Goal: Information Seeking & Learning: Learn about a topic

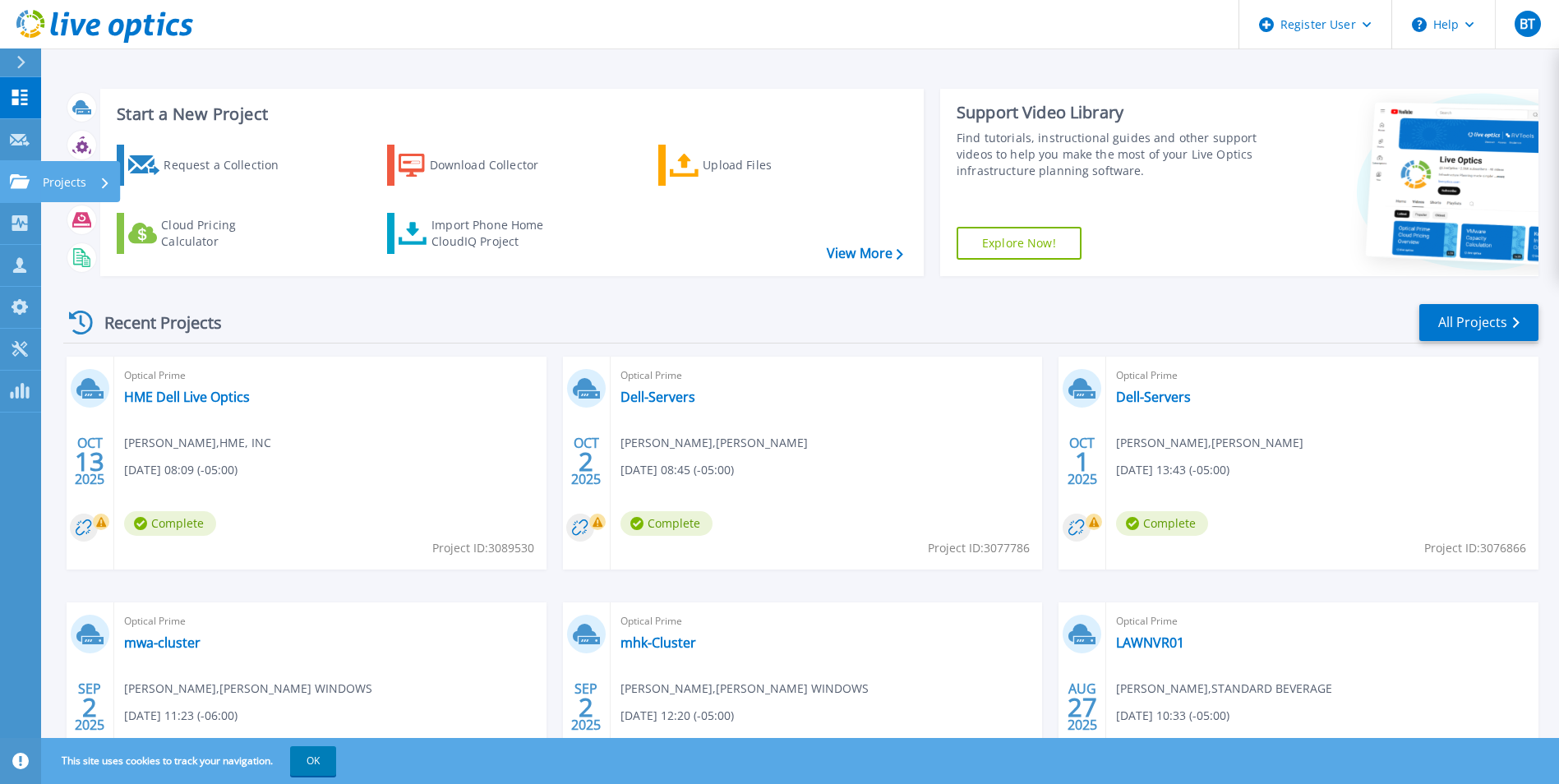
click at [18, 174] on div at bounding box center [19, 181] width 19 height 14
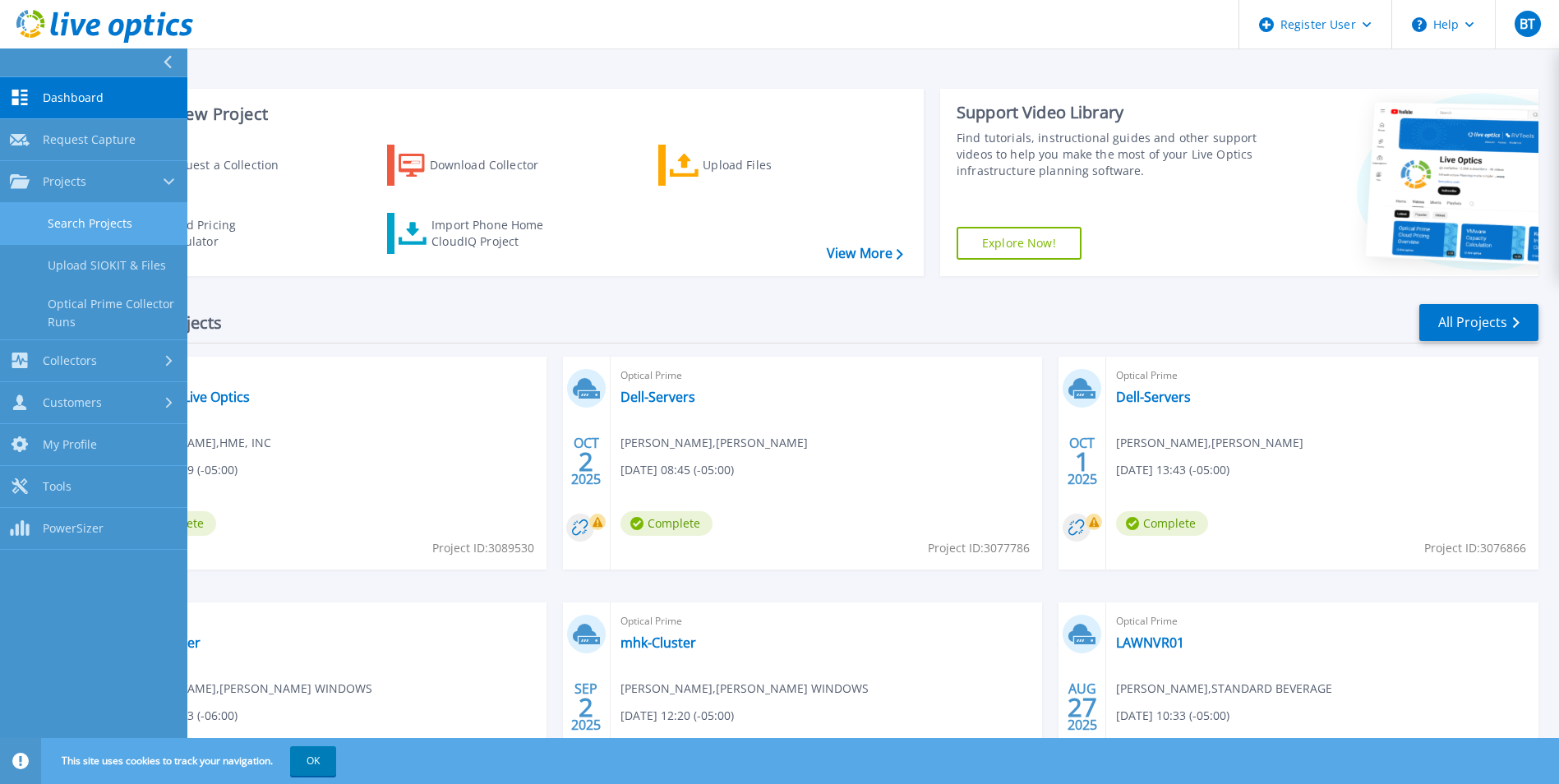
click at [92, 222] on link "Search Projects" at bounding box center [93, 224] width 188 height 42
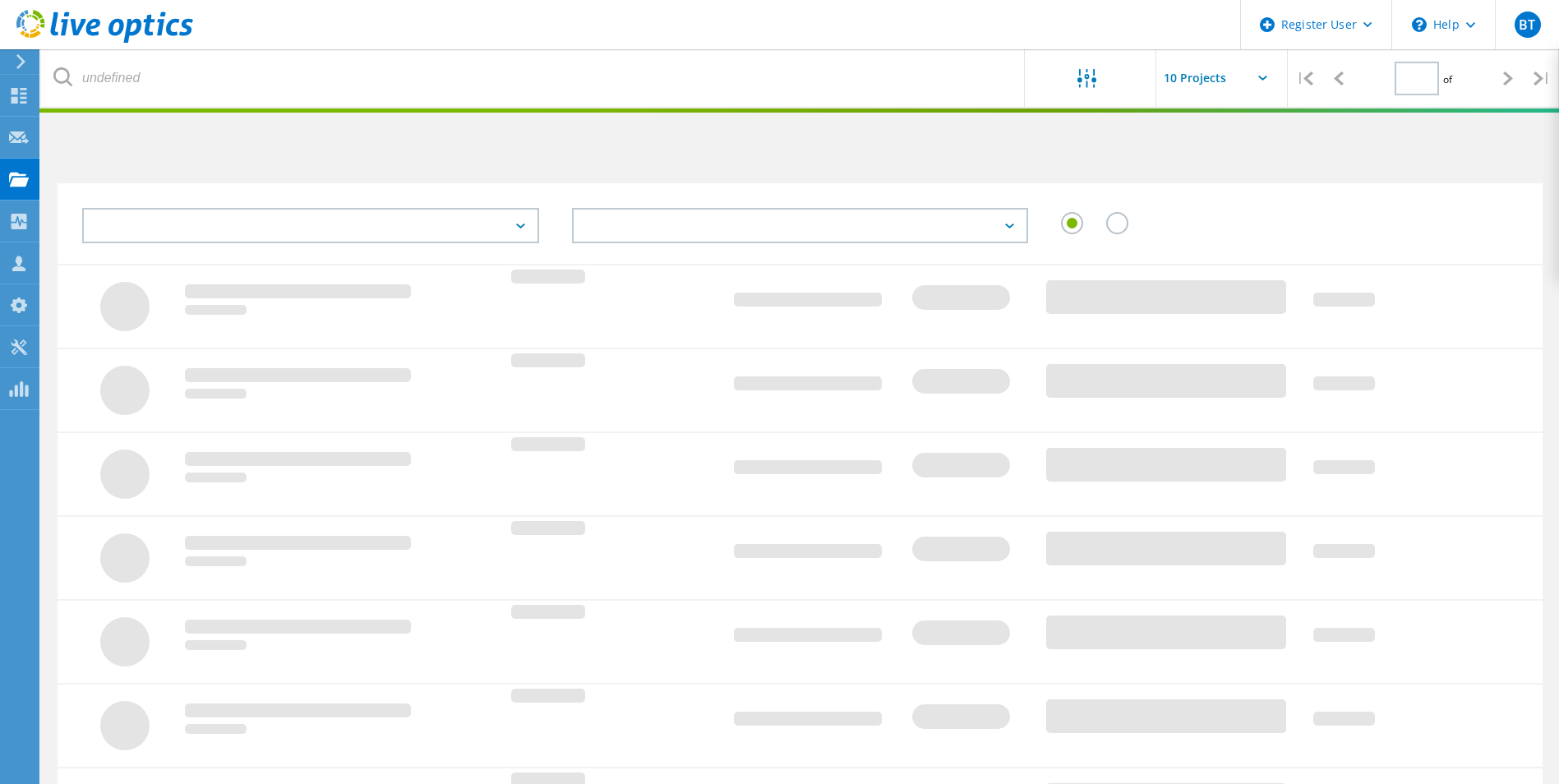
type input "1"
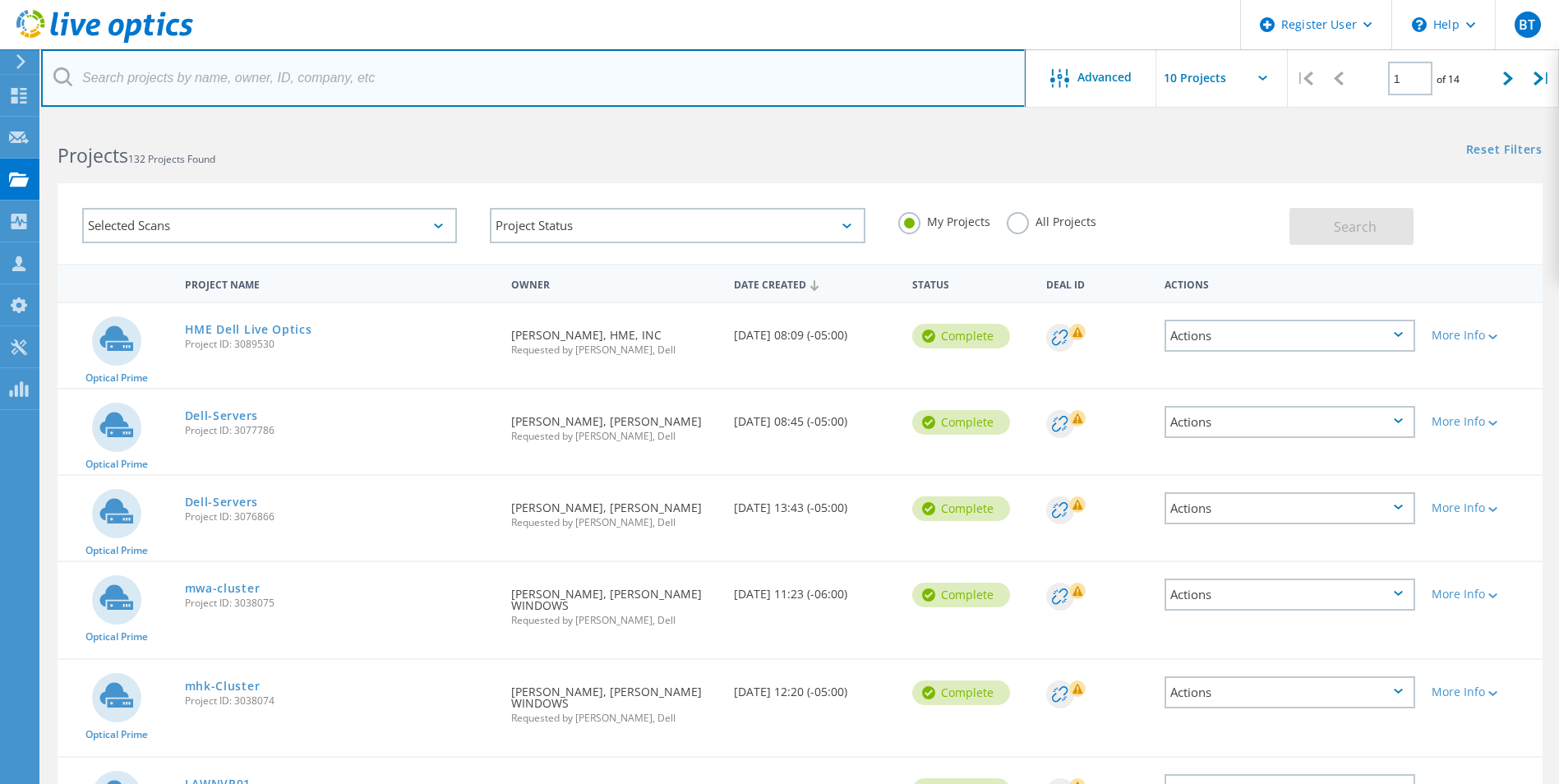
click at [169, 84] on input "text" at bounding box center [534, 78] width 985 height 58
click at [126, 82] on input "mark" at bounding box center [534, 78] width 985 height 58
type input "m"
paste input "[EMAIL_ADDRESS][PERSON_NAME][DOMAIN_NAME]"
type input "[EMAIL_ADDRESS][PERSON_NAME][DOMAIN_NAME]"
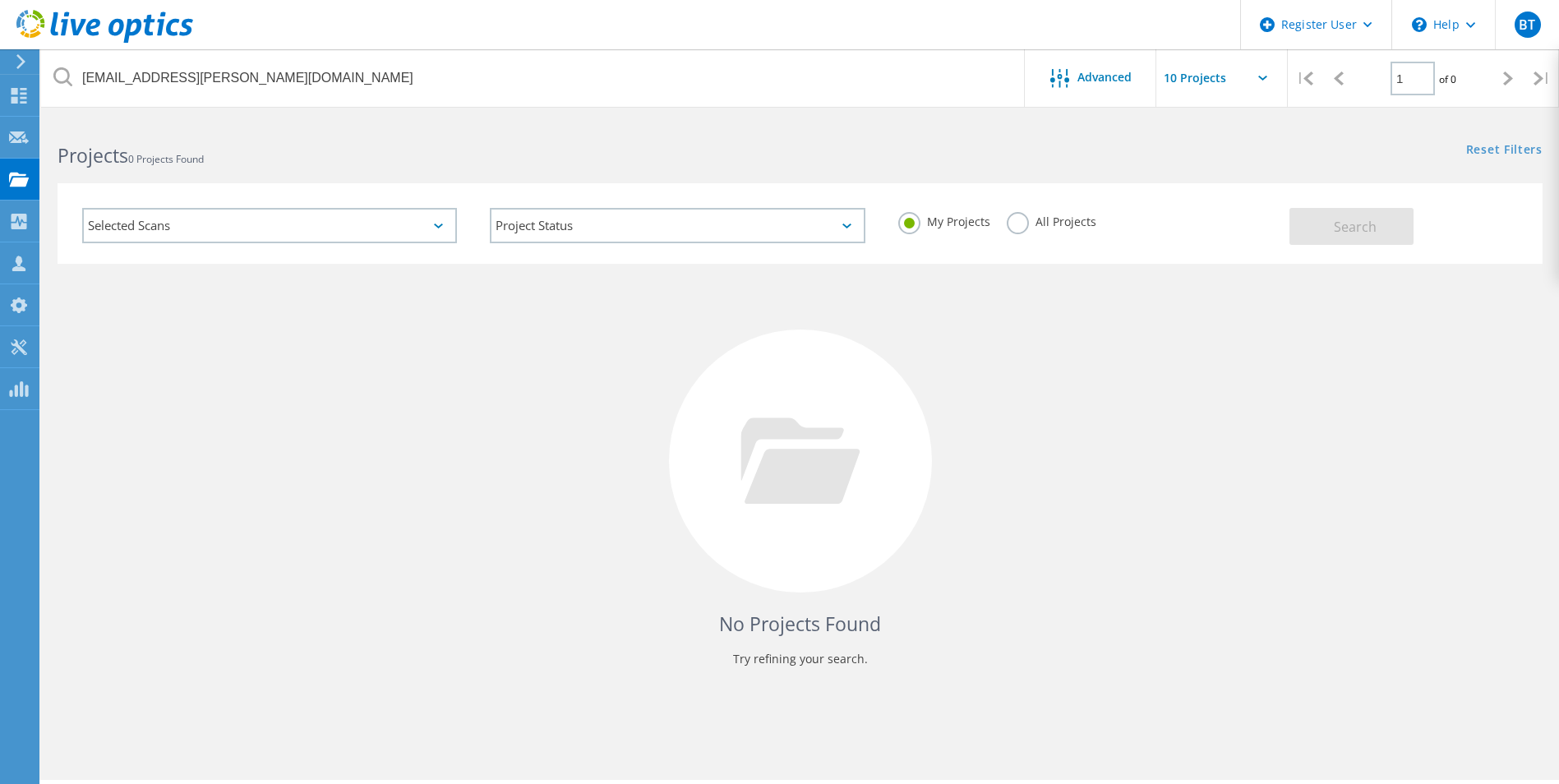
click at [1010, 222] on label "All Projects" at bounding box center [1051, 220] width 90 height 15
click at [0, 0] on input "All Projects" at bounding box center [0, 0] width 0 height 0
click at [1386, 227] on button "Search" at bounding box center [1352, 226] width 124 height 37
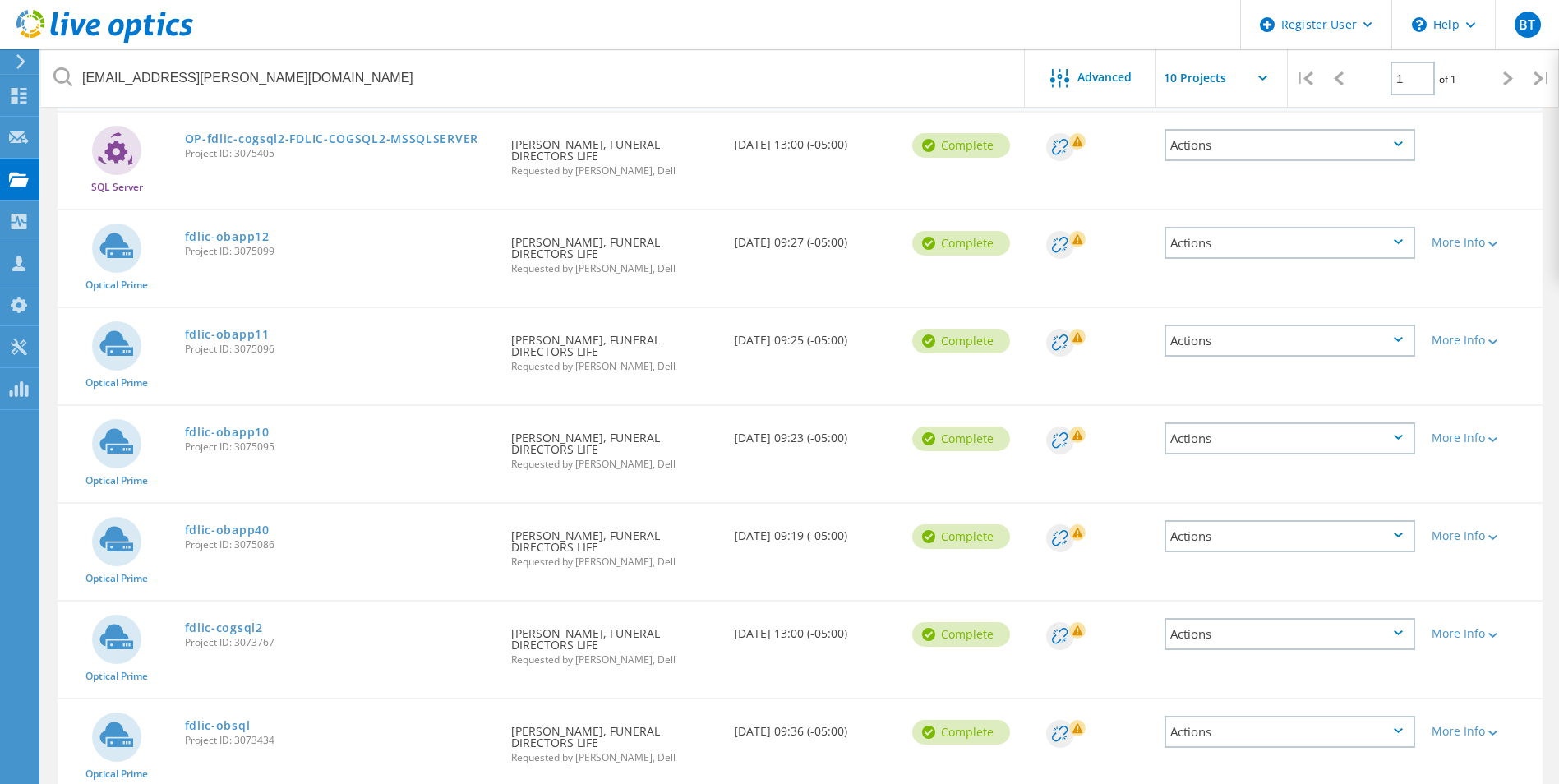
scroll to position [268, 0]
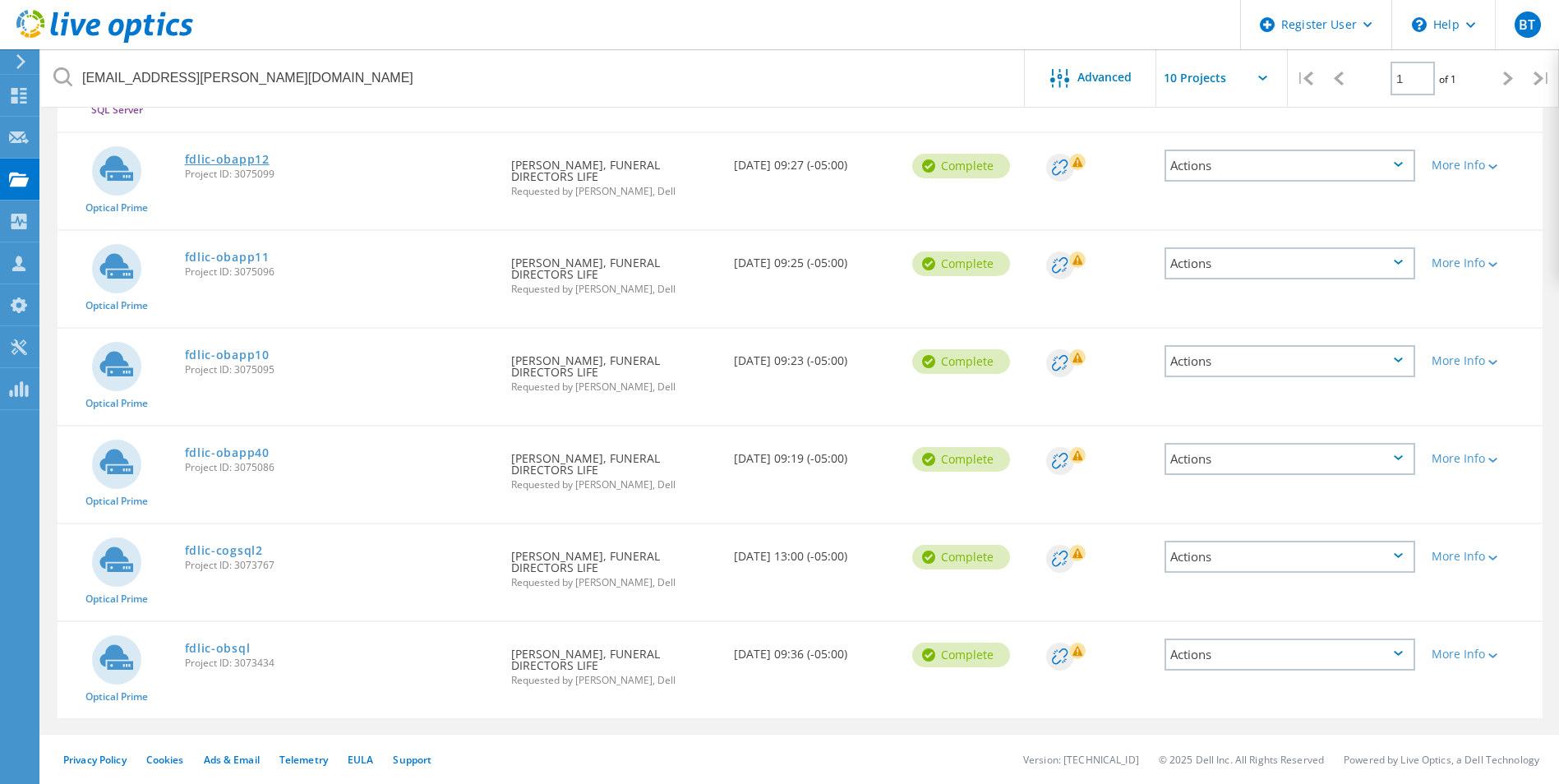
click at [244, 154] on link "fdlic-obapp12" at bounding box center [227, 160] width 85 height 12
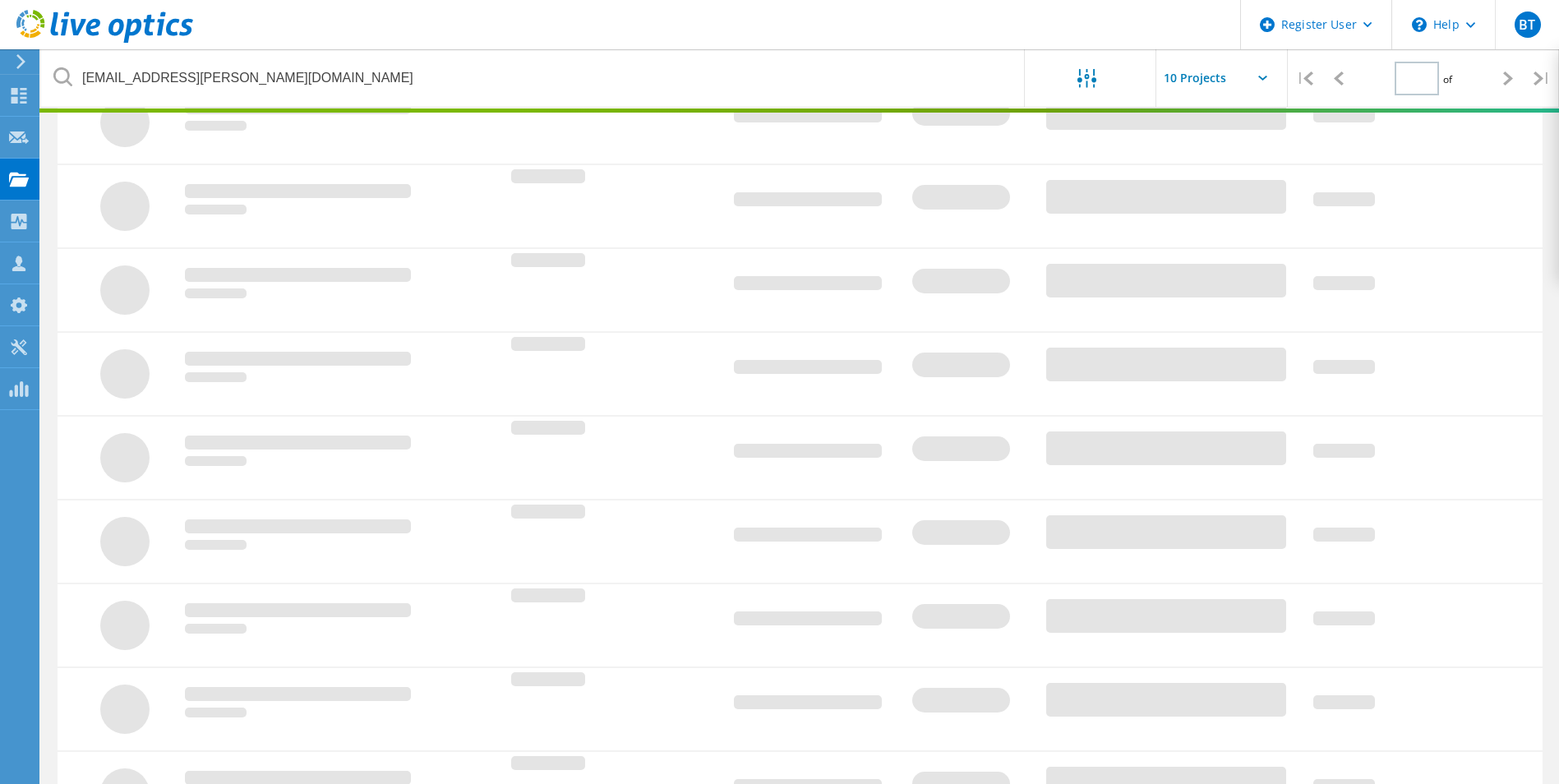
type input "1"
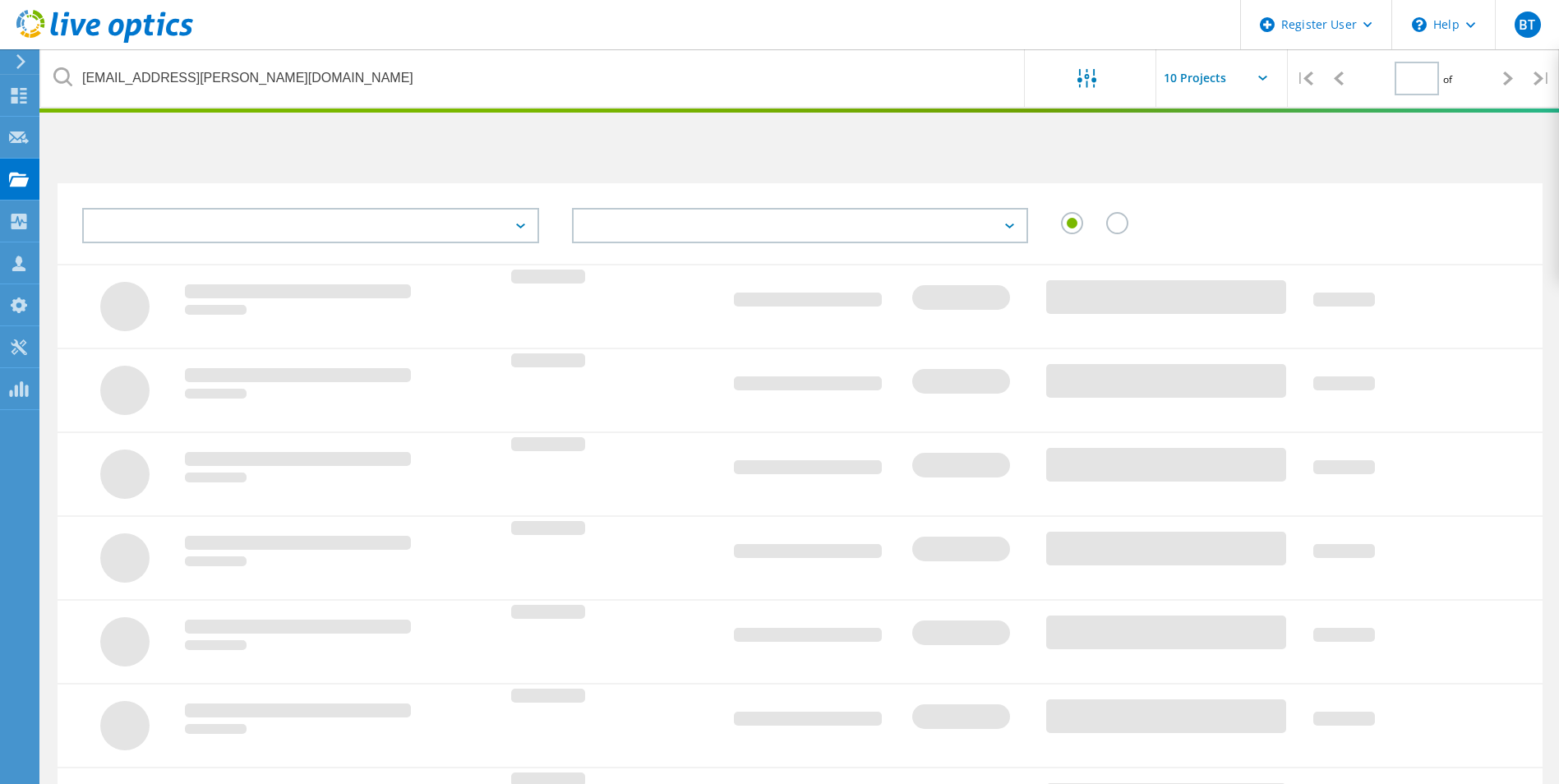
type input "1"
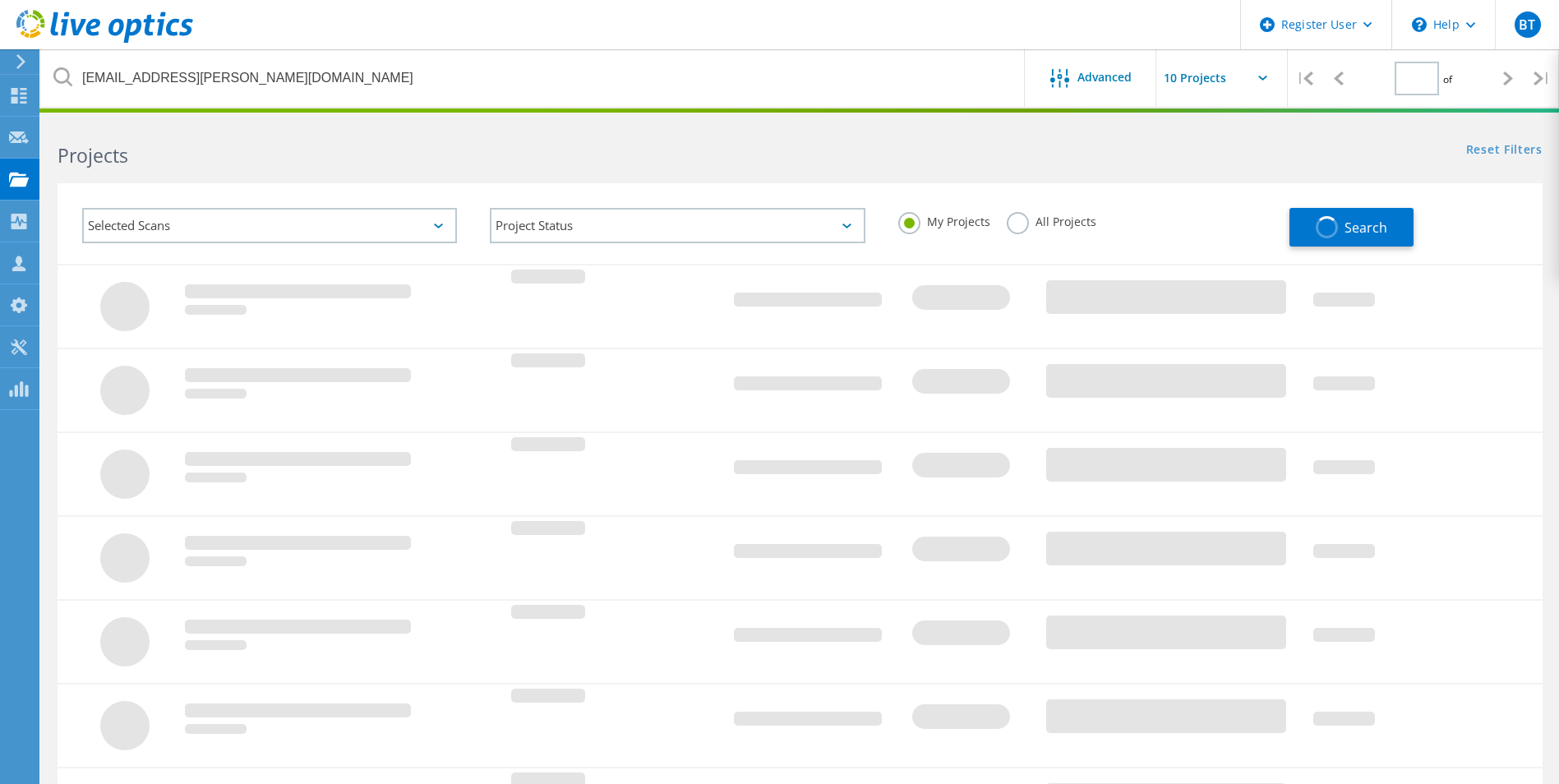
type input "1"
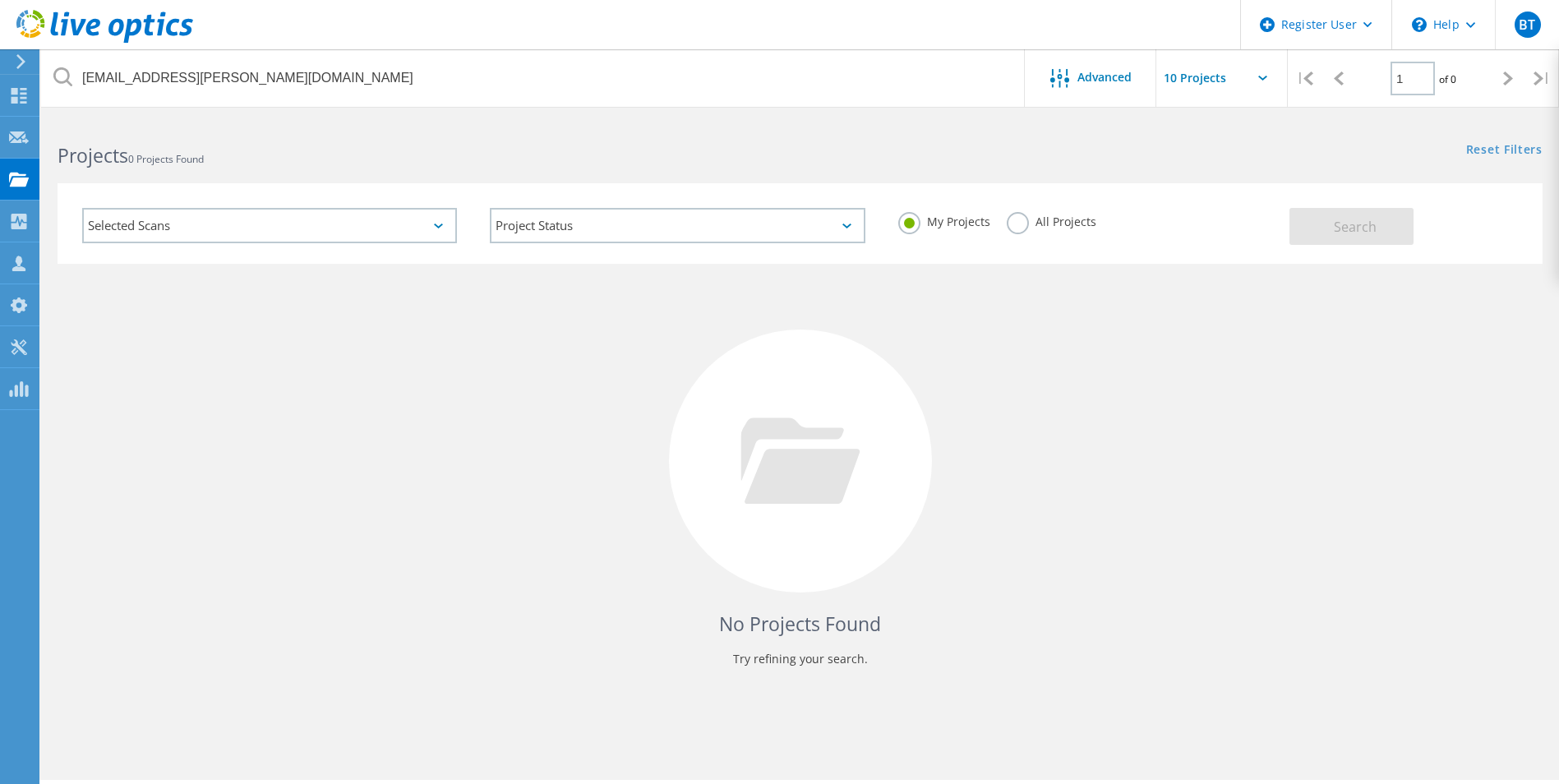
click at [1024, 223] on label "All Projects" at bounding box center [1051, 220] width 90 height 15
click at [0, 0] on input "All Projects" at bounding box center [0, 0] width 0 height 0
click at [1323, 224] on button "Search" at bounding box center [1352, 226] width 124 height 37
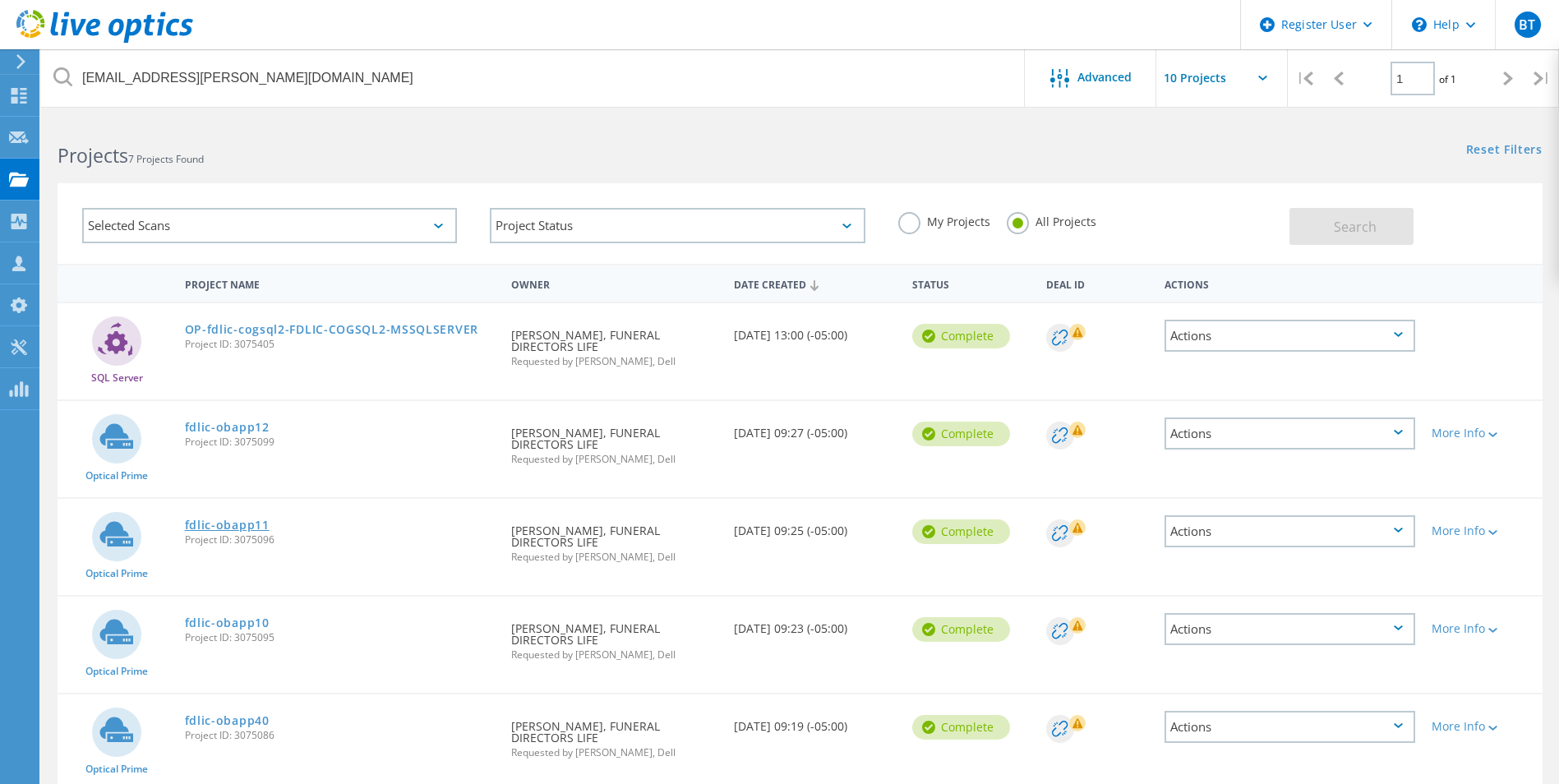
click at [230, 528] on link "fdlic-obapp11" at bounding box center [227, 525] width 85 height 12
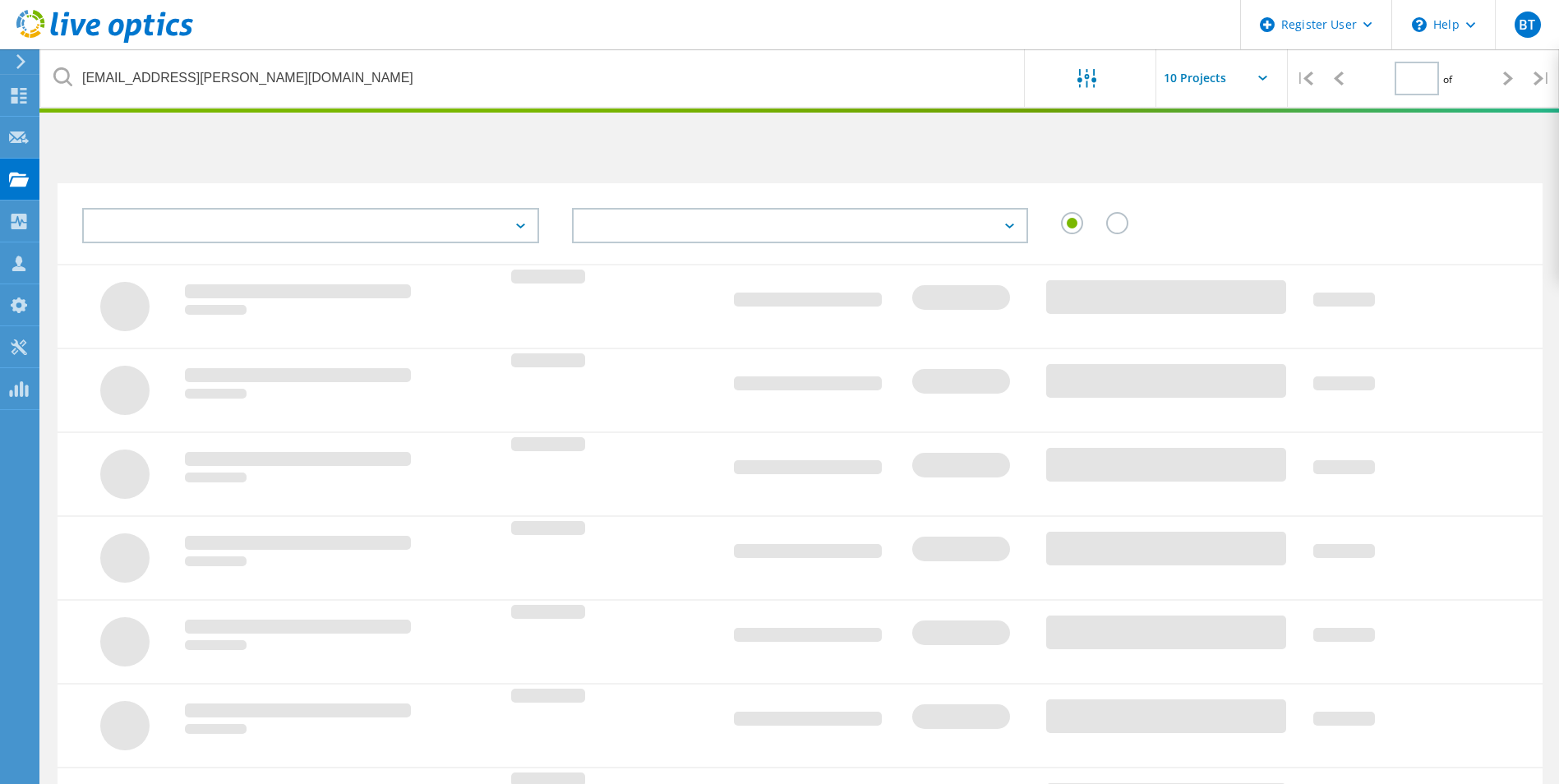
type input "1"
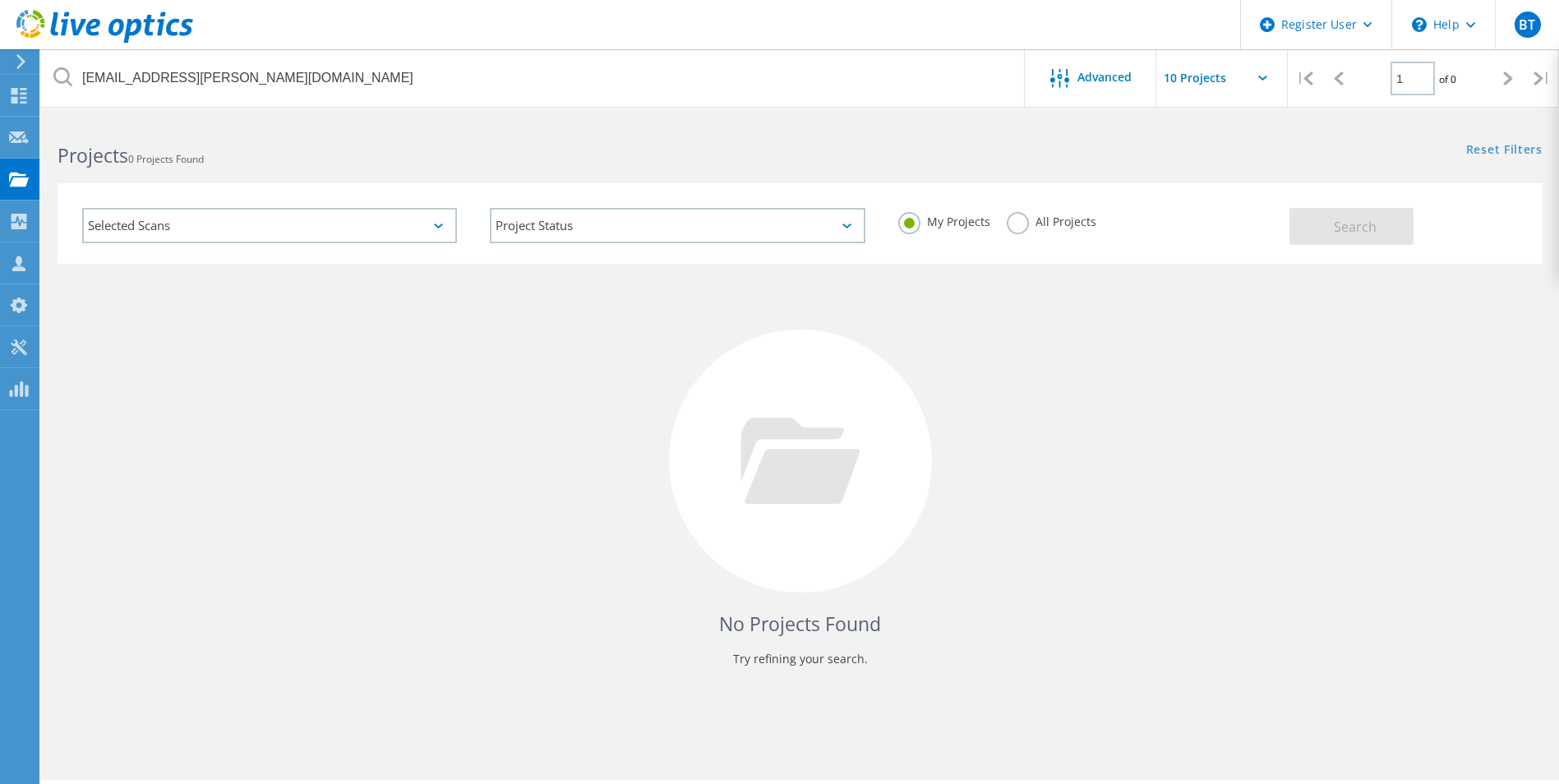
drag, startPoint x: 1016, startPoint y: 225, endPoint x: 1211, endPoint y: 225, distance: 195.0
click at [1017, 225] on label "All Projects" at bounding box center [1051, 220] width 90 height 15
click at [0, 0] on input "All Projects" at bounding box center [0, 0] width 0 height 0
click at [1308, 222] on button "Search" at bounding box center [1352, 226] width 124 height 37
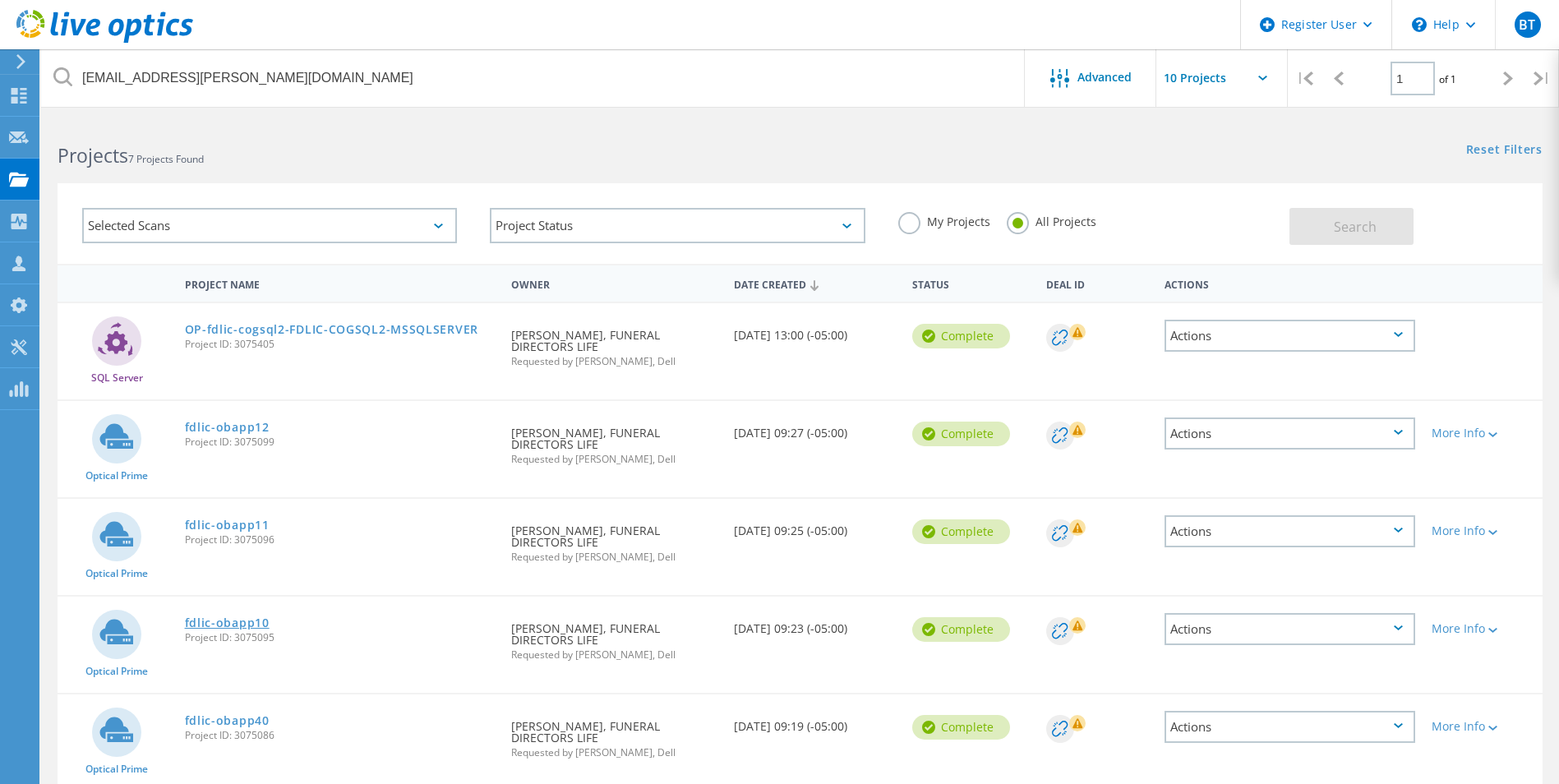
click at [238, 629] on link "fdlic-obapp10" at bounding box center [227, 623] width 85 height 12
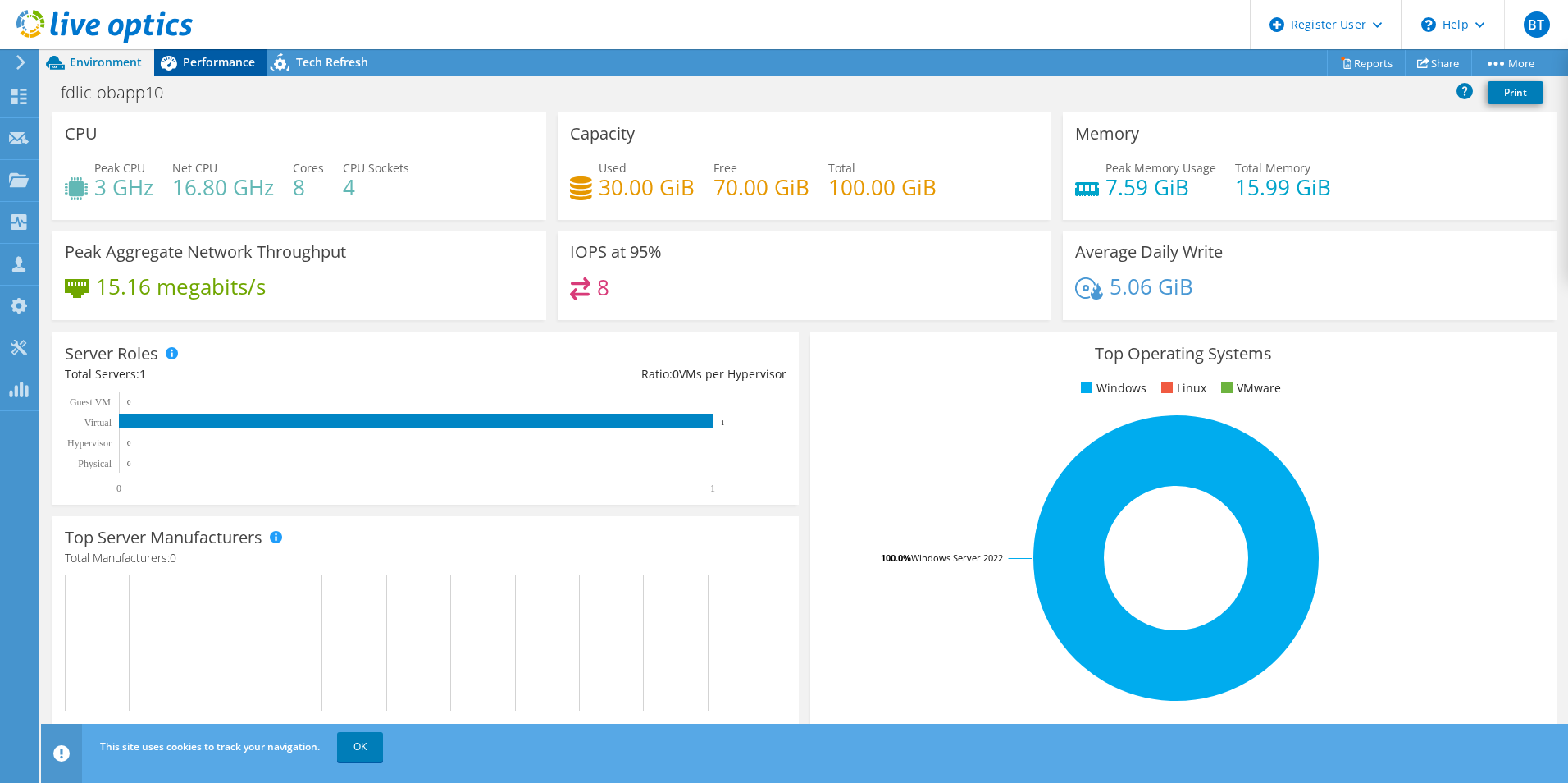
click at [208, 59] on span "Performance" at bounding box center [218, 62] width 72 height 15
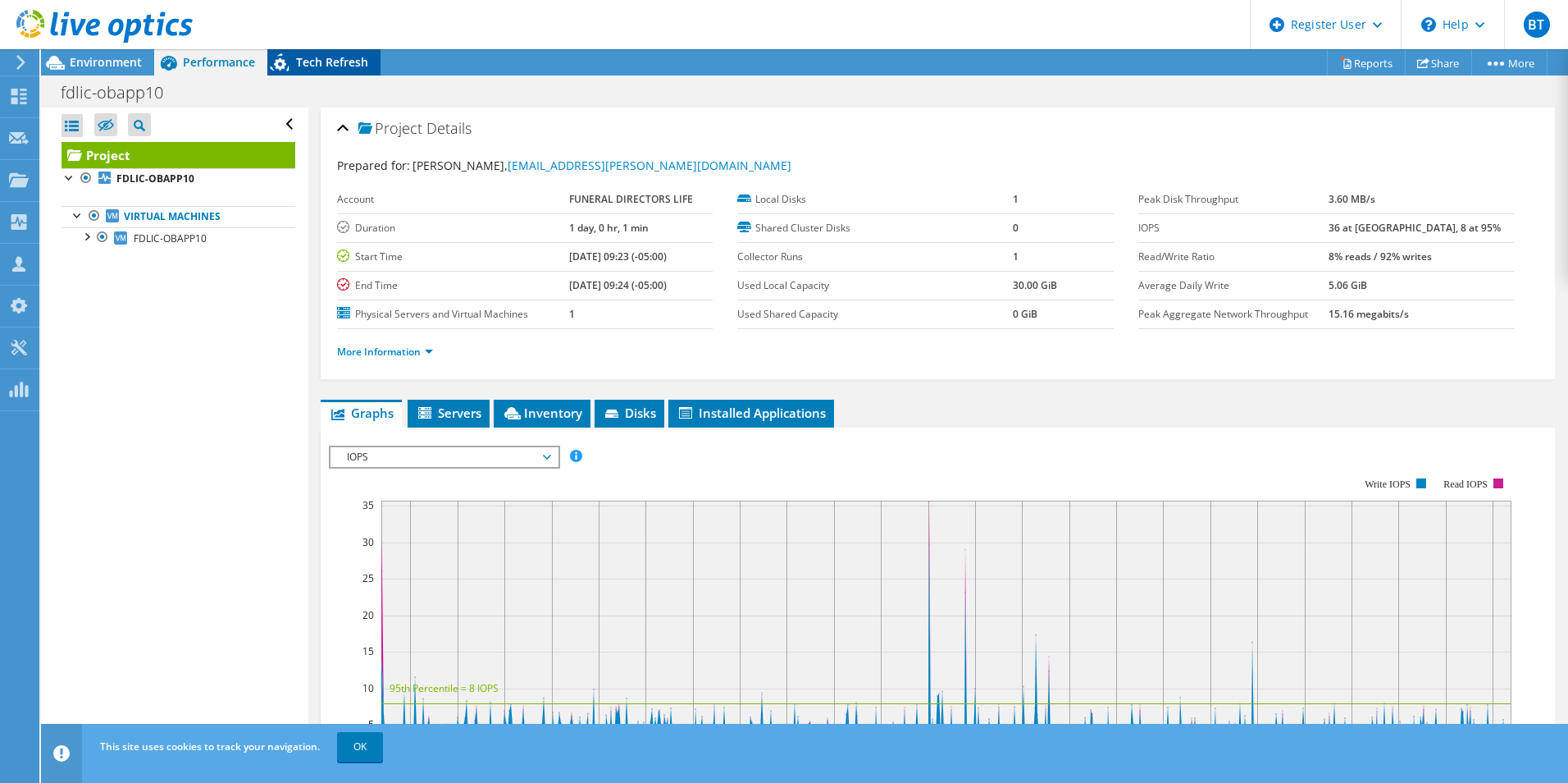
click at [337, 53] on div "Tech Refresh" at bounding box center [324, 62] width 113 height 26
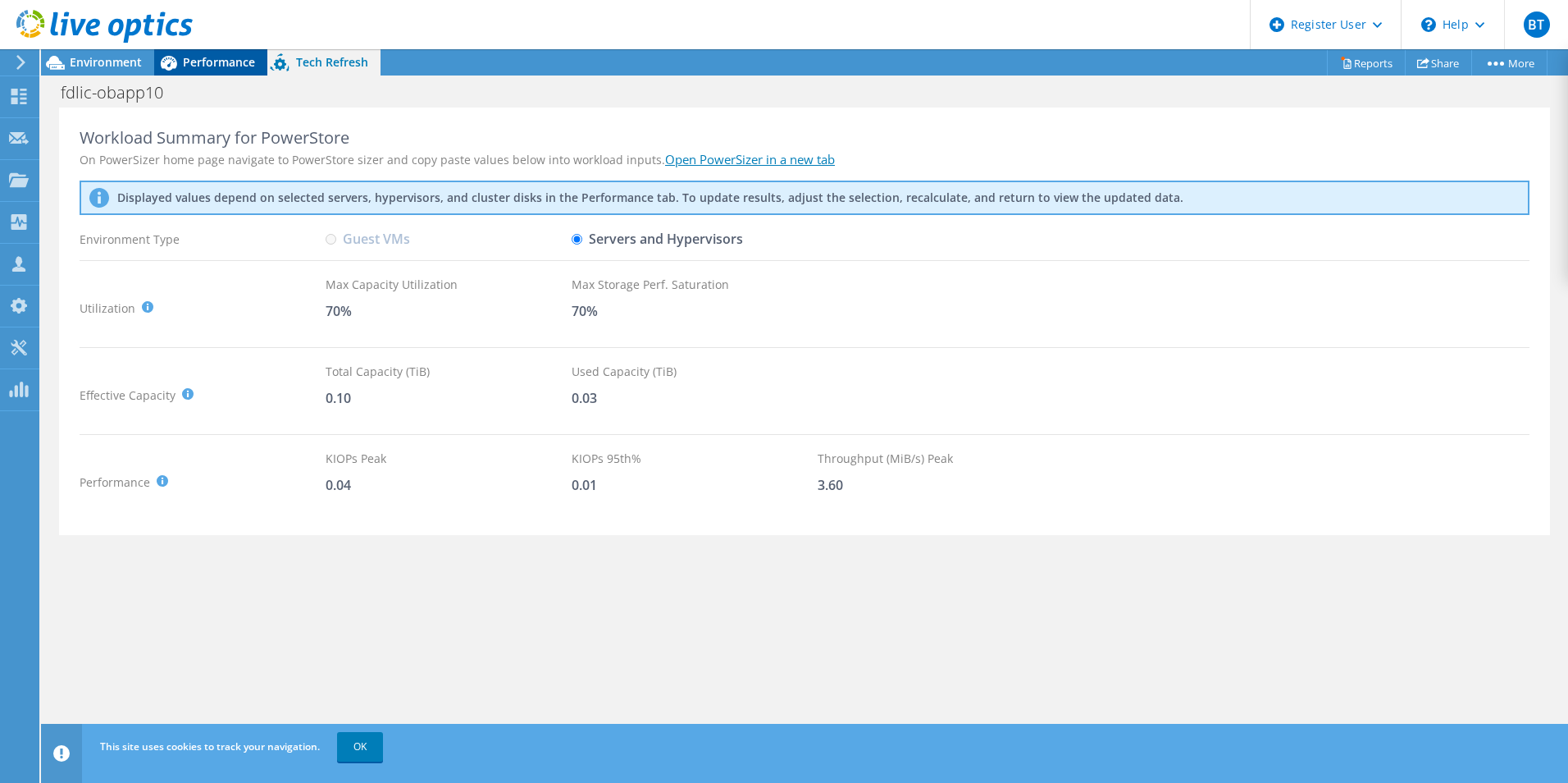
click at [218, 54] on span "Performance" at bounding box center [218, 62] width 72 height 15
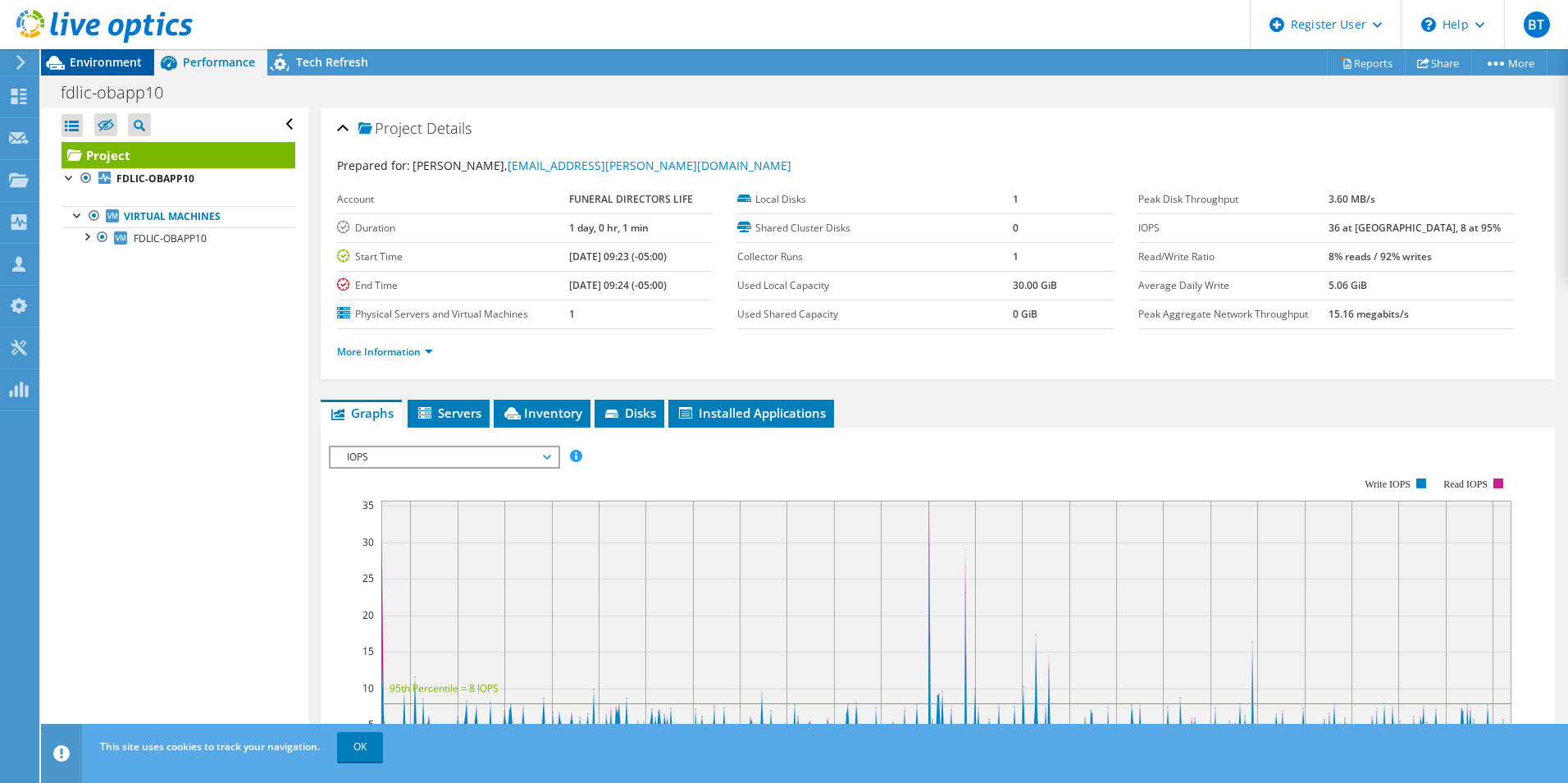
click at [86, 64] on span "Environment" at bounding box center [106, 62] width 72 height 15
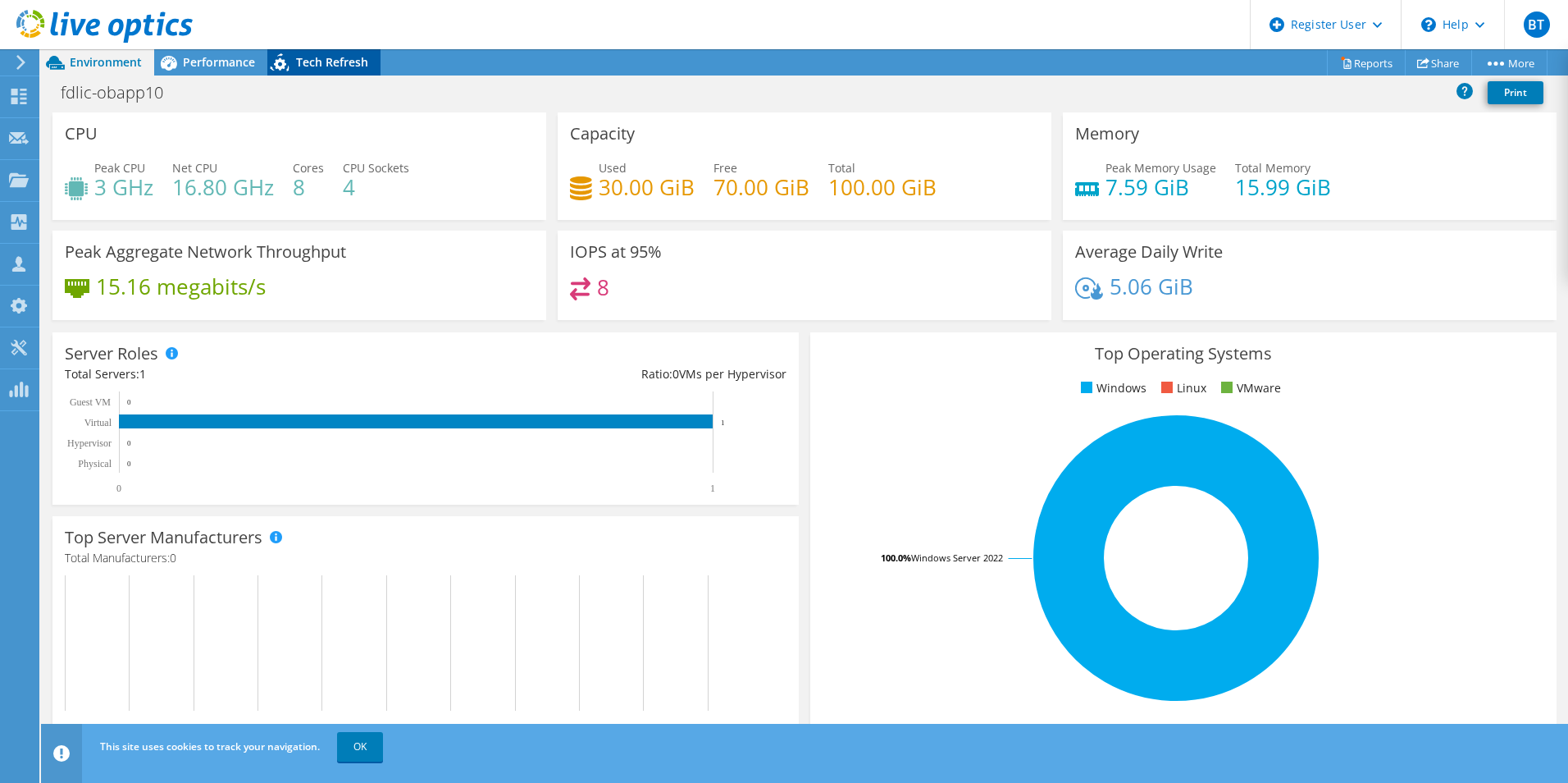
click at [339, 56] on span "Tech Refresh" at bounding box center [332, 62] width 72 height 15
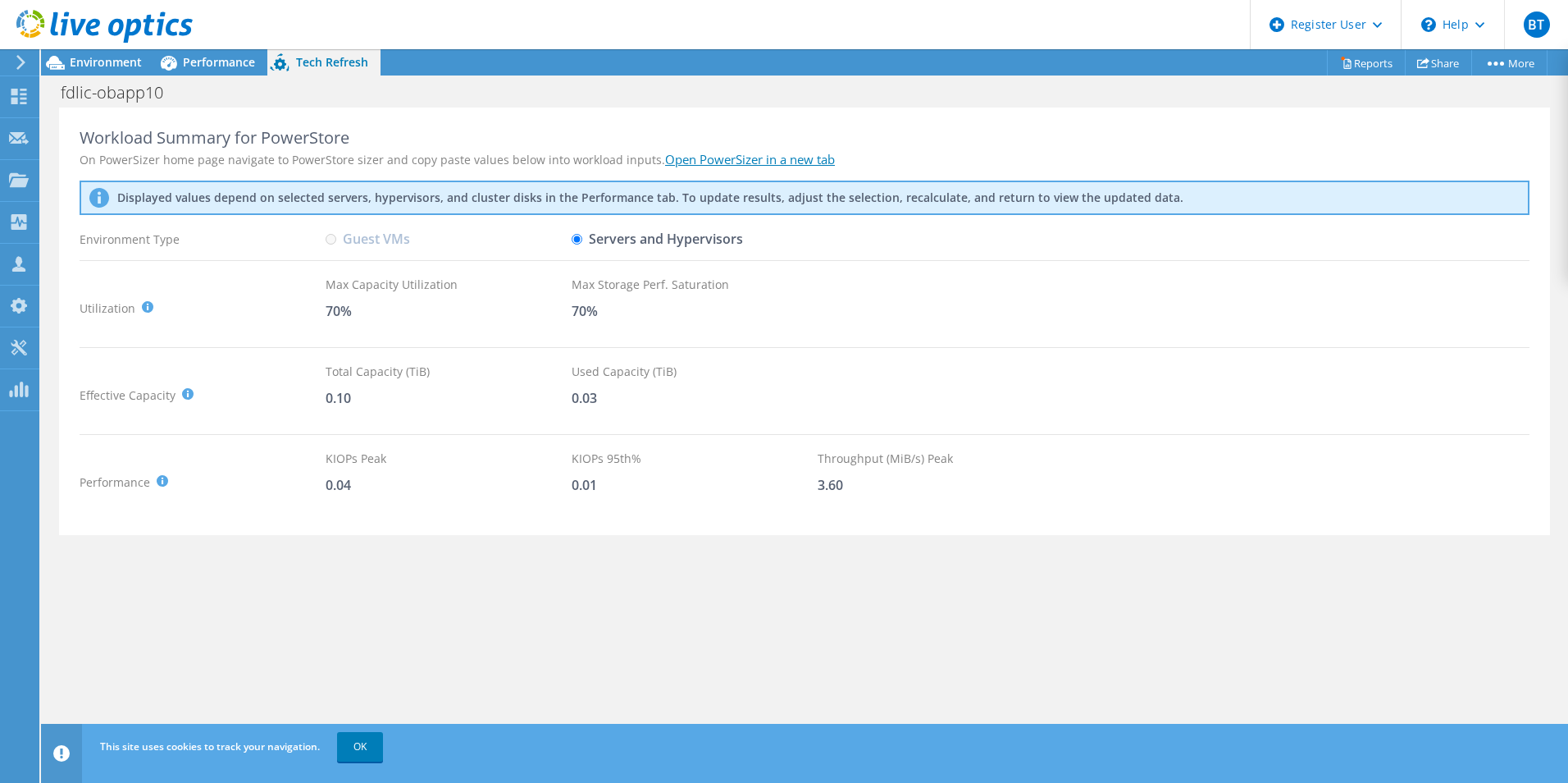
click at [61, 52] on div at bounding box center [96, 27] width 192 height 55
click at [87, 58] on span "Environment" at bounding box center [106, 62] width 72 height 15
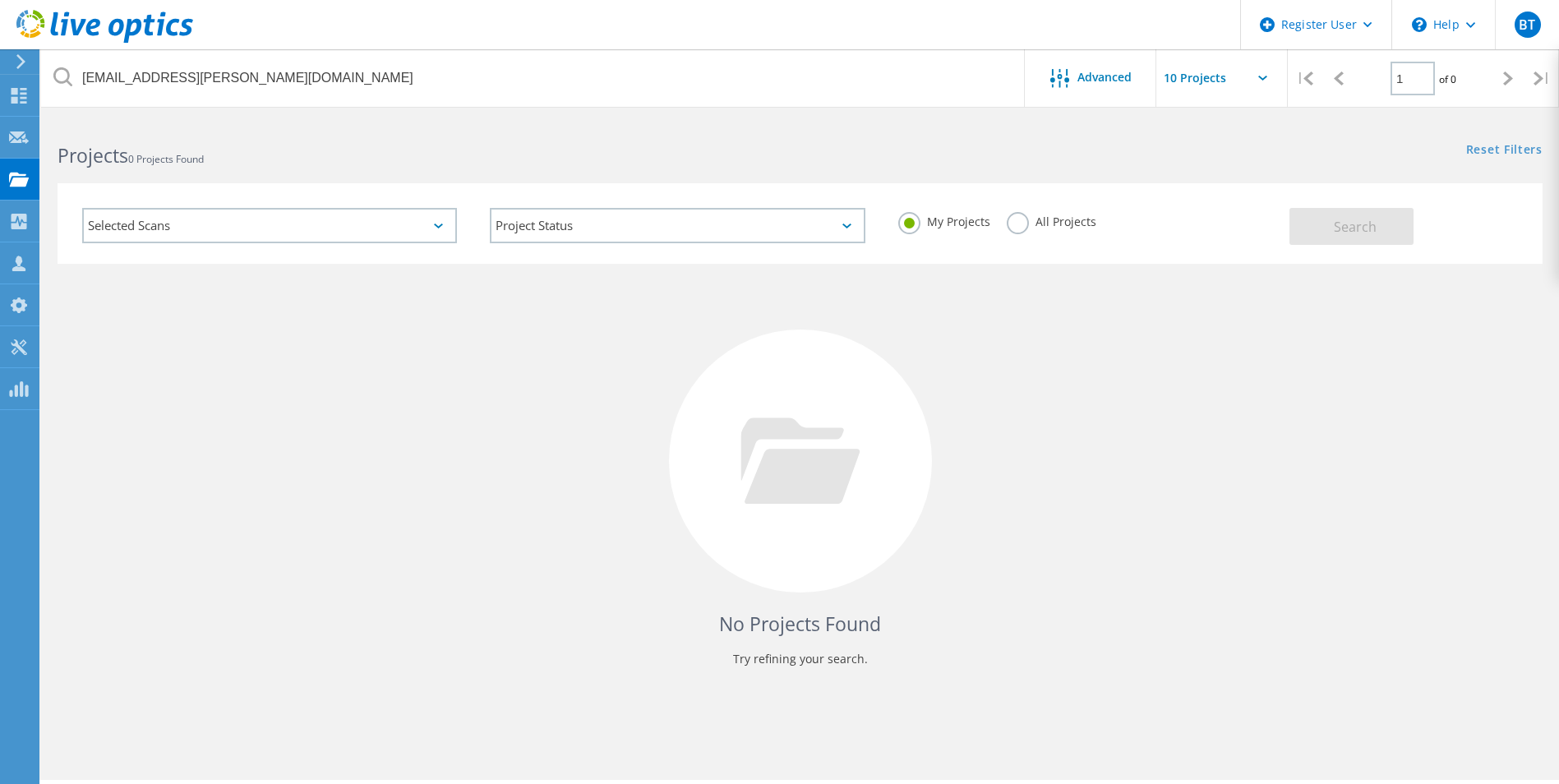
click at [1015, 223] on label "All Projects" at bounding box center [1051, 220] width 90 height 15
click at [0, 0] on input "All Projects" at bounding box center [0, 0] width 0 height 0
click at [1349, 229] on span "Search" at bounding box center [1356, 226] width 42 height 18
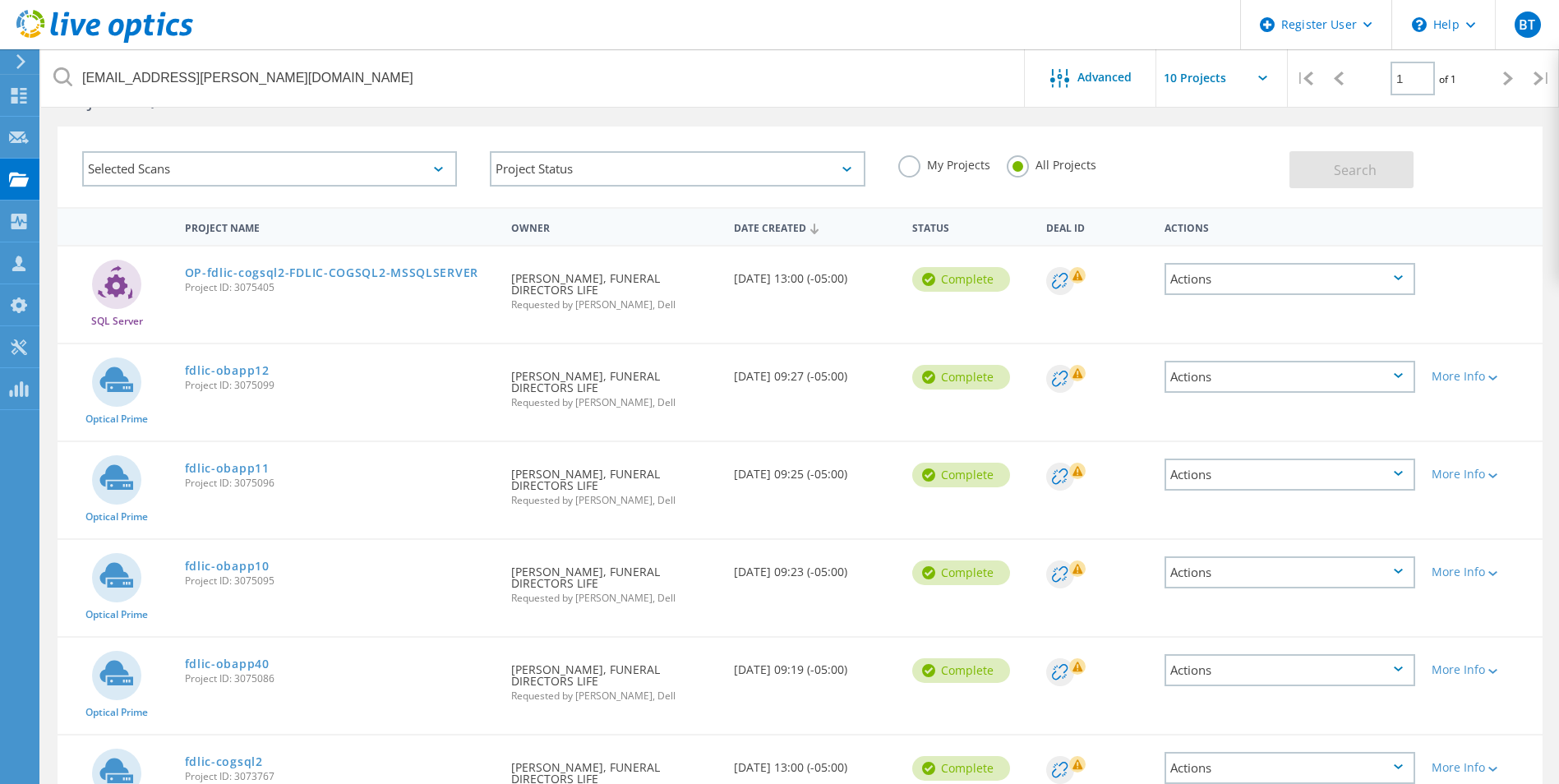
scroll to position [82, 0]
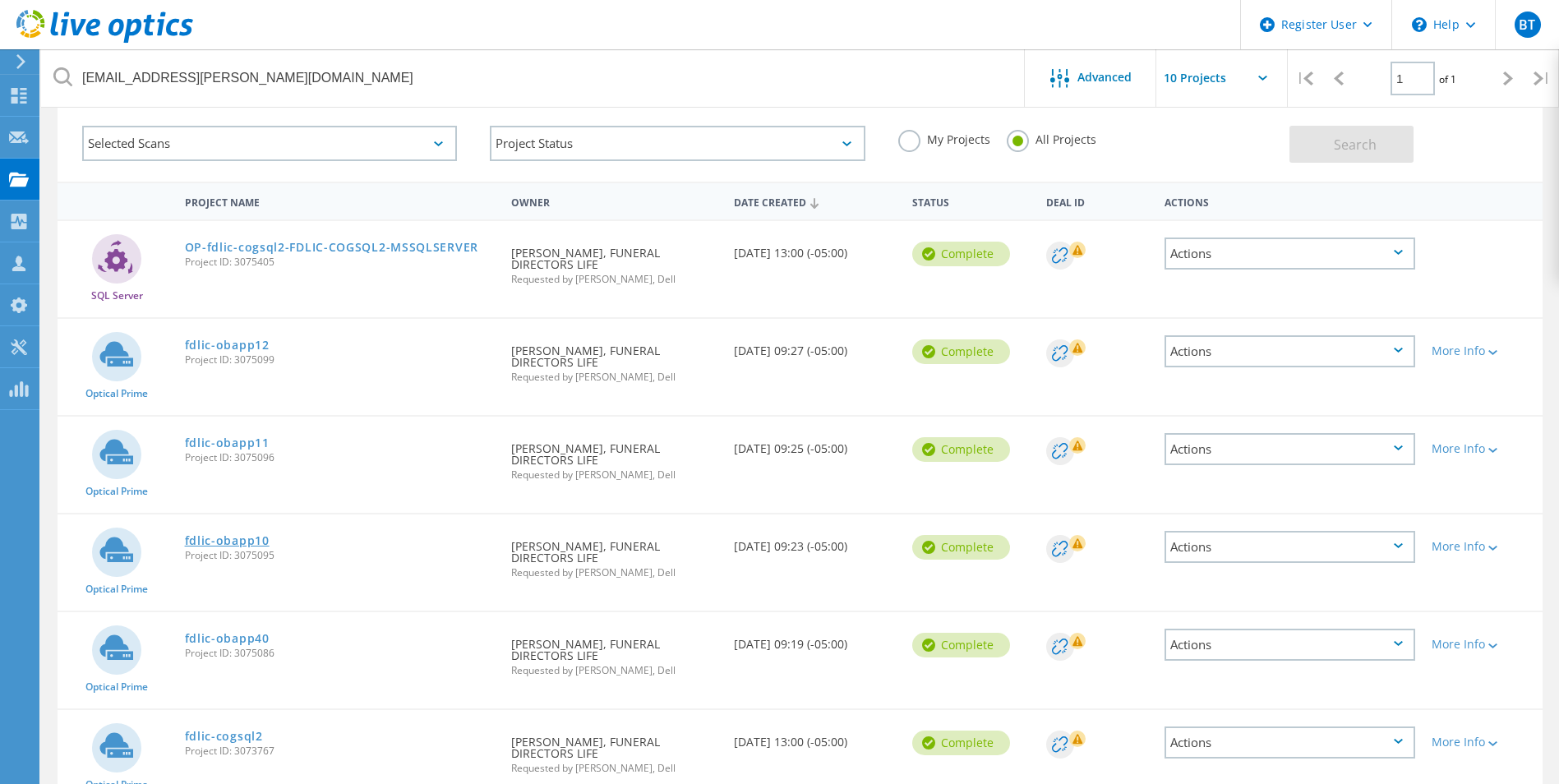
click at [212, 537] on link "fdlic-obapp10" at bounding box center [227, 540] width 85 height 12
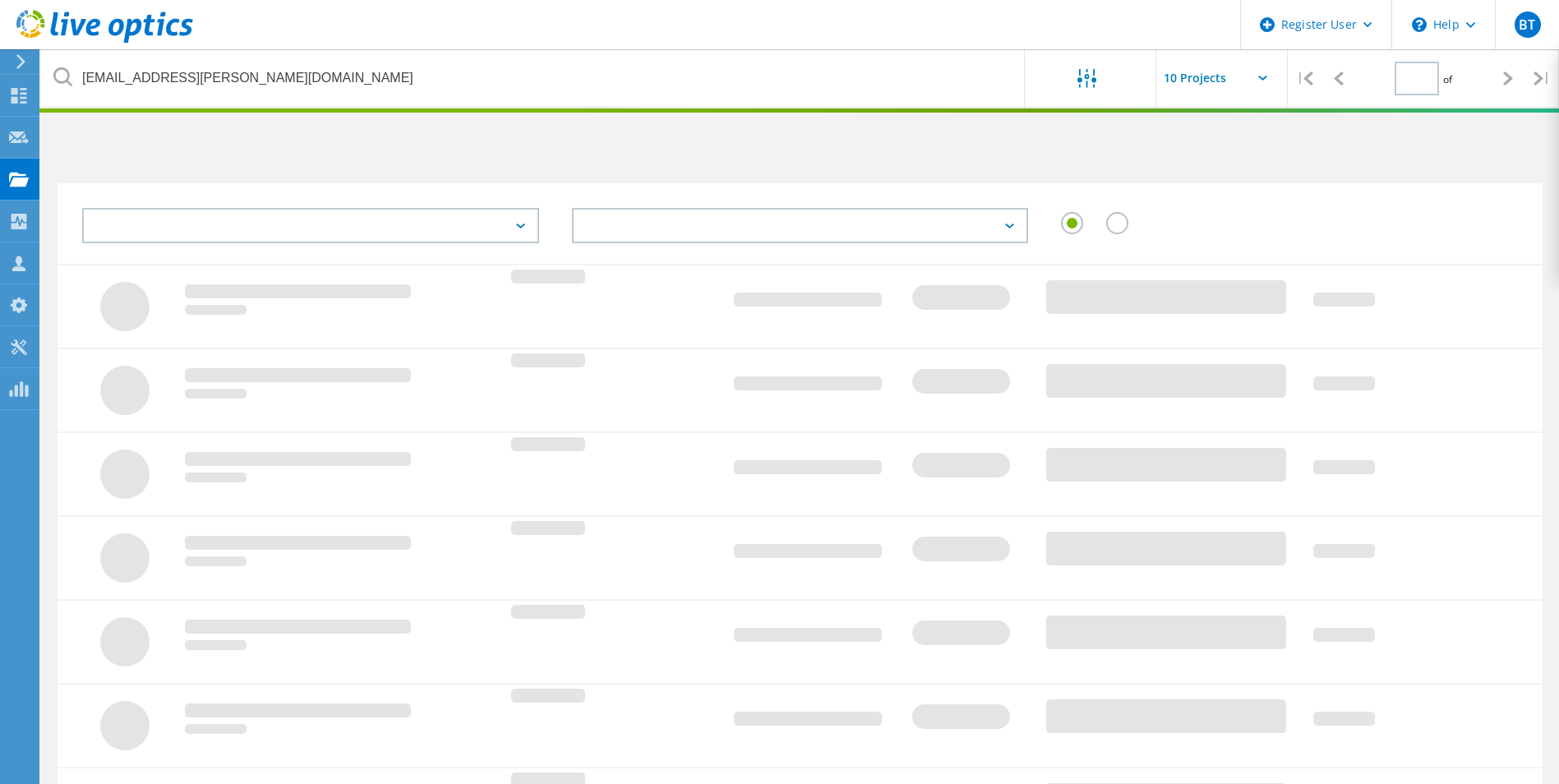
type input "1"
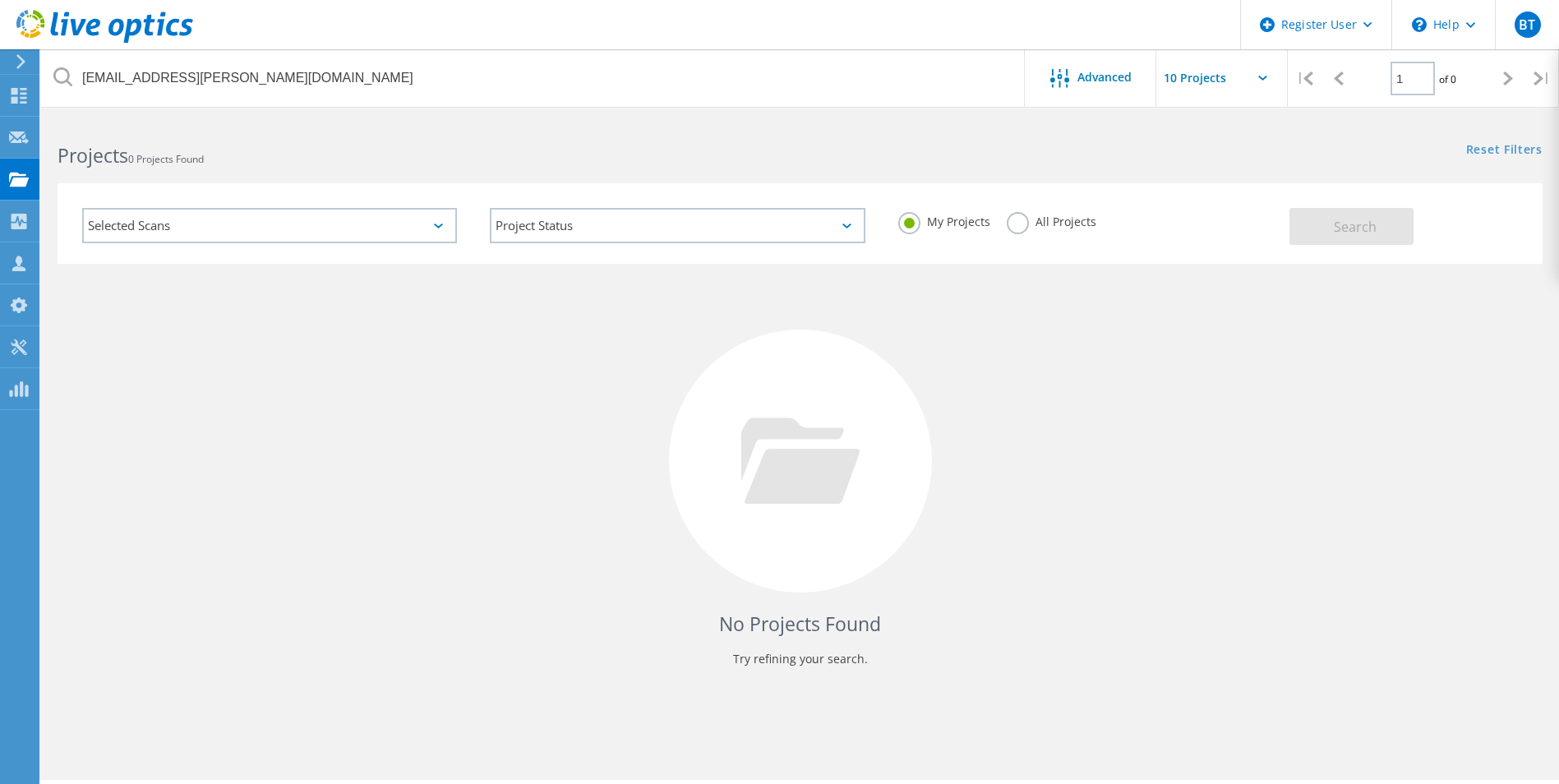
click at [1010, 227] on label "All Projects" at bounding box center [1051, 220] width 90 height 15
click at [0, 0] on input "All Projects" at bounding box center [0, 0] width 0 height 0
click at [1340, 233] on span "Search" at bounding box center [1356, 226] width 42 height 18
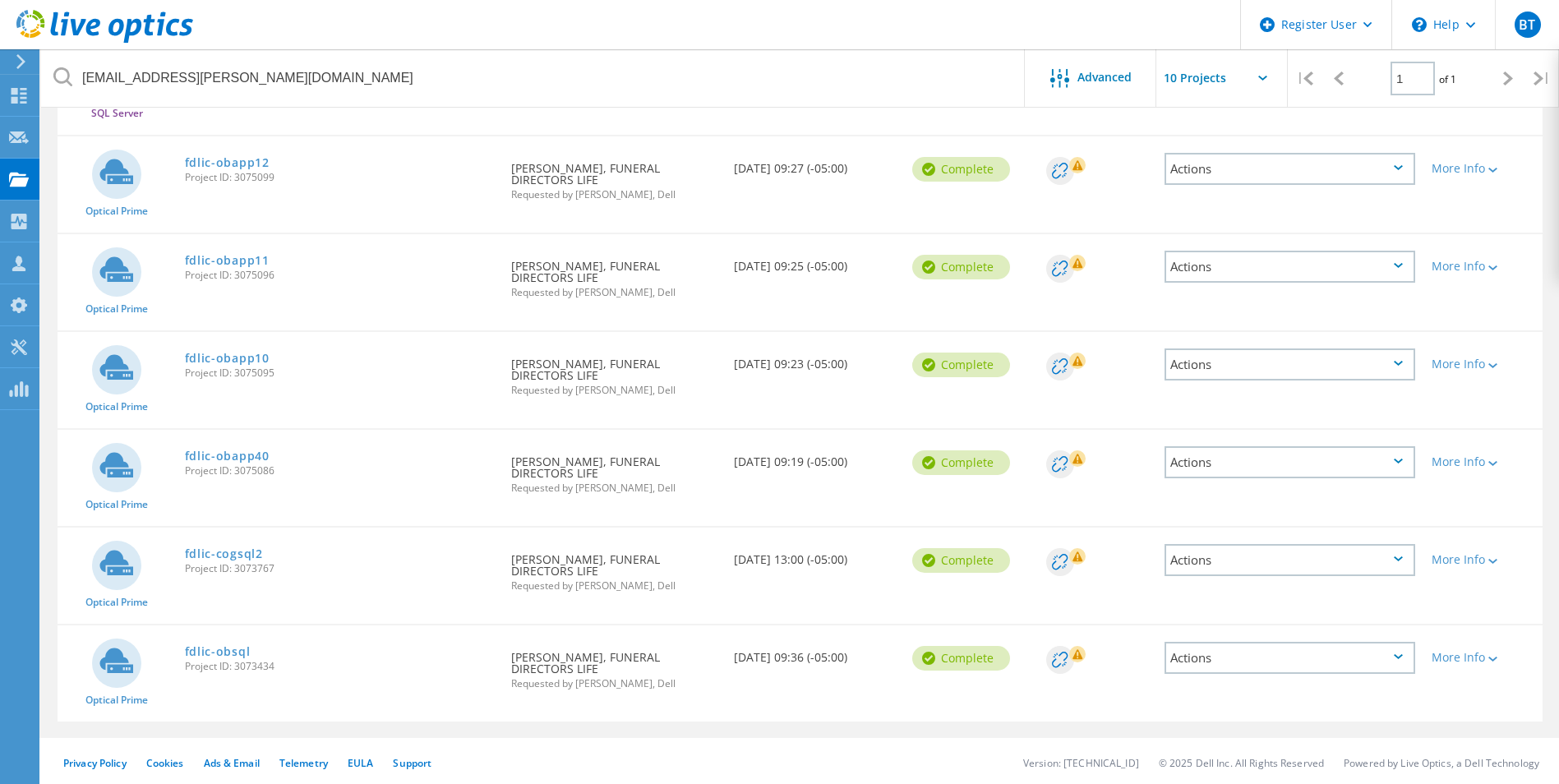
scroll to position [268, 0]
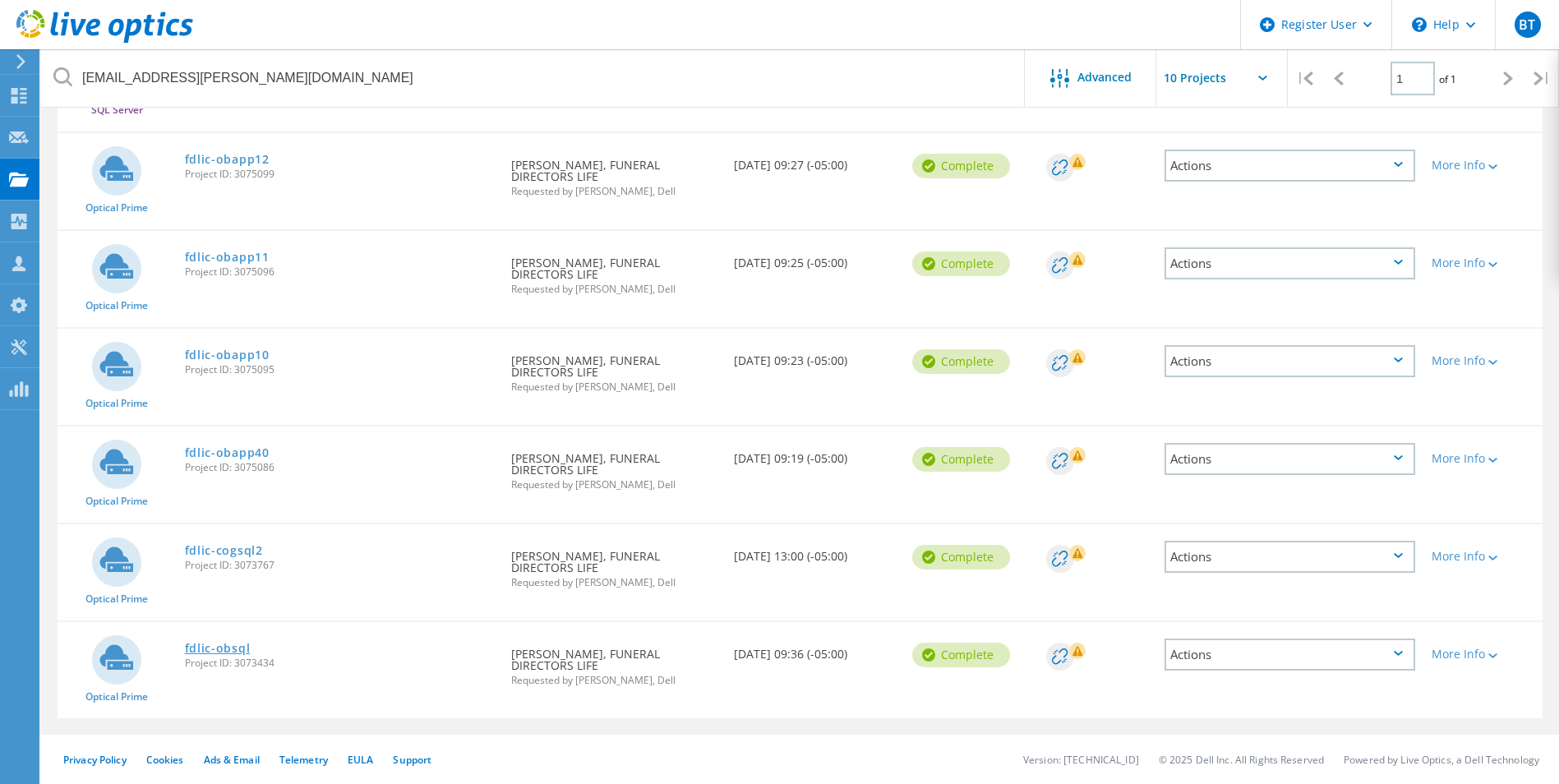
click at [221, 652] on link "fdlic-obsql" at bounding box center [218, 648] width 66 height 12
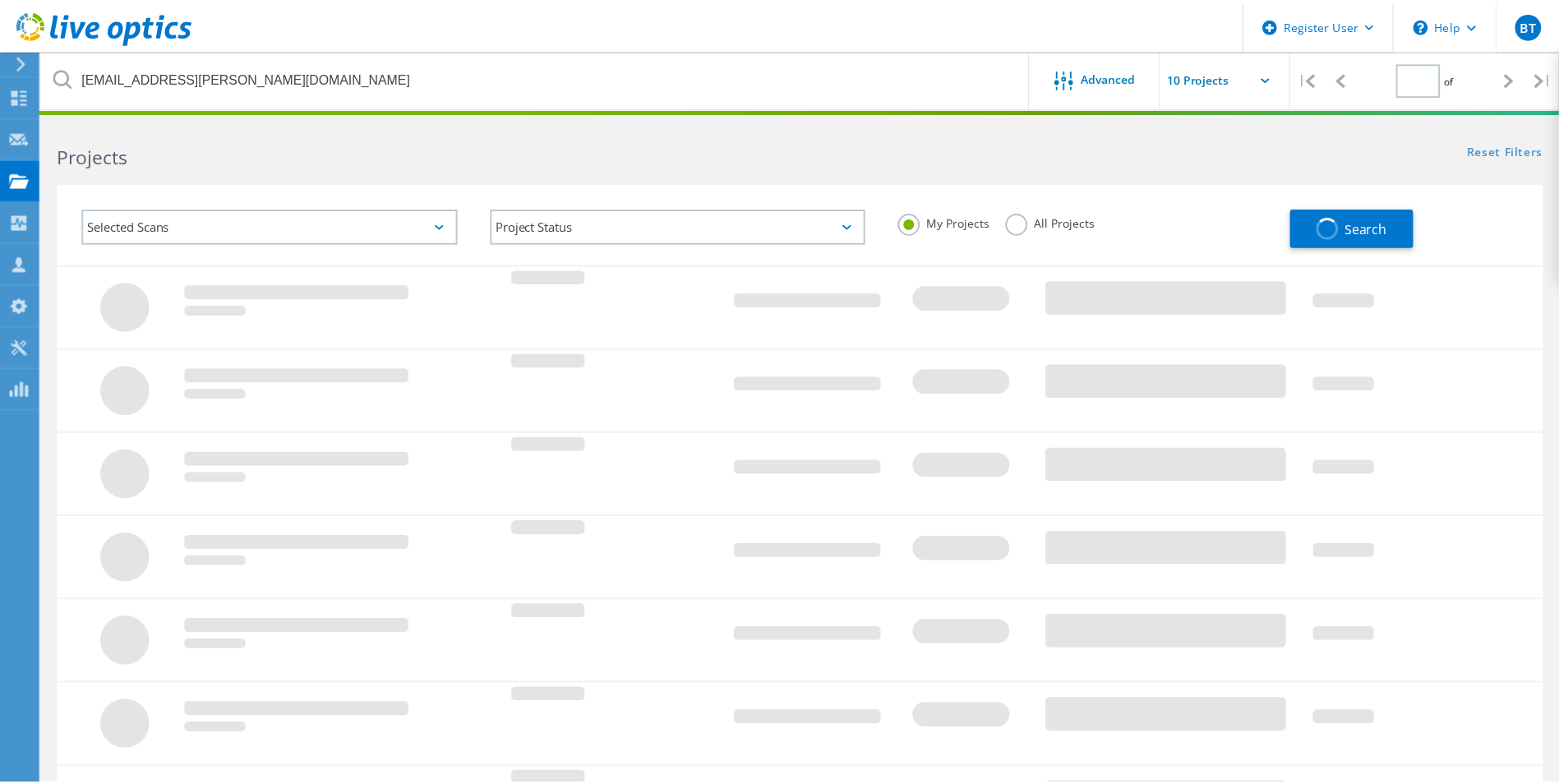
scroll to position [45, 0]
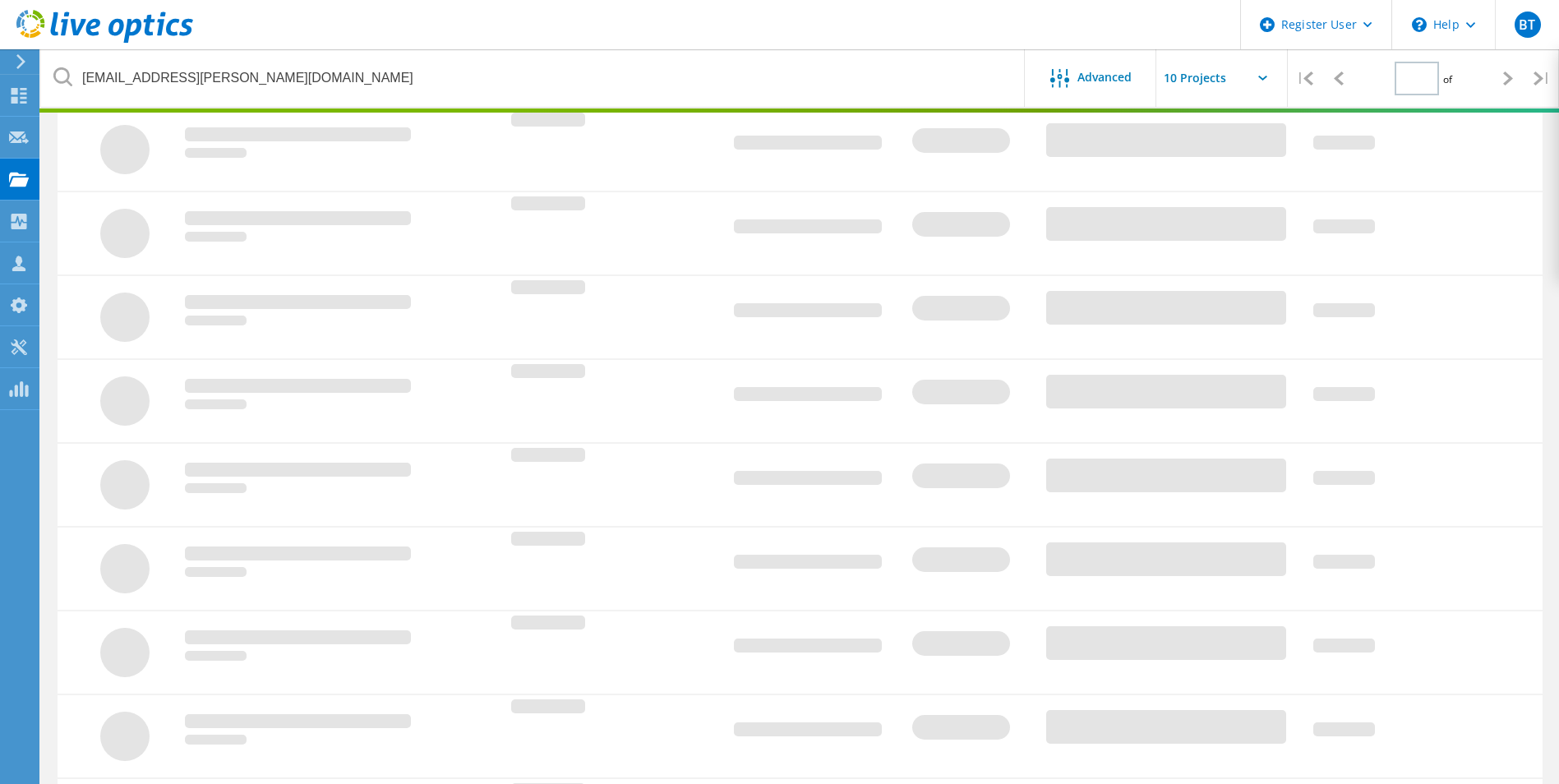
type input "1"
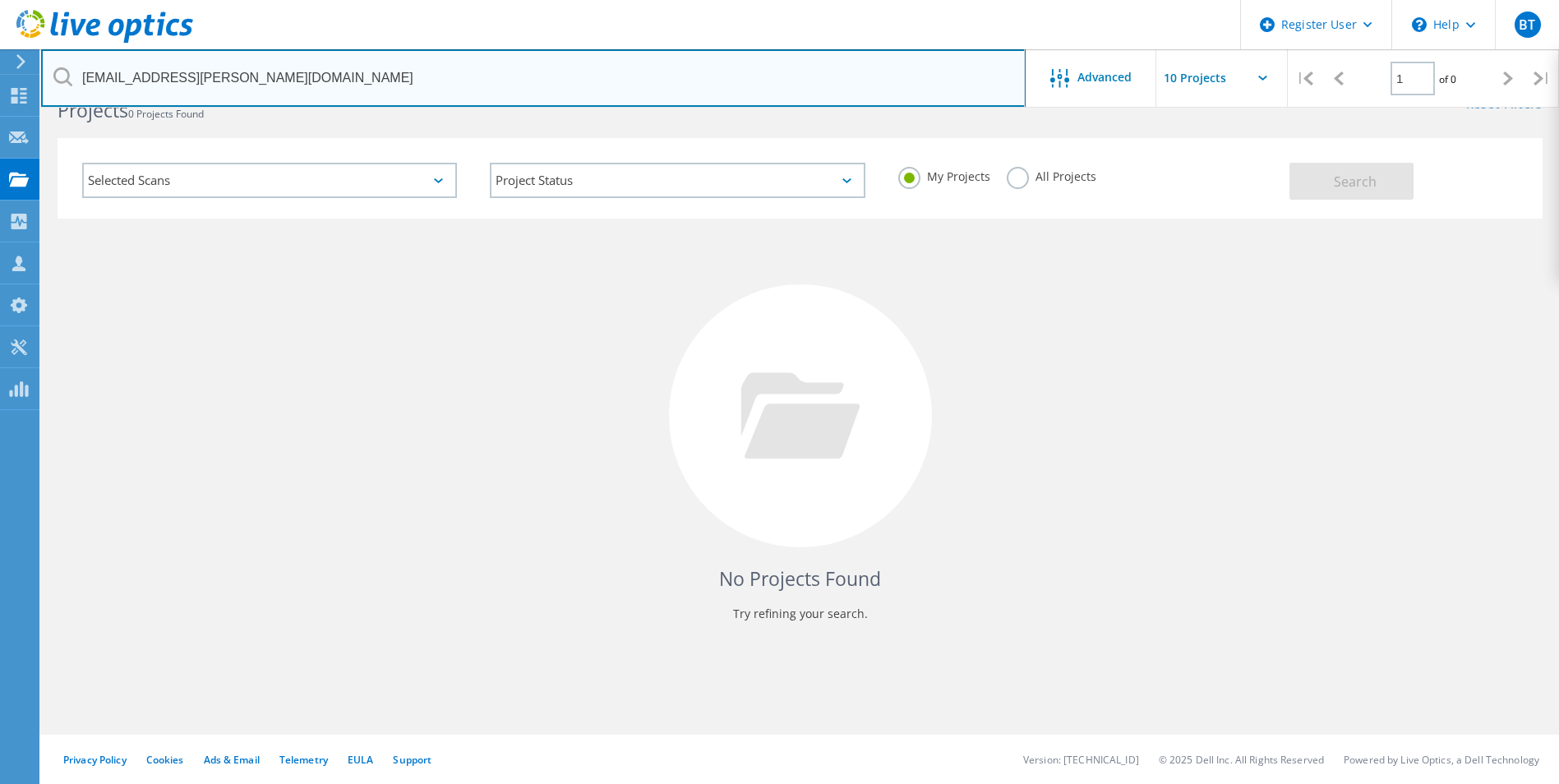
click at [352, 76] on input "[EMAIL_ADDRESS][PERSON_NAME][DOMAIN_NAME]" at bounding box center [534, 78] width 985 height 58
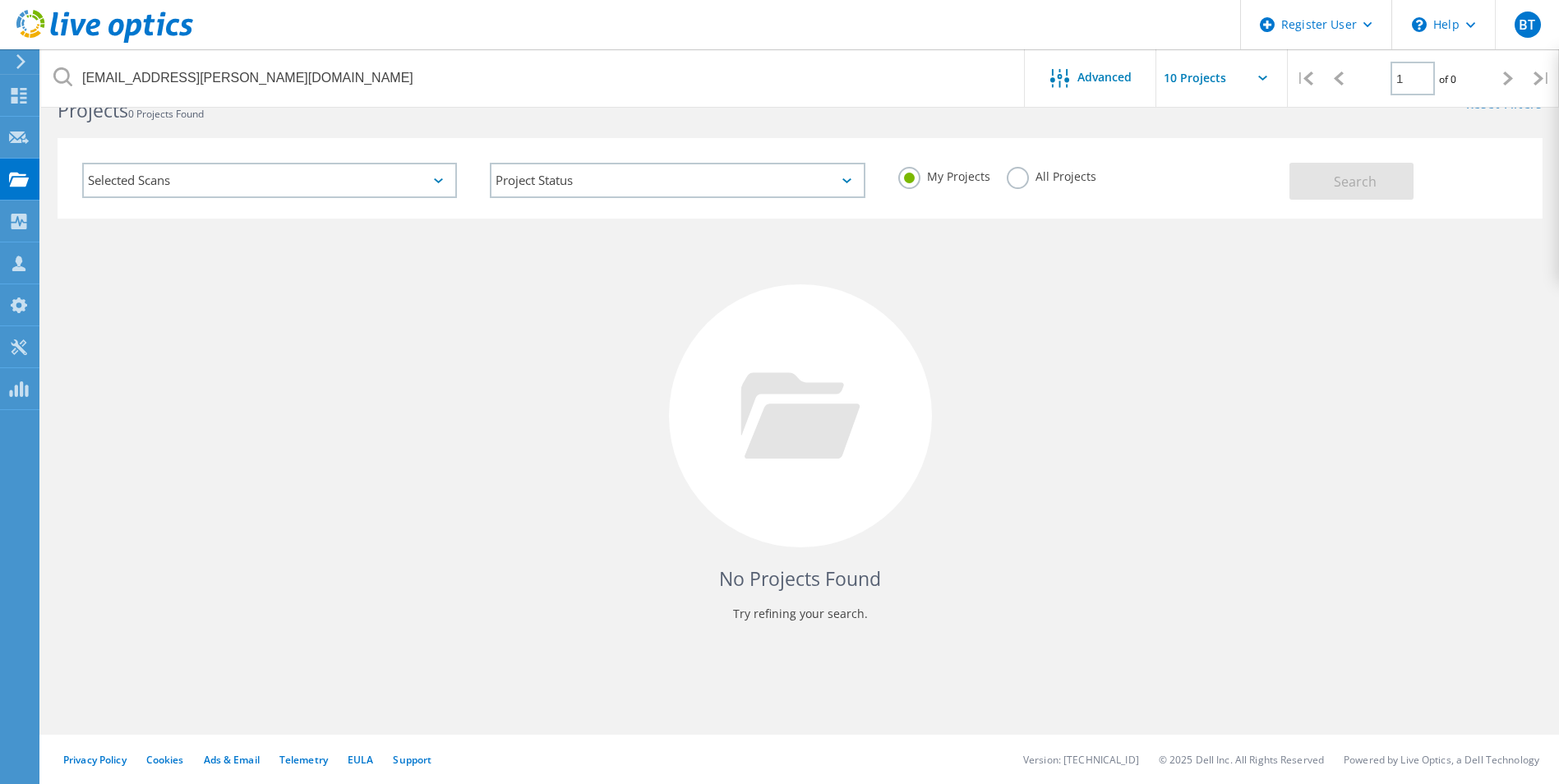
click at [1016, 182] on label "All Projects" at bounding box center [1051, 174] width 90 height 15
click at [0, 0] on input "All Projects" at bounding box center [0, 0] width 0 height 0
click at [1334, 184] on span "Search" at bounding box center [1356, 181] width 42 height 18
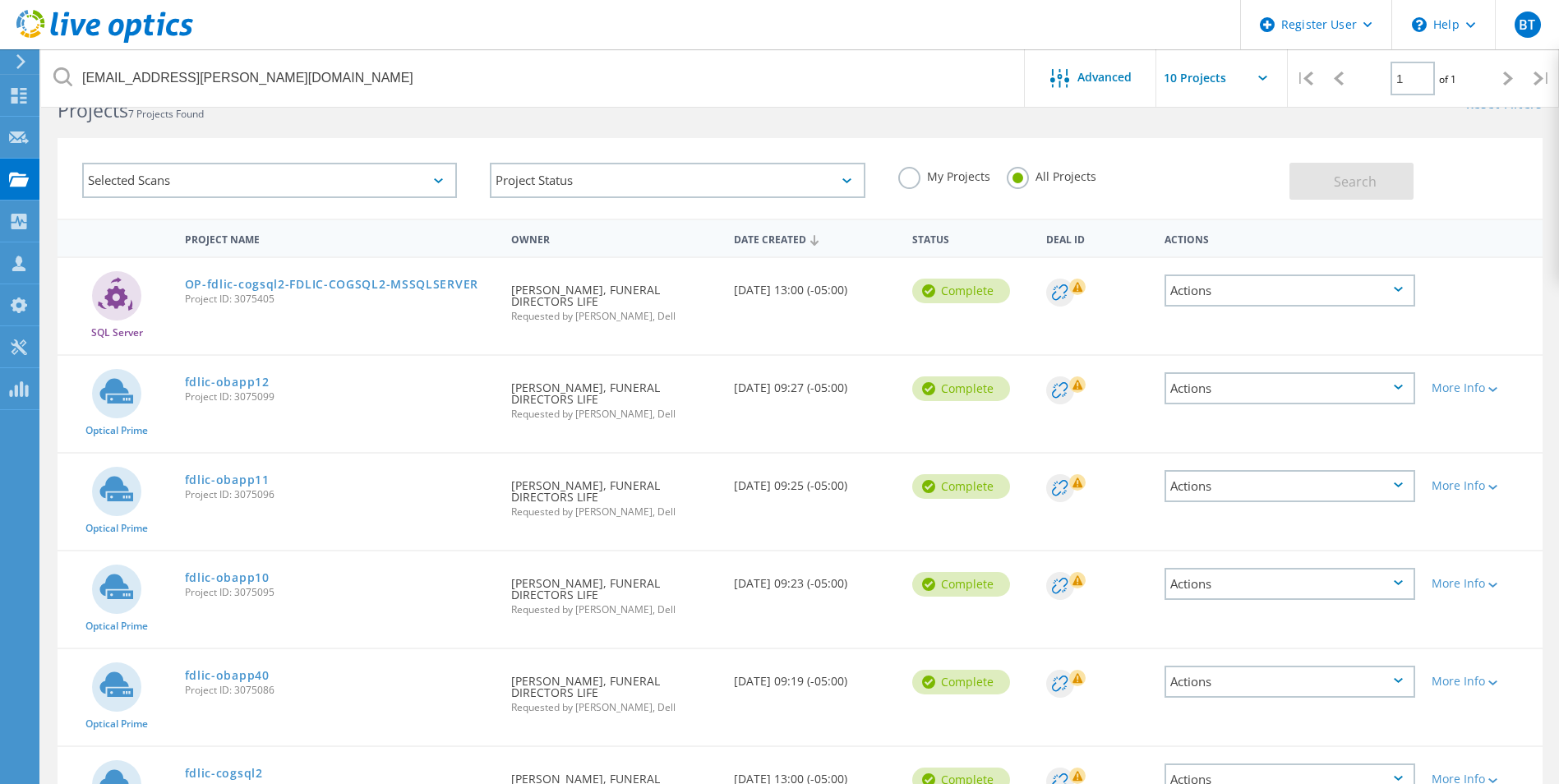
scroll to position [268, 0]
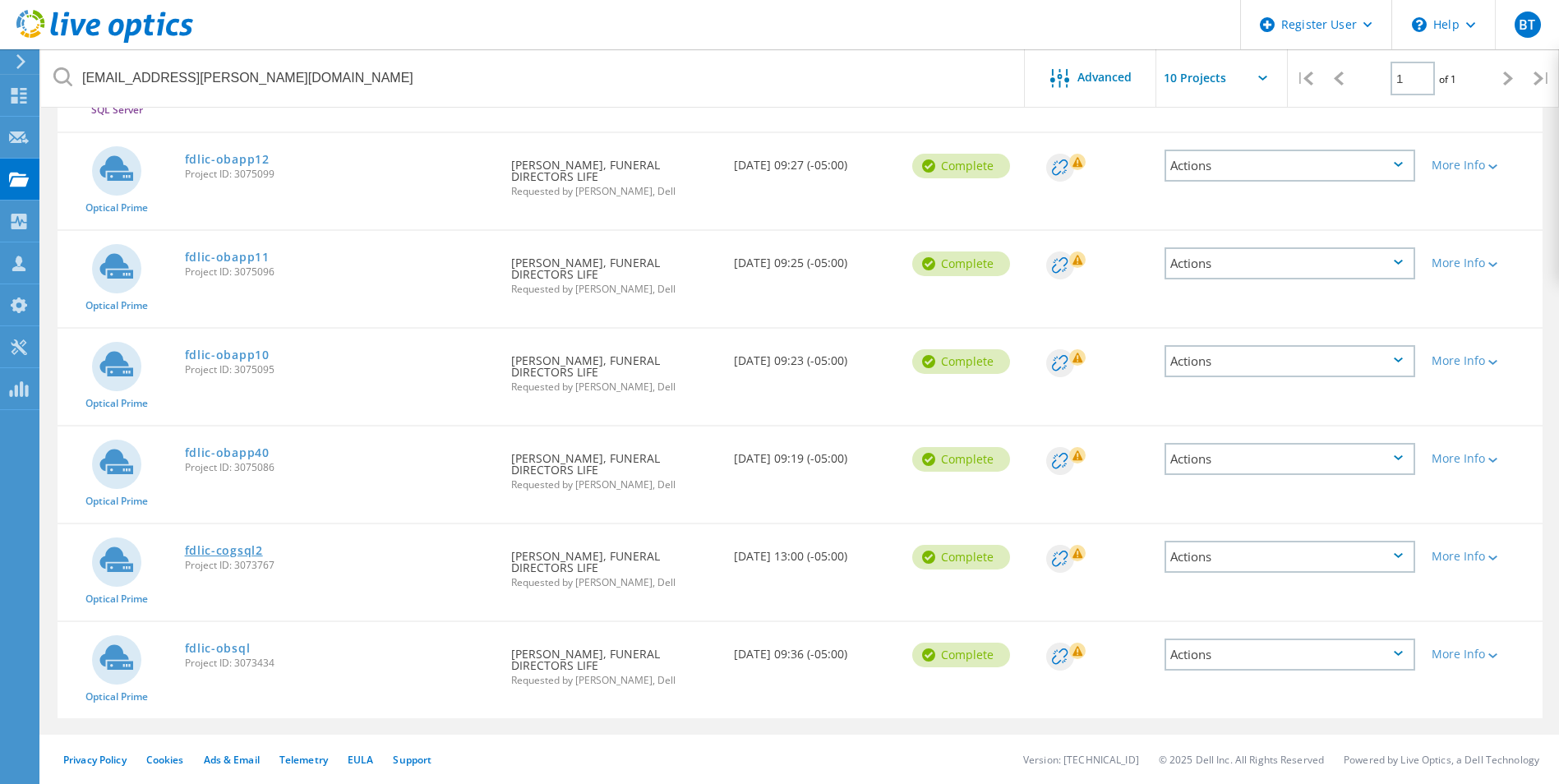
click at [244, 546] on link "fdlic-cogsql2" at bounding box center [224, 551] width 78 height 12
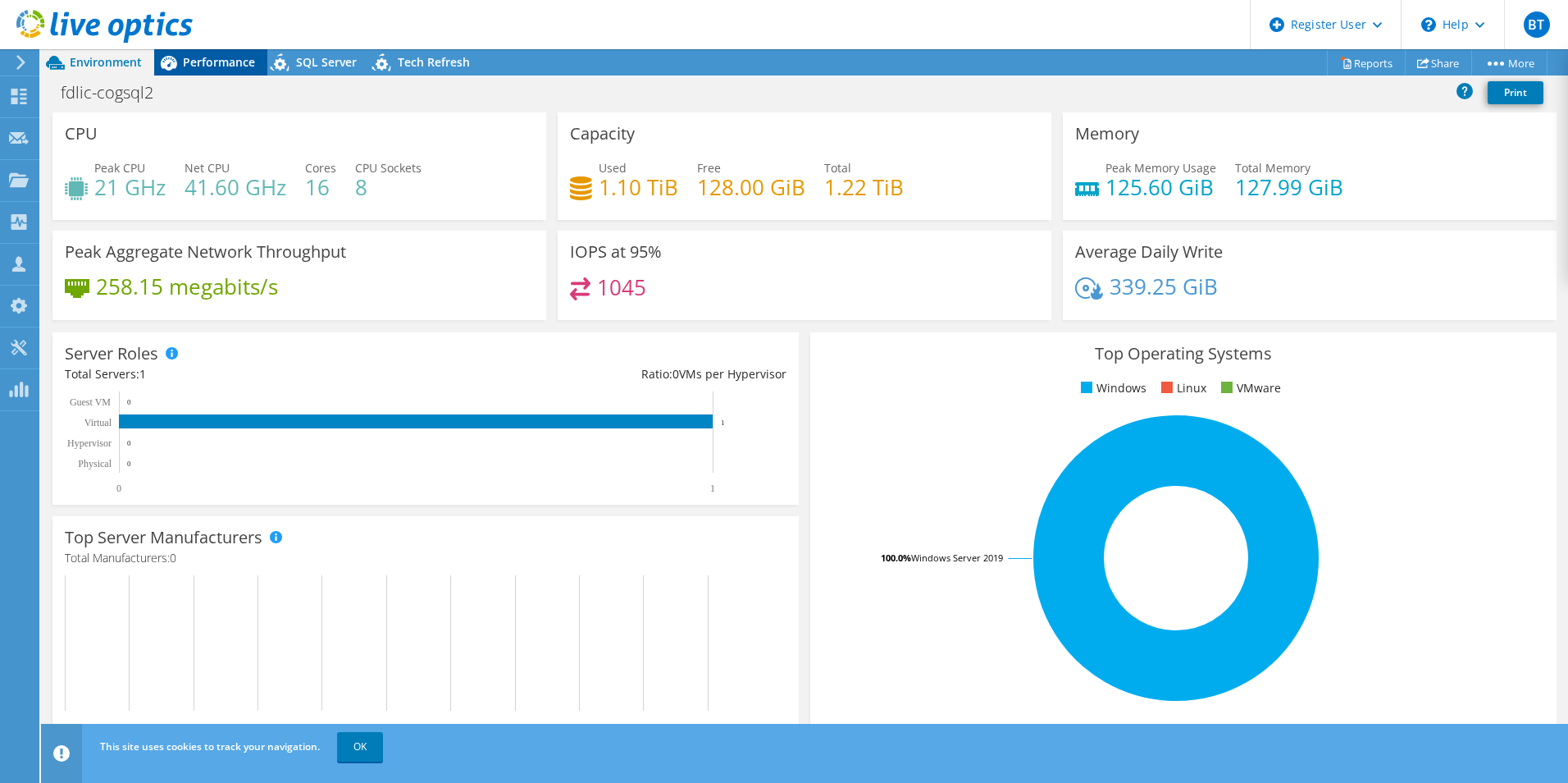
click at [219, 55] on span "Performance" at bounding box center [218, 62] width 72 height 15
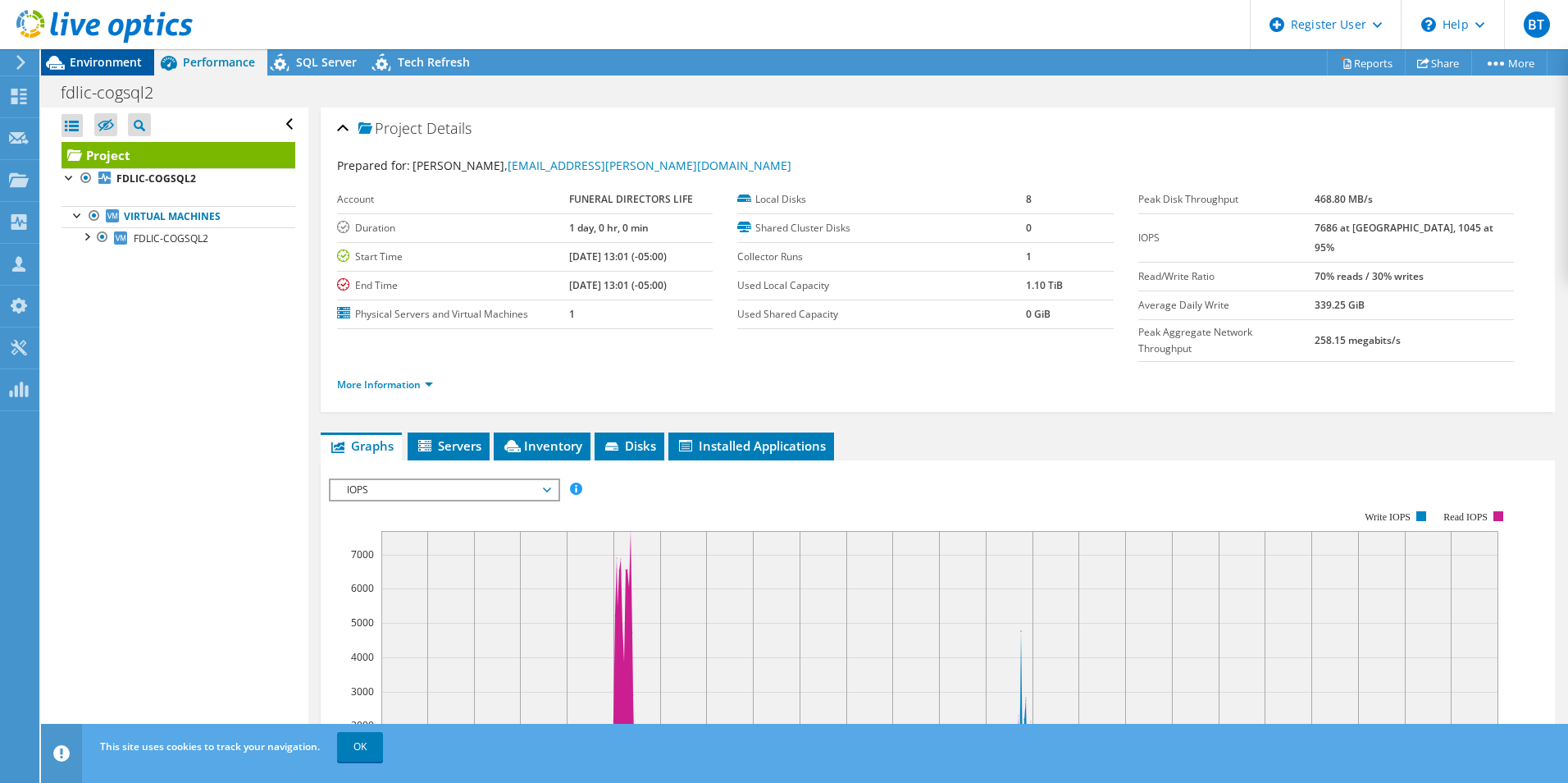
click at [114, 60] on span "Environment" at bounding box center [106, 62] width 72 height 15
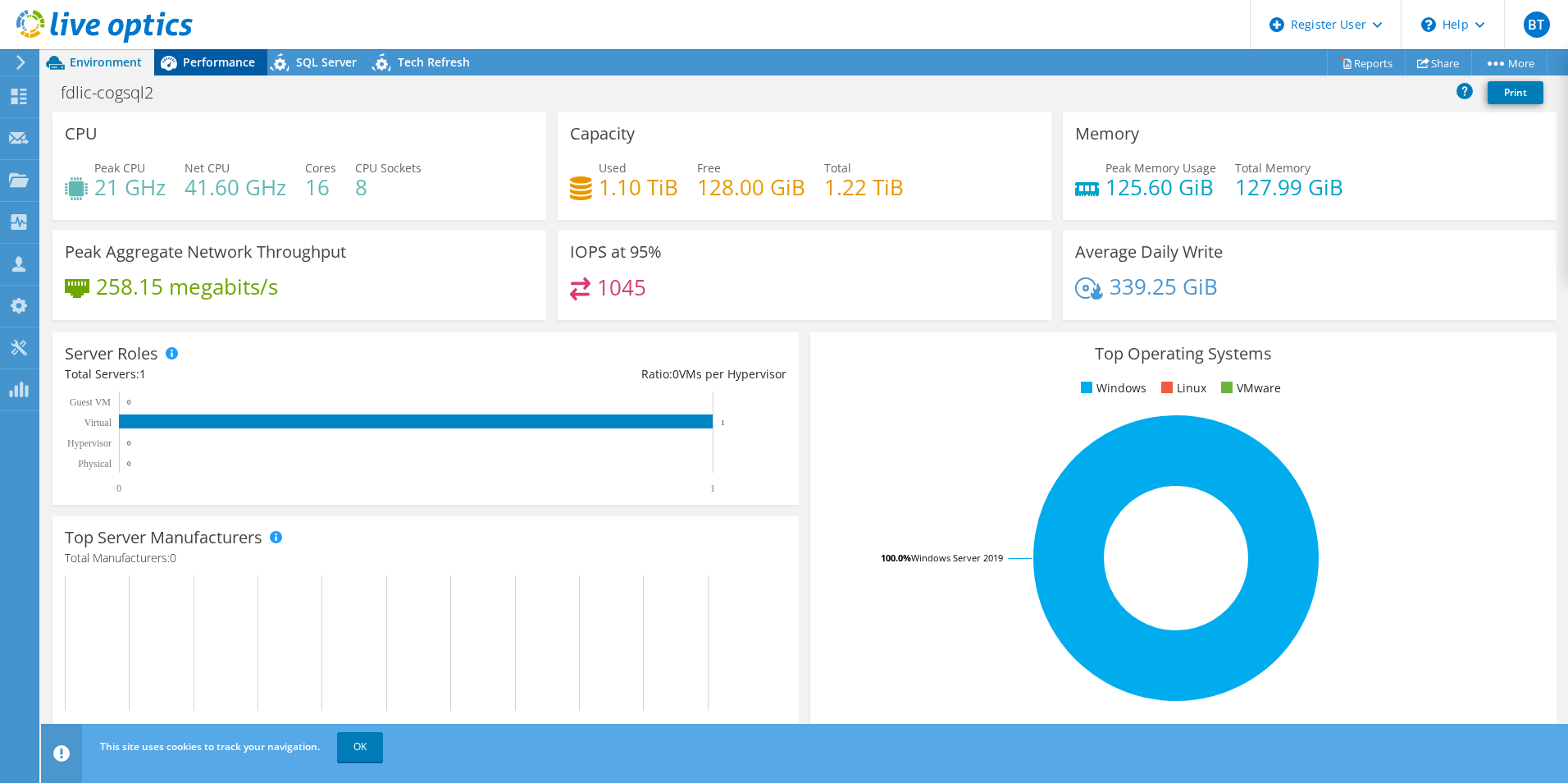
click at [198, 59] on span "Performance" at bounding box center [218, 62] width 72 height 15
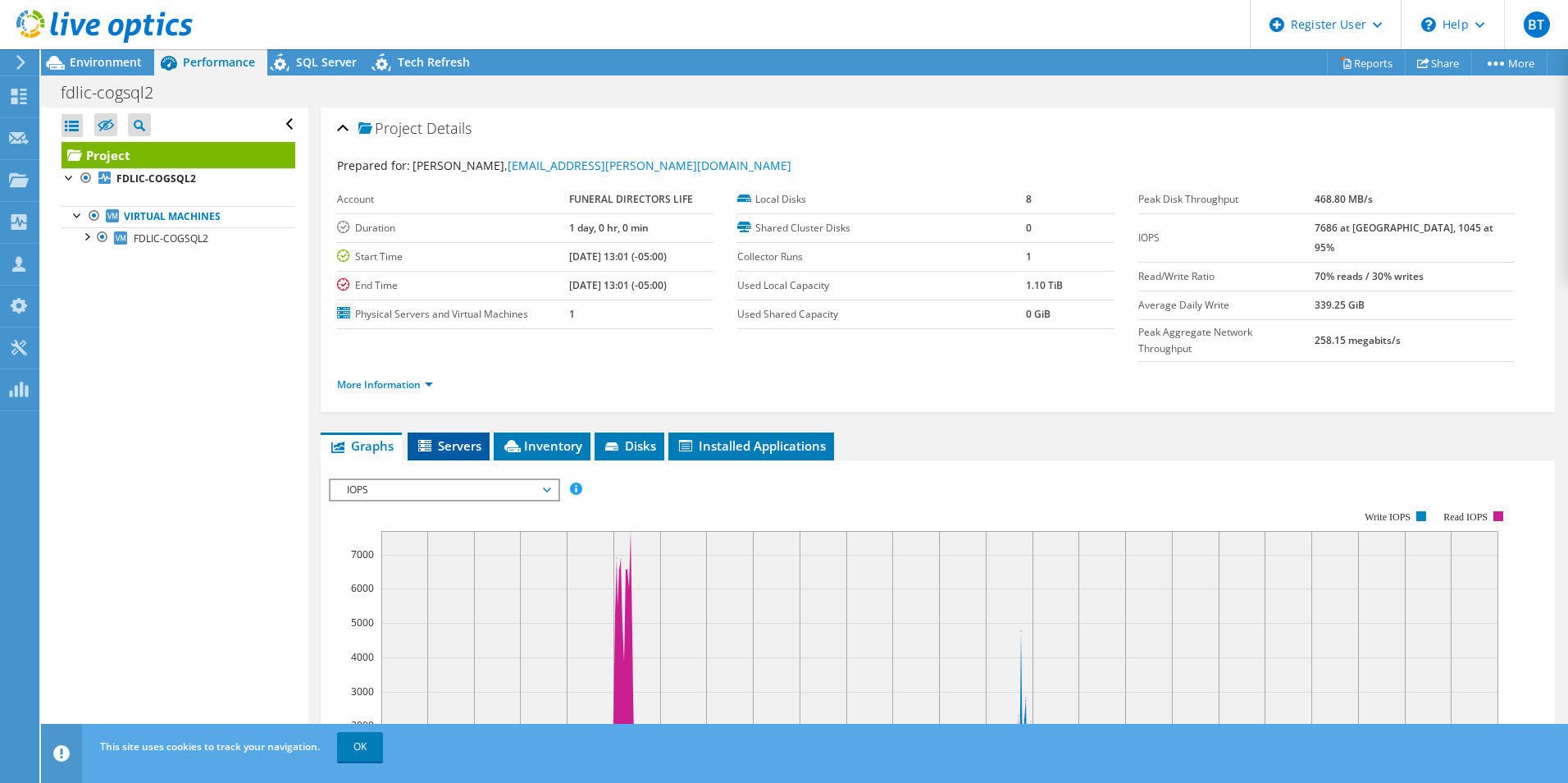
click at [460, 438] on span "Servers" at bounding box center [449, 445] width 65 height 16
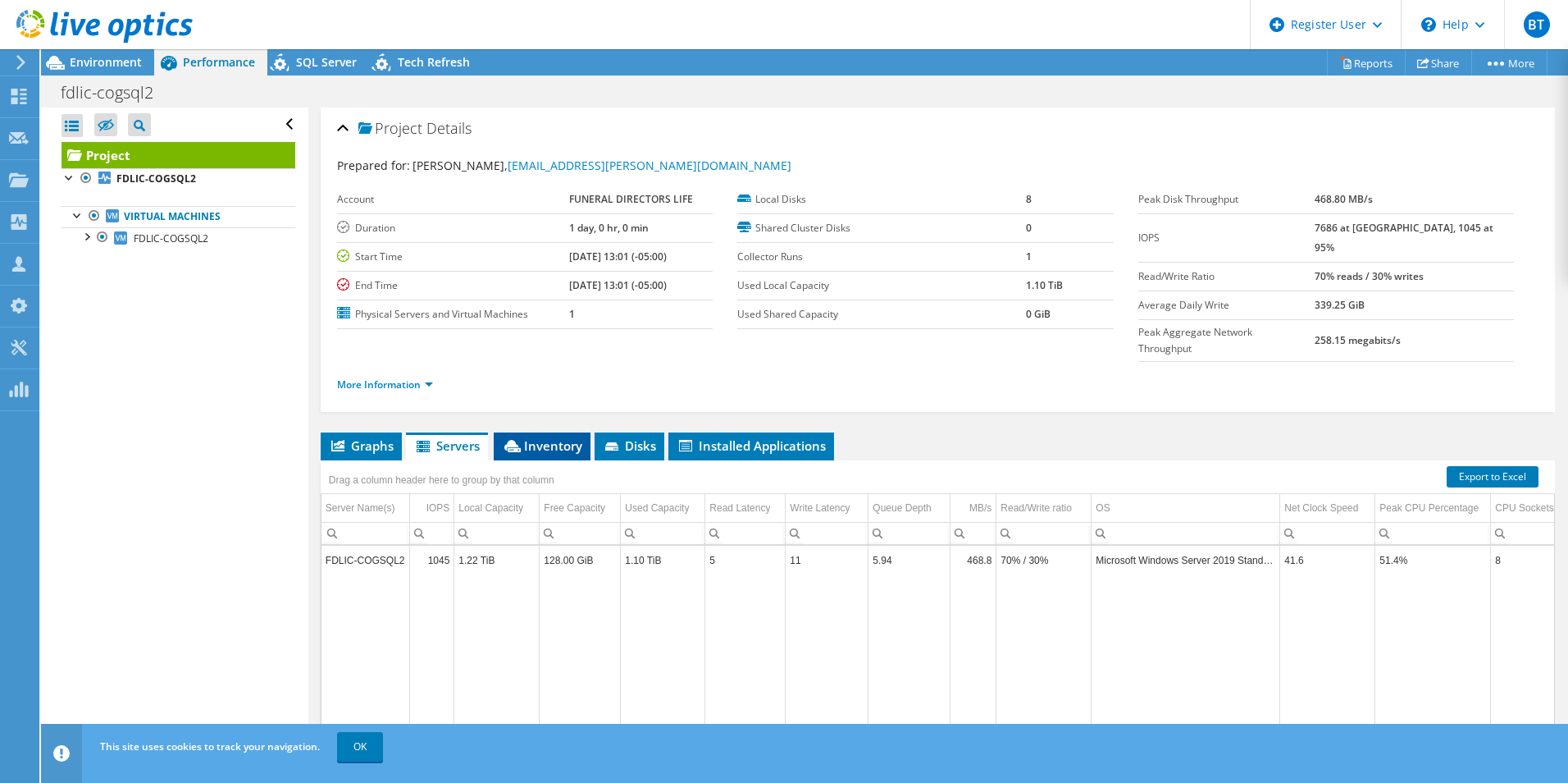
click at [531, 438] on span "Inventory" at bounding box center [542, 445] width 81 height 16
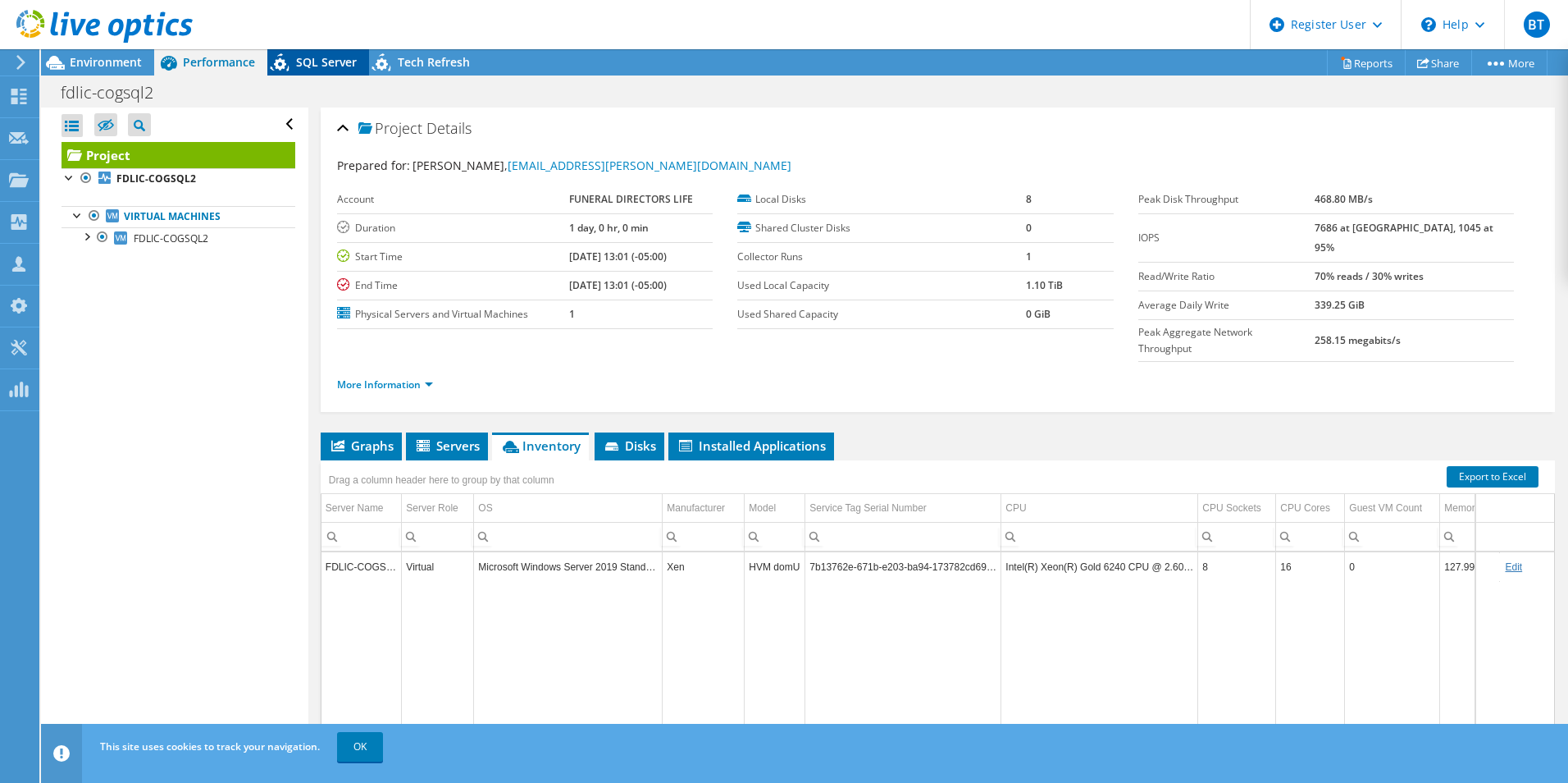
click at [320, 65] on span "SQL Server" at bounding box center [326, 62] width 61 height 15
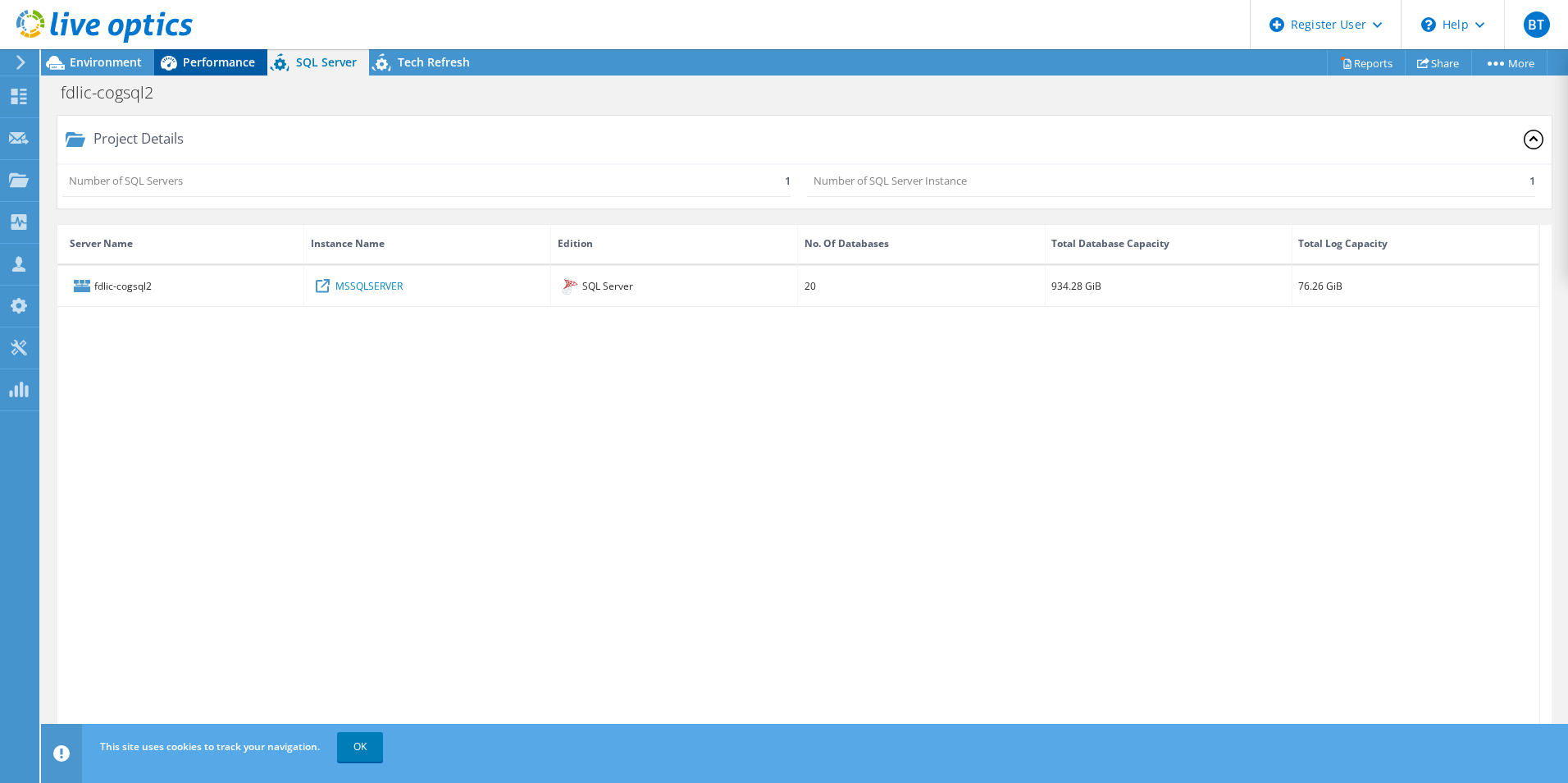
click at [219, 54] on span "Performance" at bounding box center [218, 62] width 72 height 15
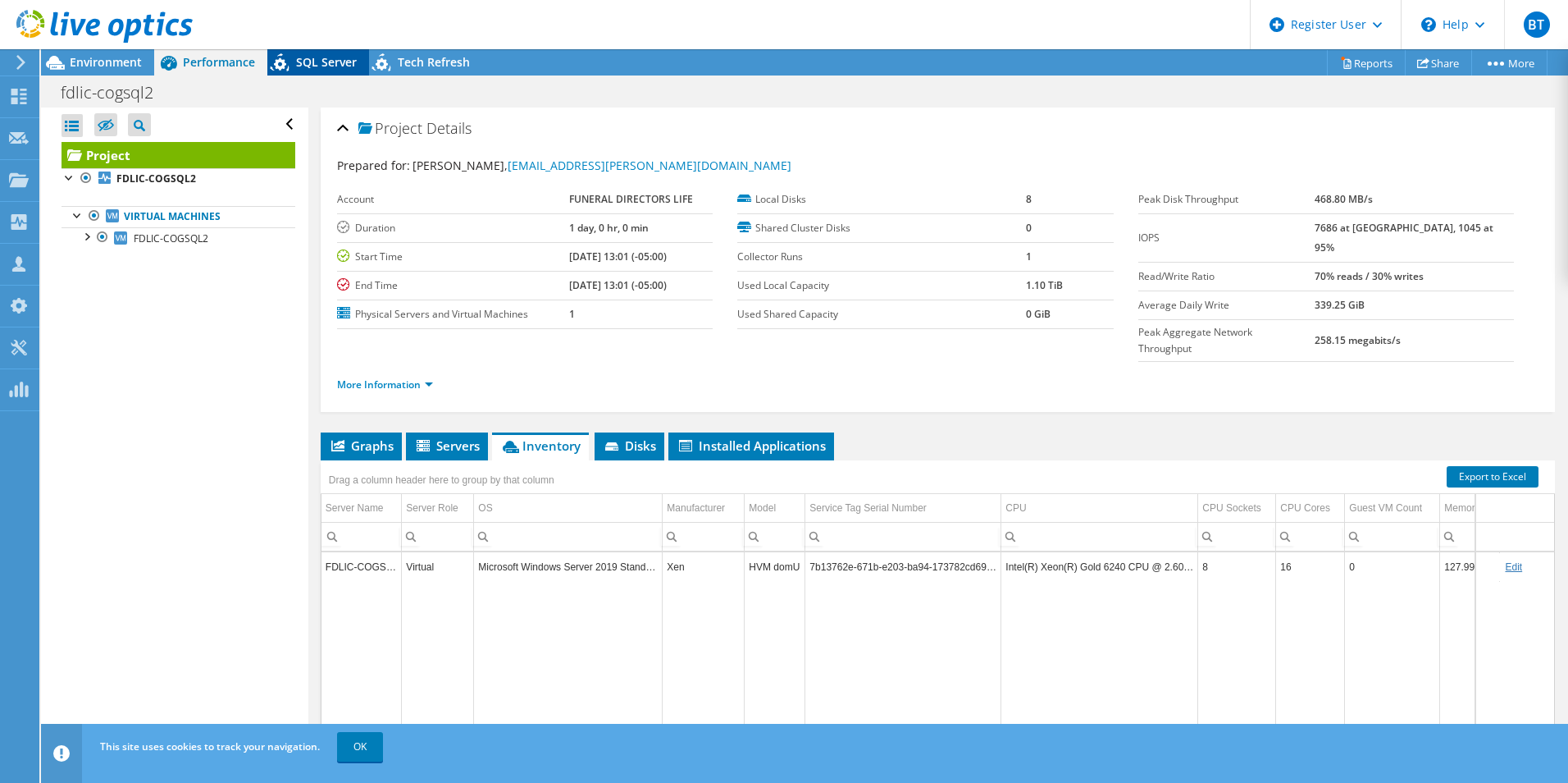
click at [305, 54] on span "SQL Server" at bounding box center [326, 62] width 61 height 15
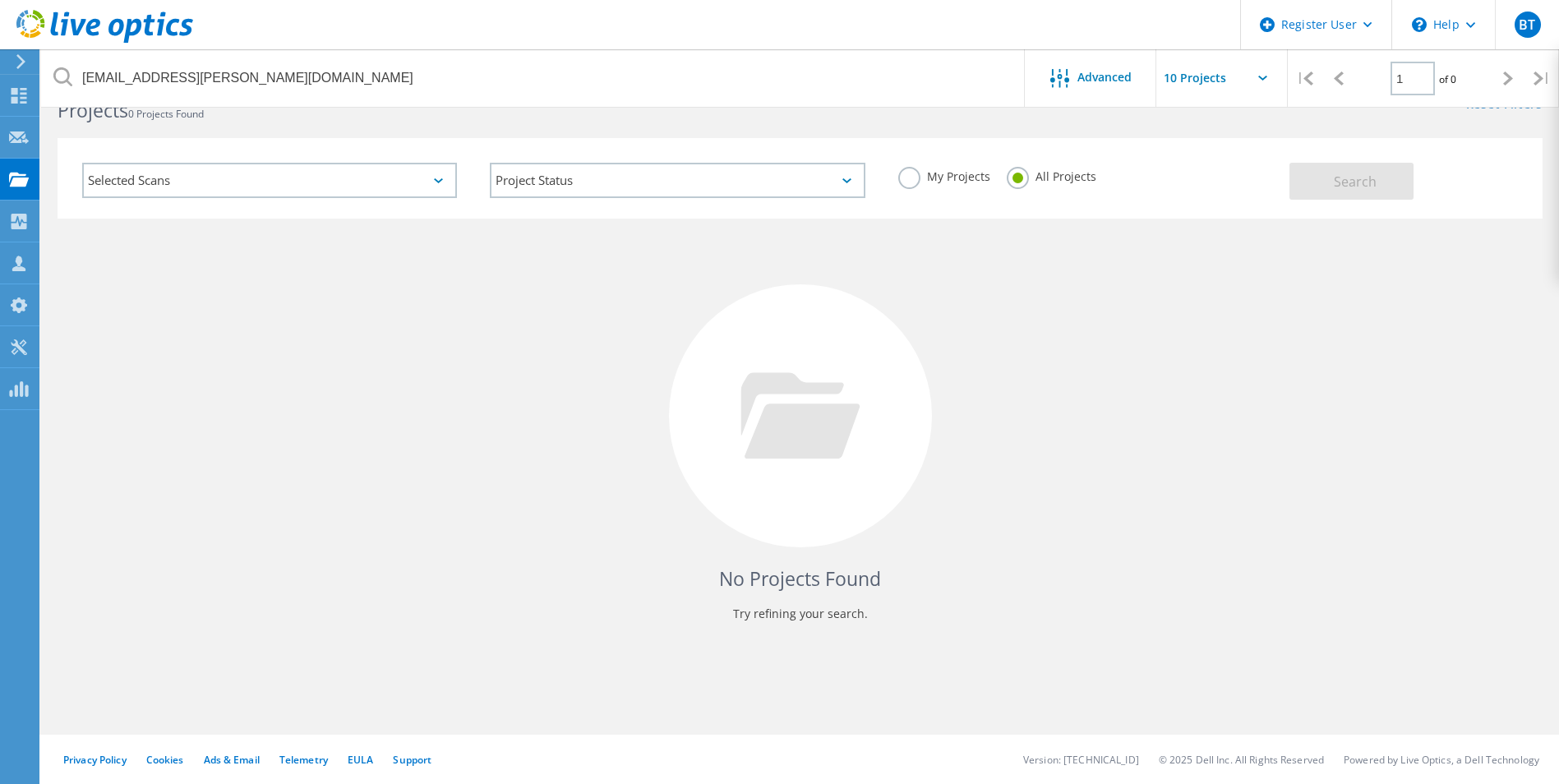
scroll to position [45, 0]
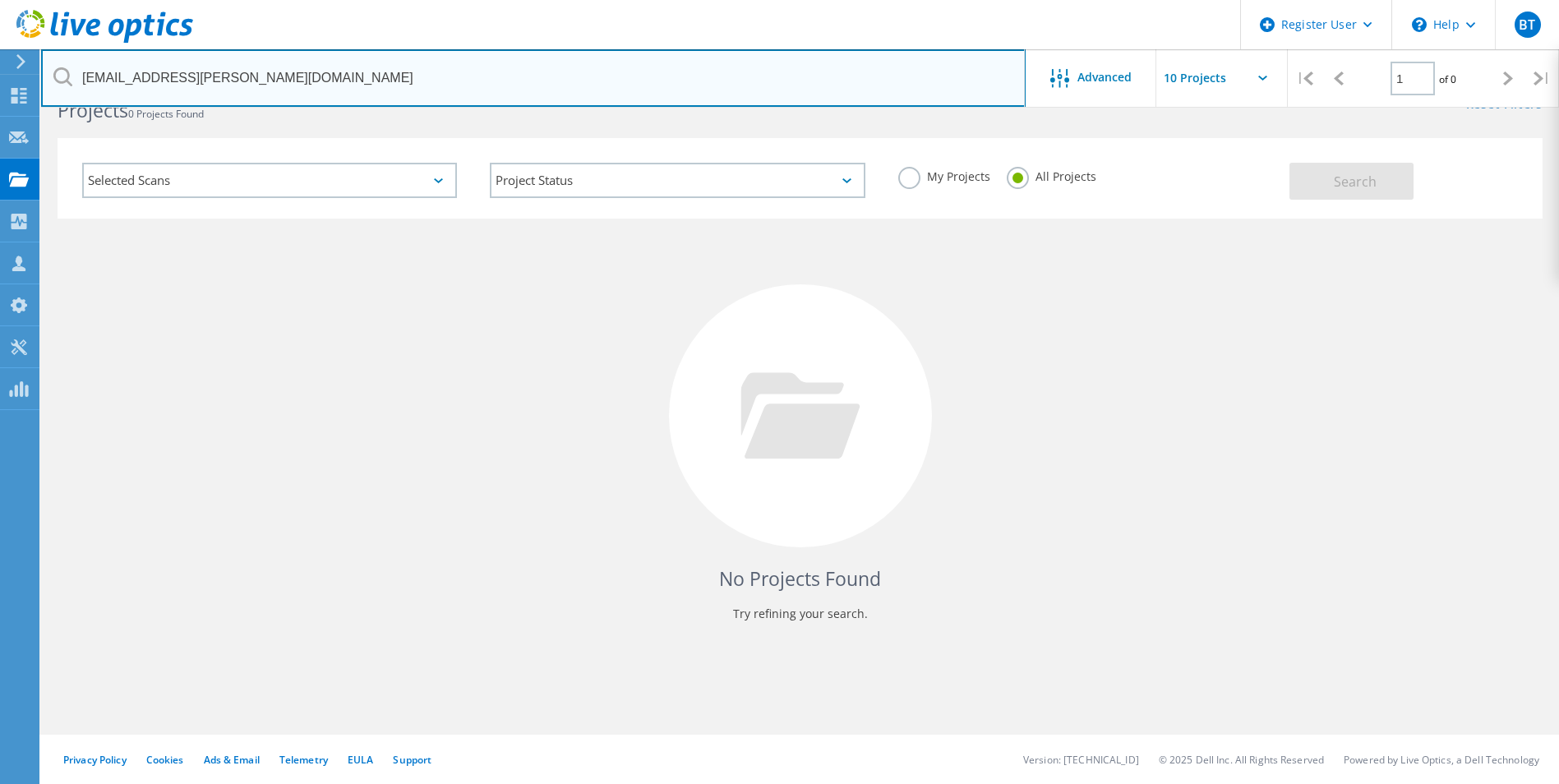
click at [595, 50] on input "[EMAIL_ADDRESS][PERSON_NAME][DOMAIN_NAME]" at bounding box center [534, 78] width 985 height 58
click at [669, 67] on input "[EMAIL_ADDRESS][PERSON_NAME][DOMAIN_NAME]" at bounding box center [534, 78] width 985 height 58
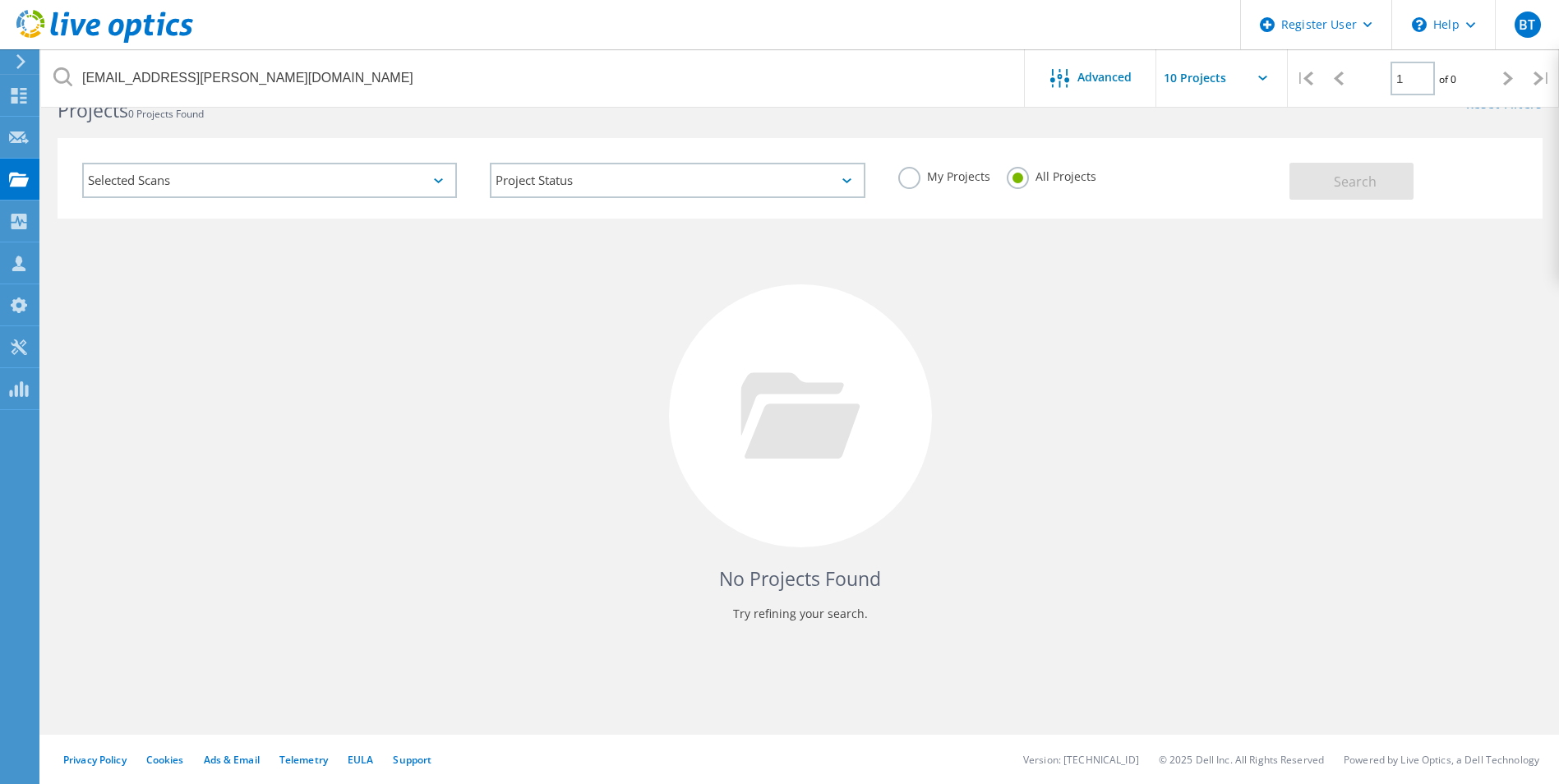
click at [897, 183] on div "My Projects All Projects" at bounding box center [1085, 176] width 408 height 61
click at [900, 180] on label "My Projects" at bounding box center [944, 174] width 92 height 15
click at [0, 0] on input "My Projects" at bounding box center [0, 0] width 0 height 0
click at [1007, 172] on label "All Projects" at bounding box center [1051, 174] width 90 height 15
click at [0, 0] on input "All Projects" at bounding box center [0, 0] width 0 height 0
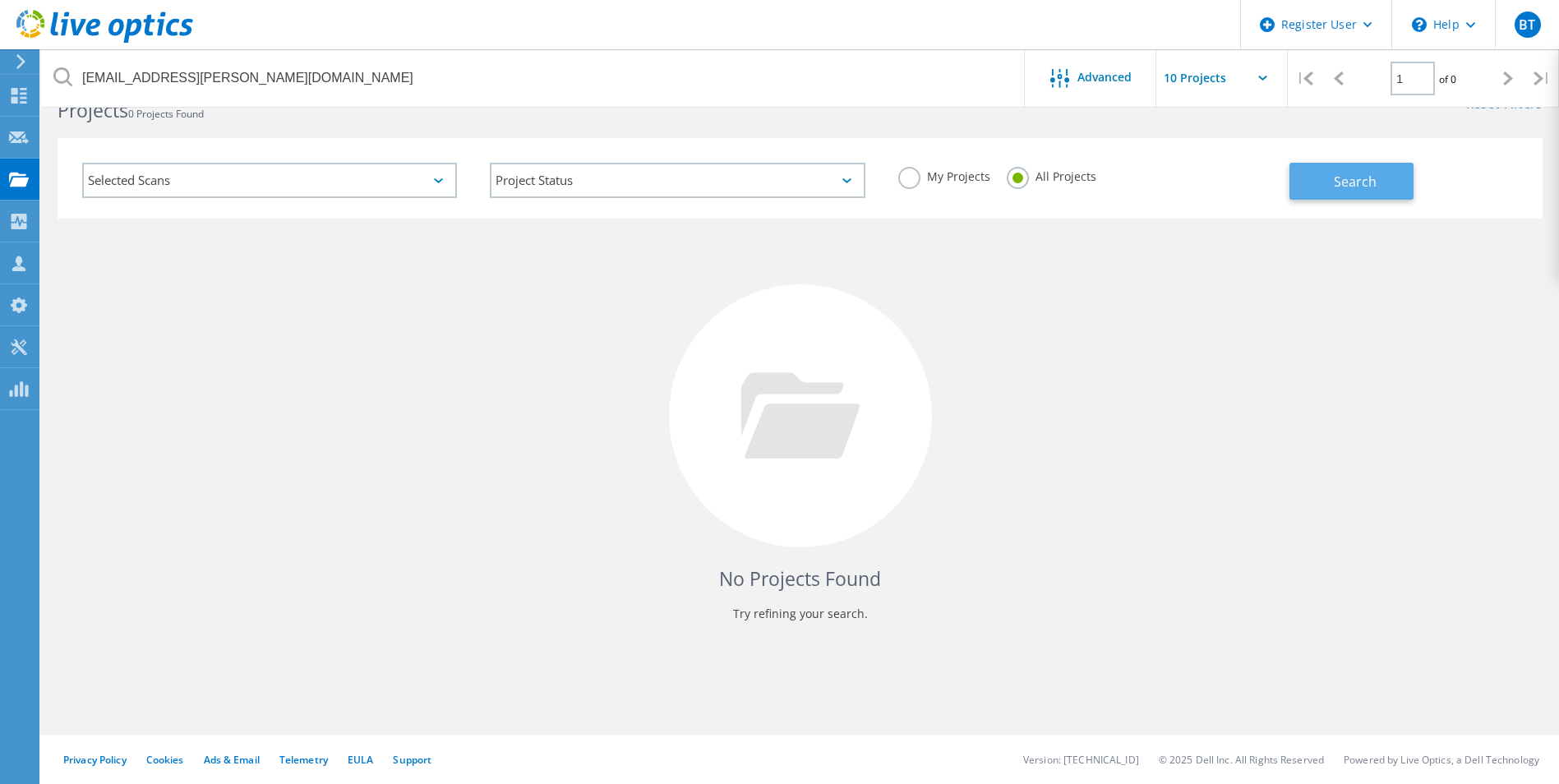
click at [1304, 193] on button "Search" at bounding box center [1352, 181] width 124 height 37
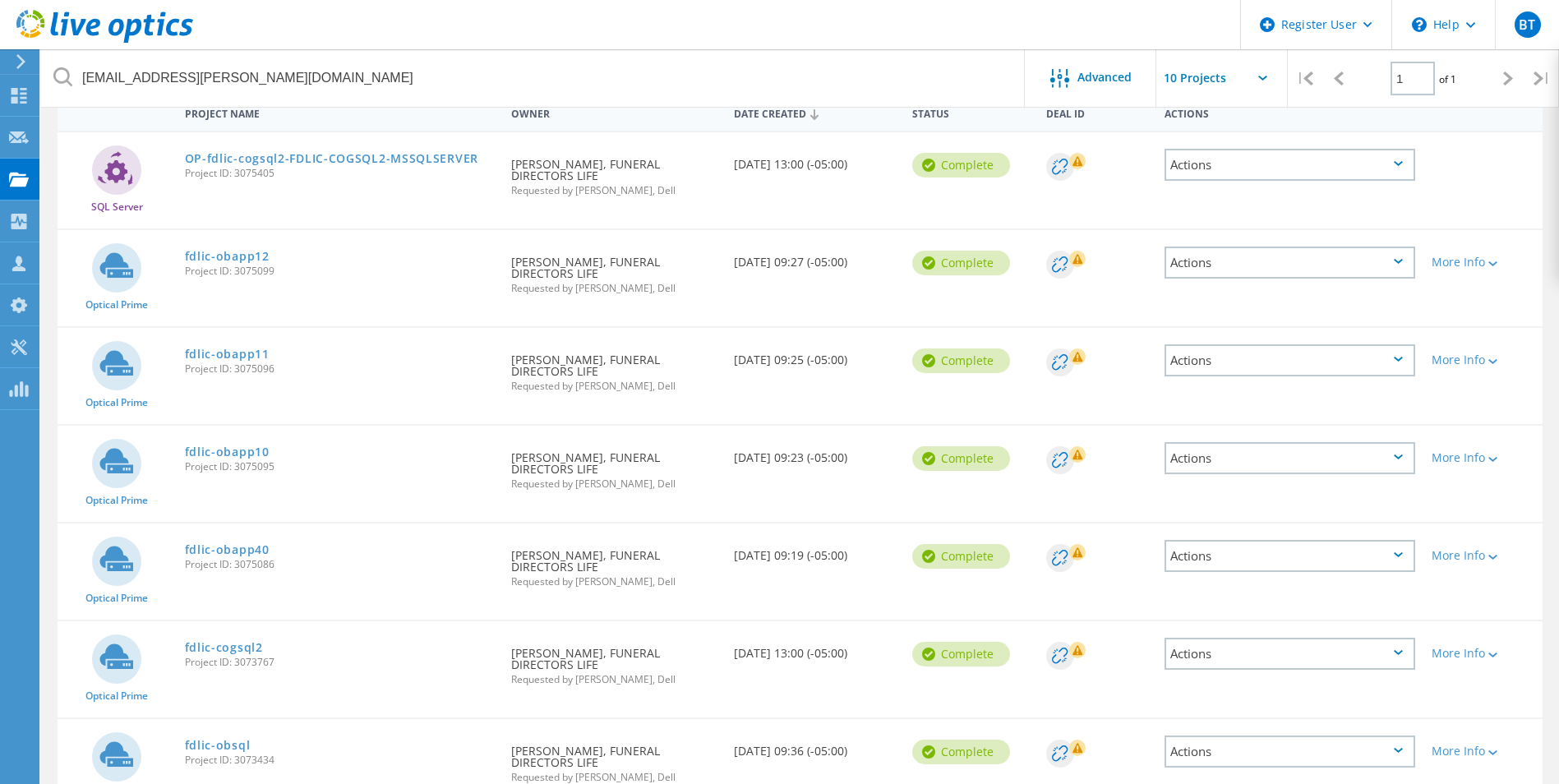
scroll to position [268, 0]
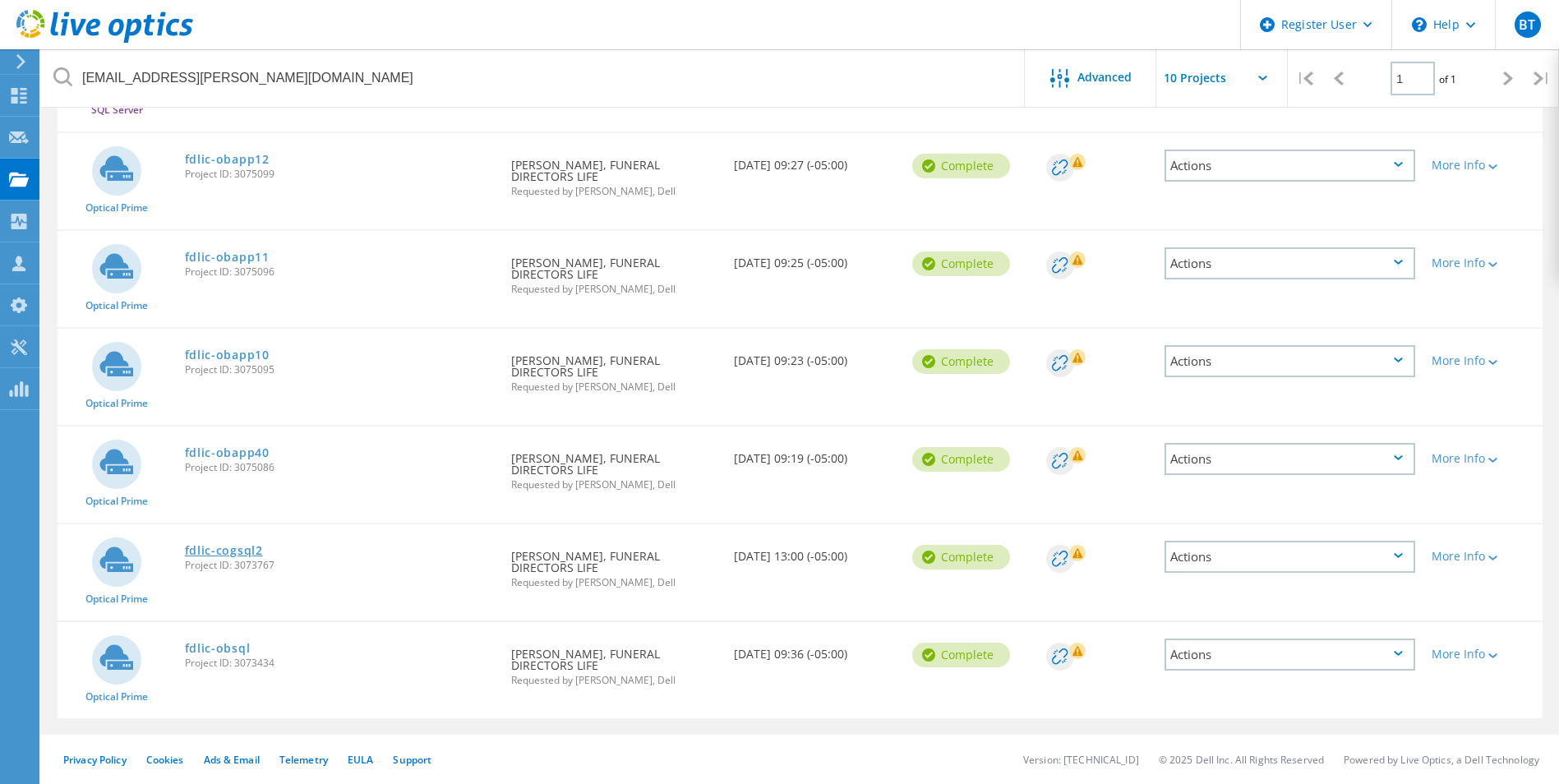
click at [213, 548] on link "fdlic-cogsql2" at bounding box center [224, 551] width 78 height 12
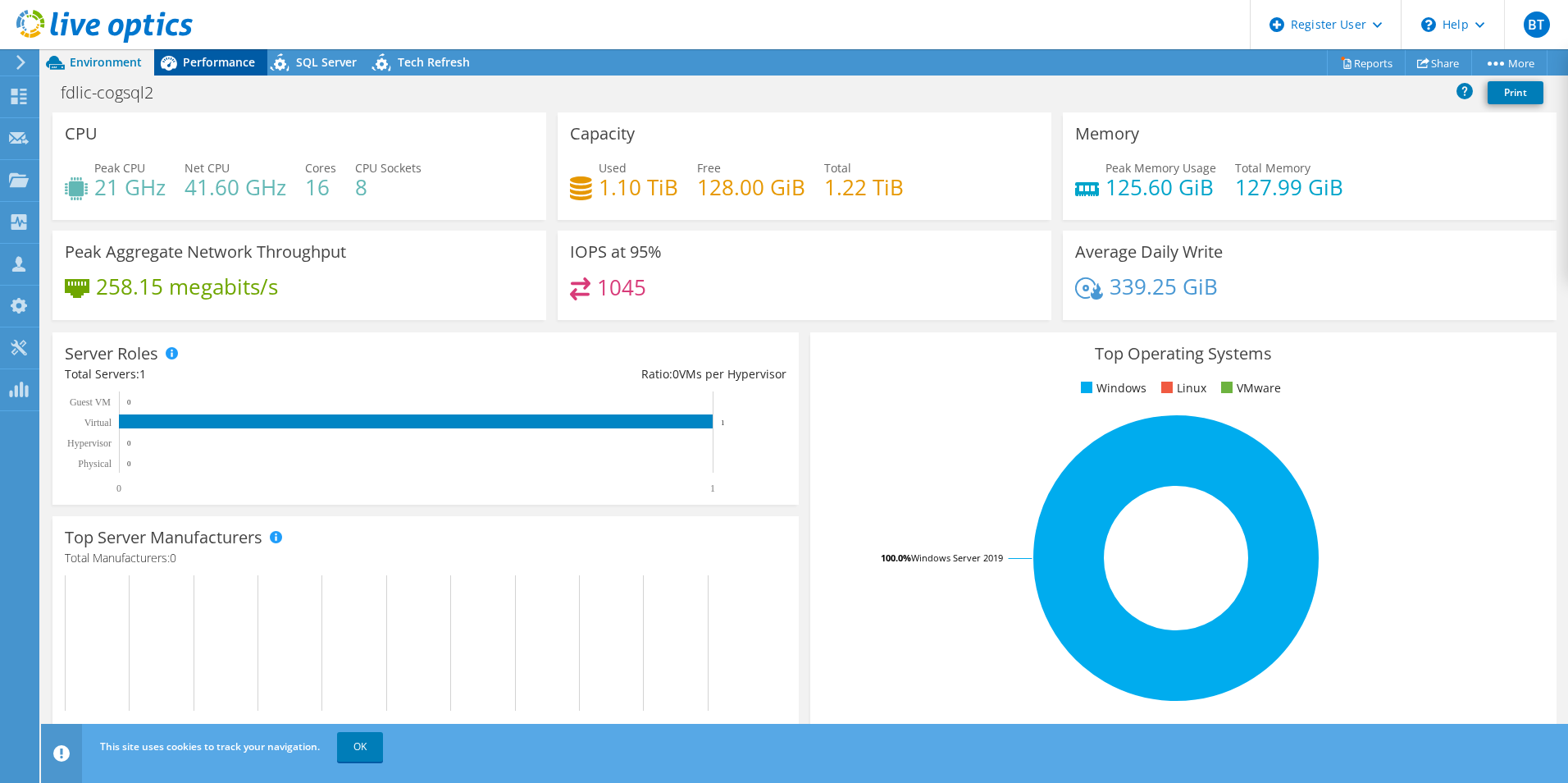
click at [210, 63] on span "Performance" at bounding box center [218, 62] width 72 height 15
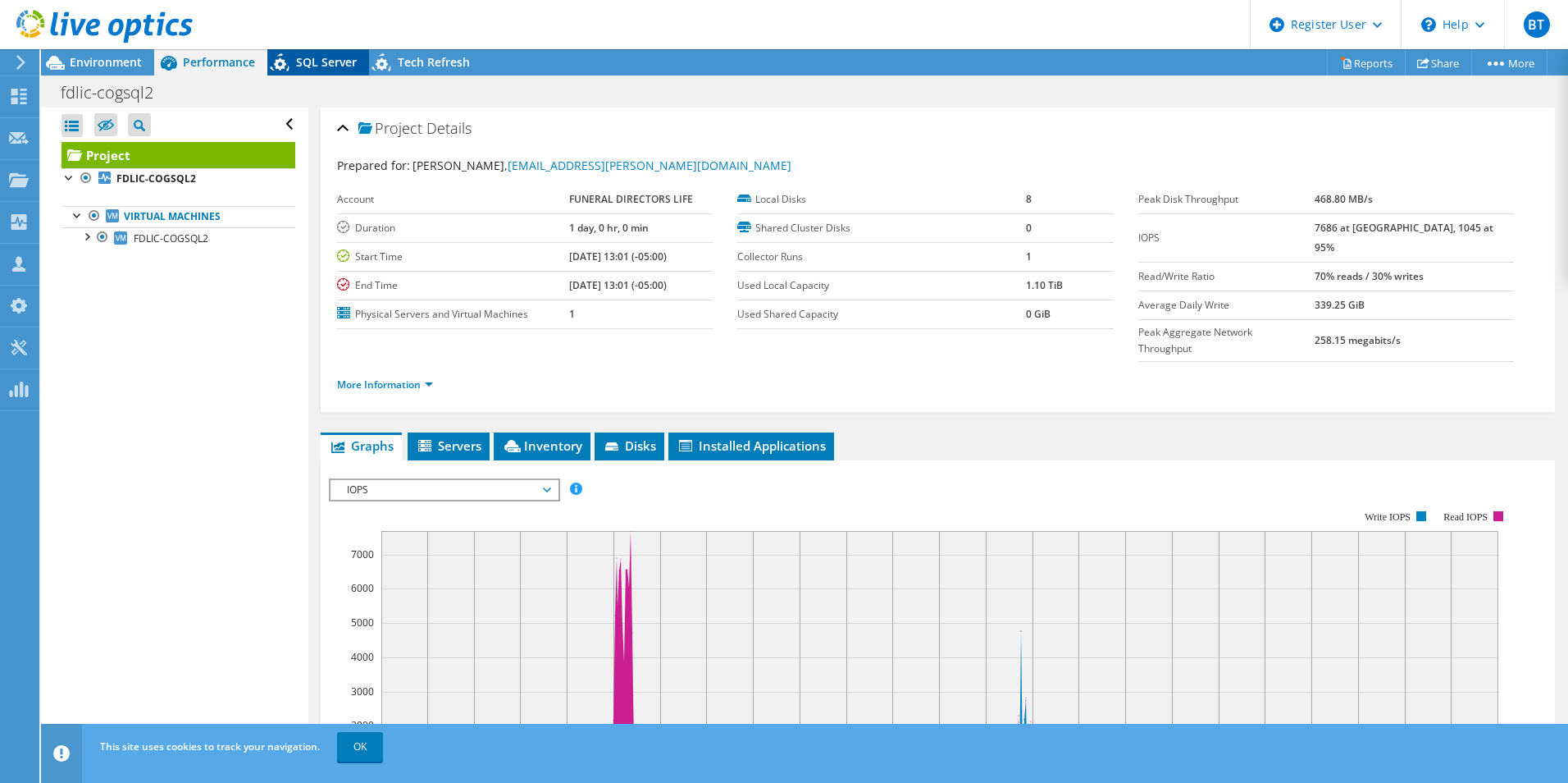
click at [313, 61] on span "SQL Server" at bounding box center [326, 62] width 61 height 15
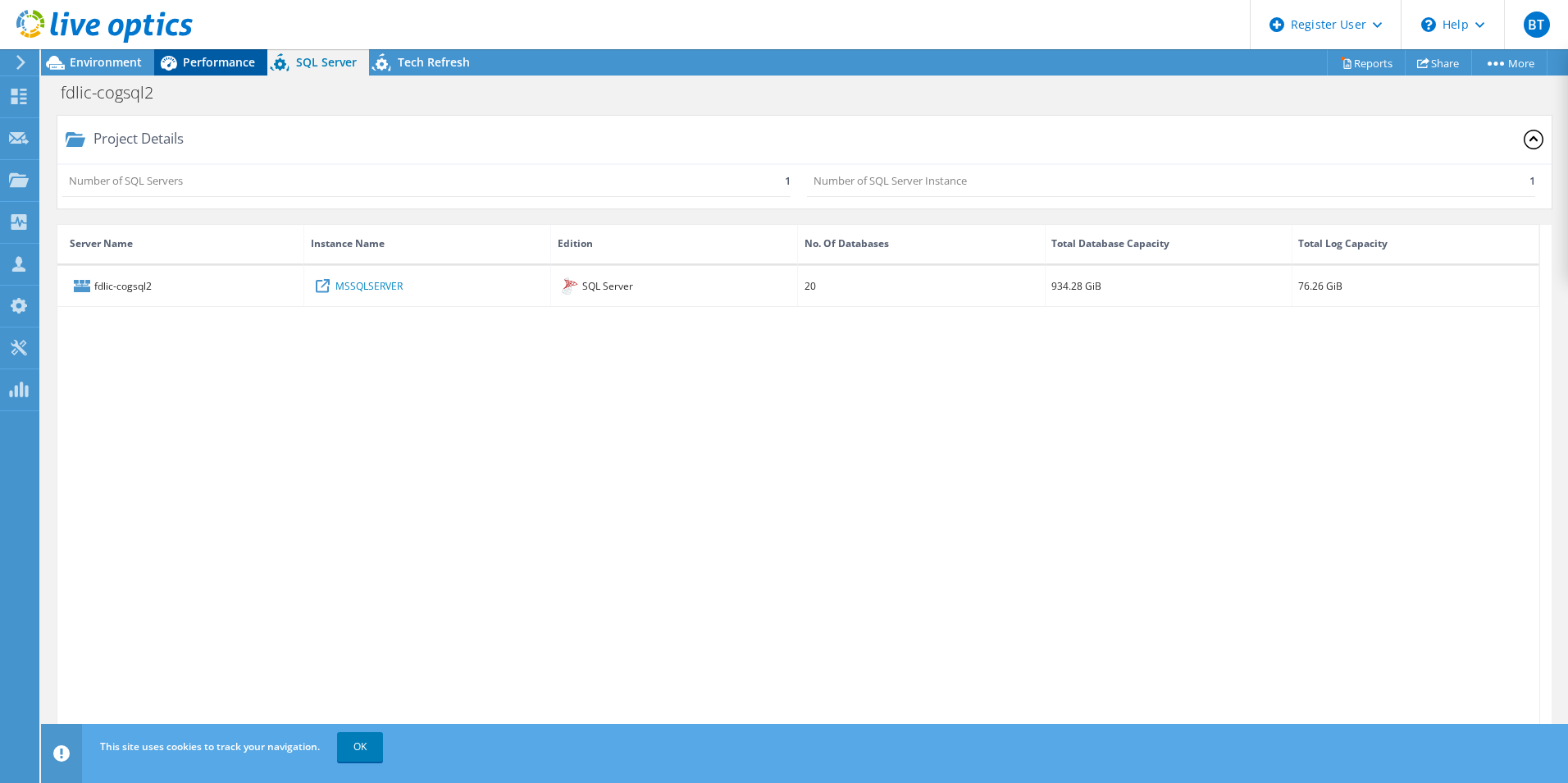
click at [204, 54] on span "Performance" at bounding box center [218, 62] width 72 height 15
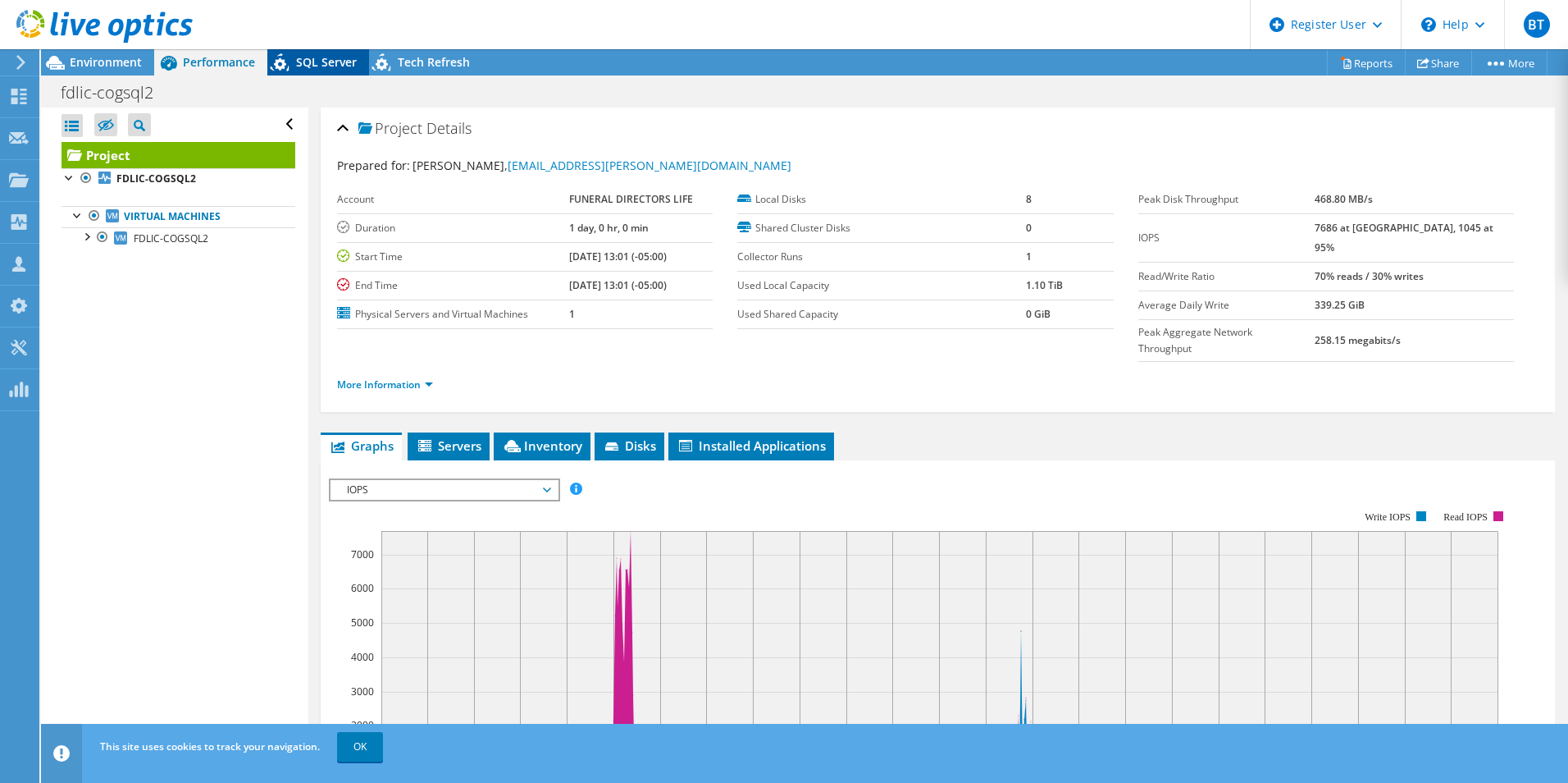
click at [321, 53] on div "SQL Server" at bounding box center [318, 62] width 102 height 26
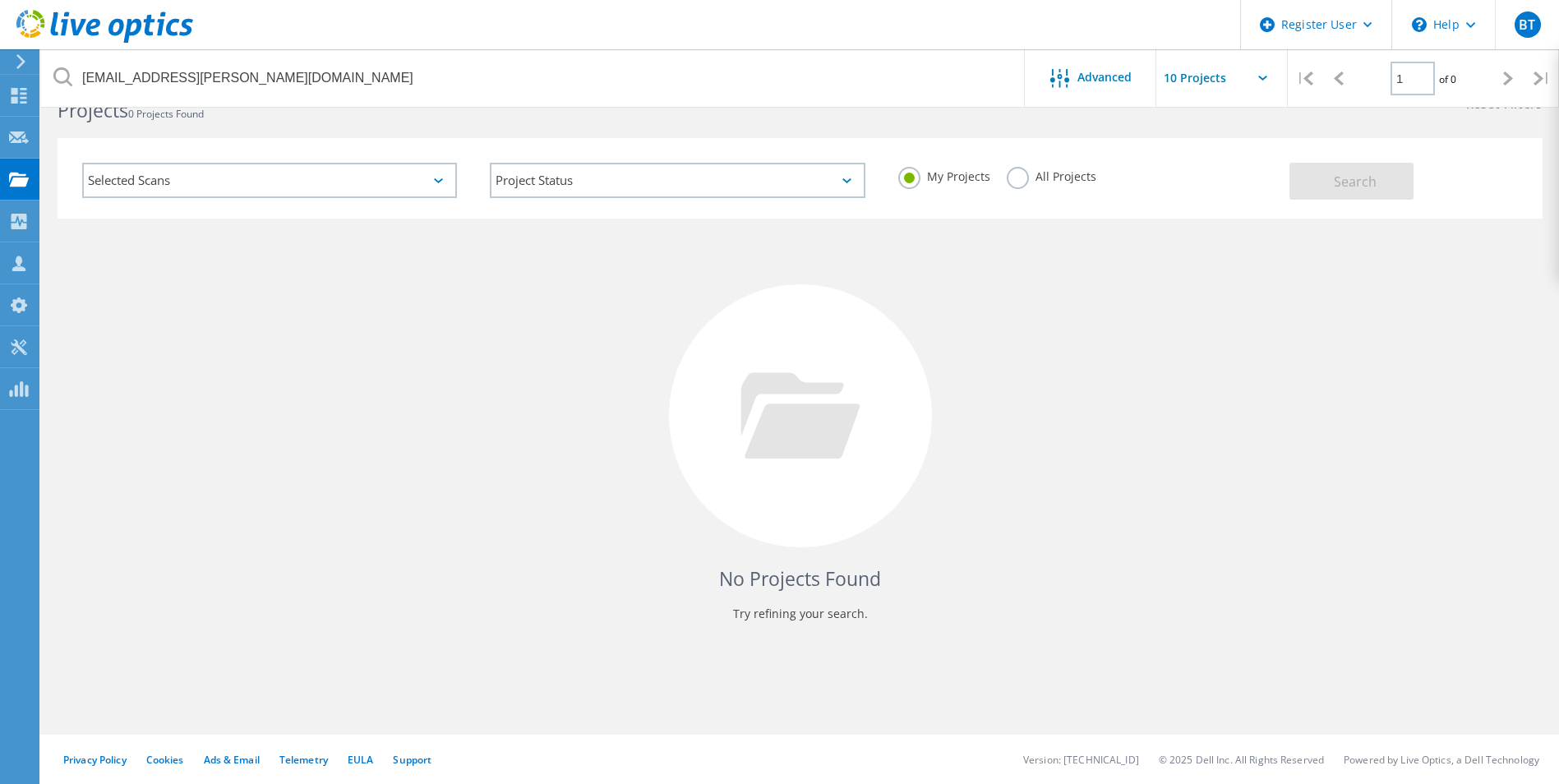
scroll to position [45, 0]
click at [1023, 181] on label "All Projects" at bounding box center [1051, 174] width 90 height 15
click at [0, 0] on input "All Projects" at bounding box center [0, 0] width 0 height 0
click at [1380, 181] on button "Search" at bounding box center [1352, 181] width 124 height 37
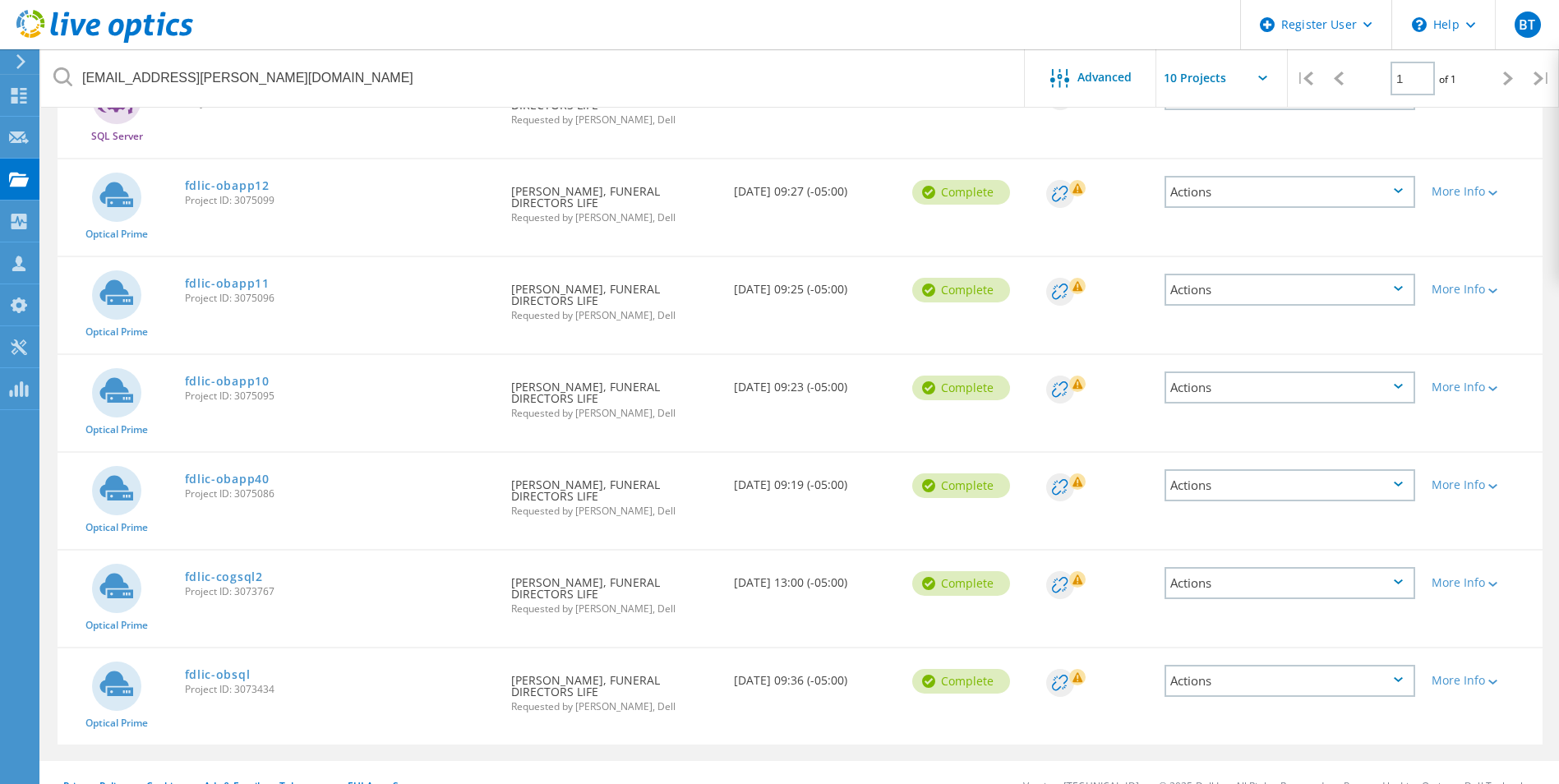
scroll to position [268, 0]
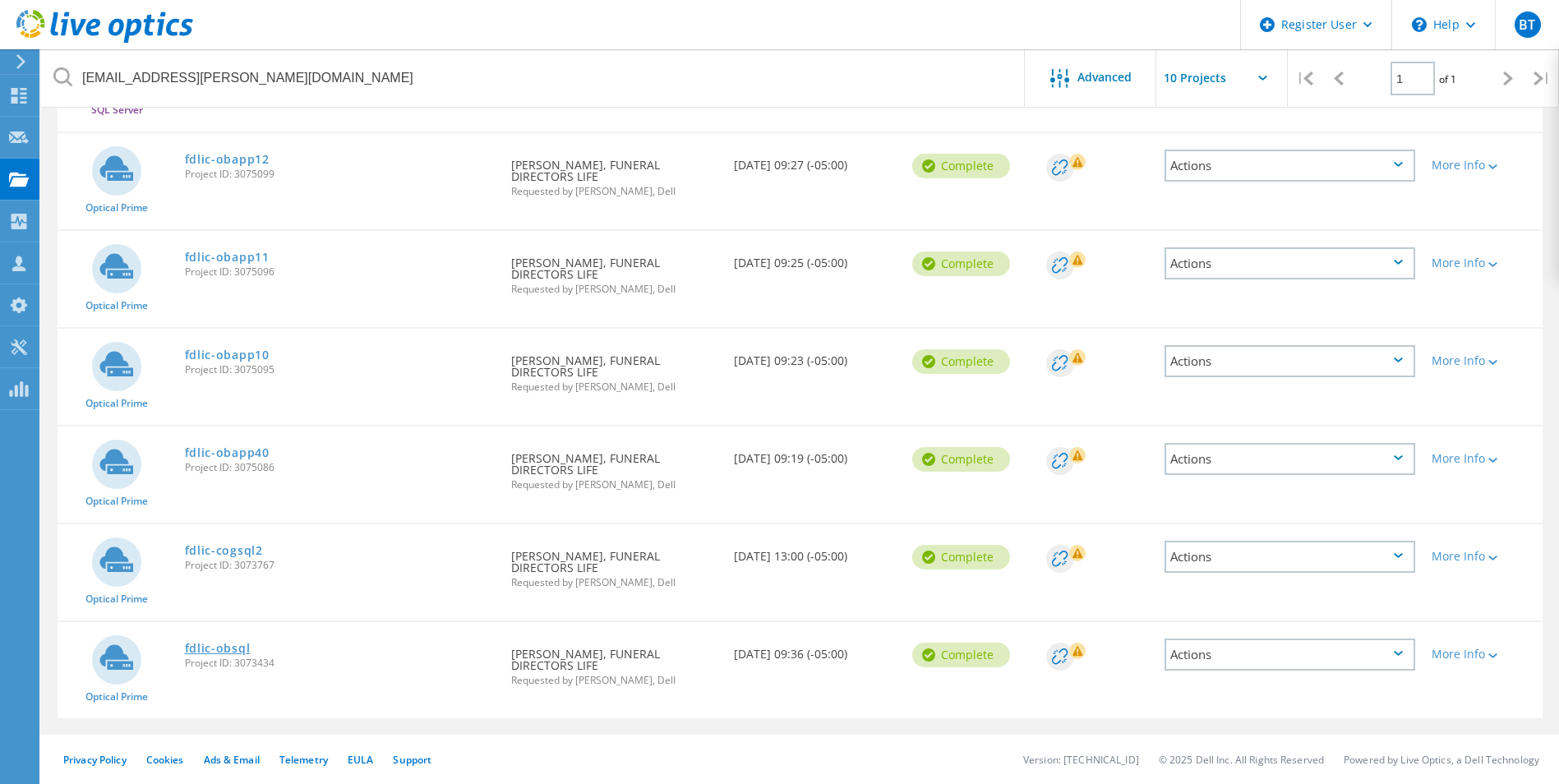
click at [227, 647] on link "fdlic-obsql" at bounding box center [218, 648] width 66 height 12
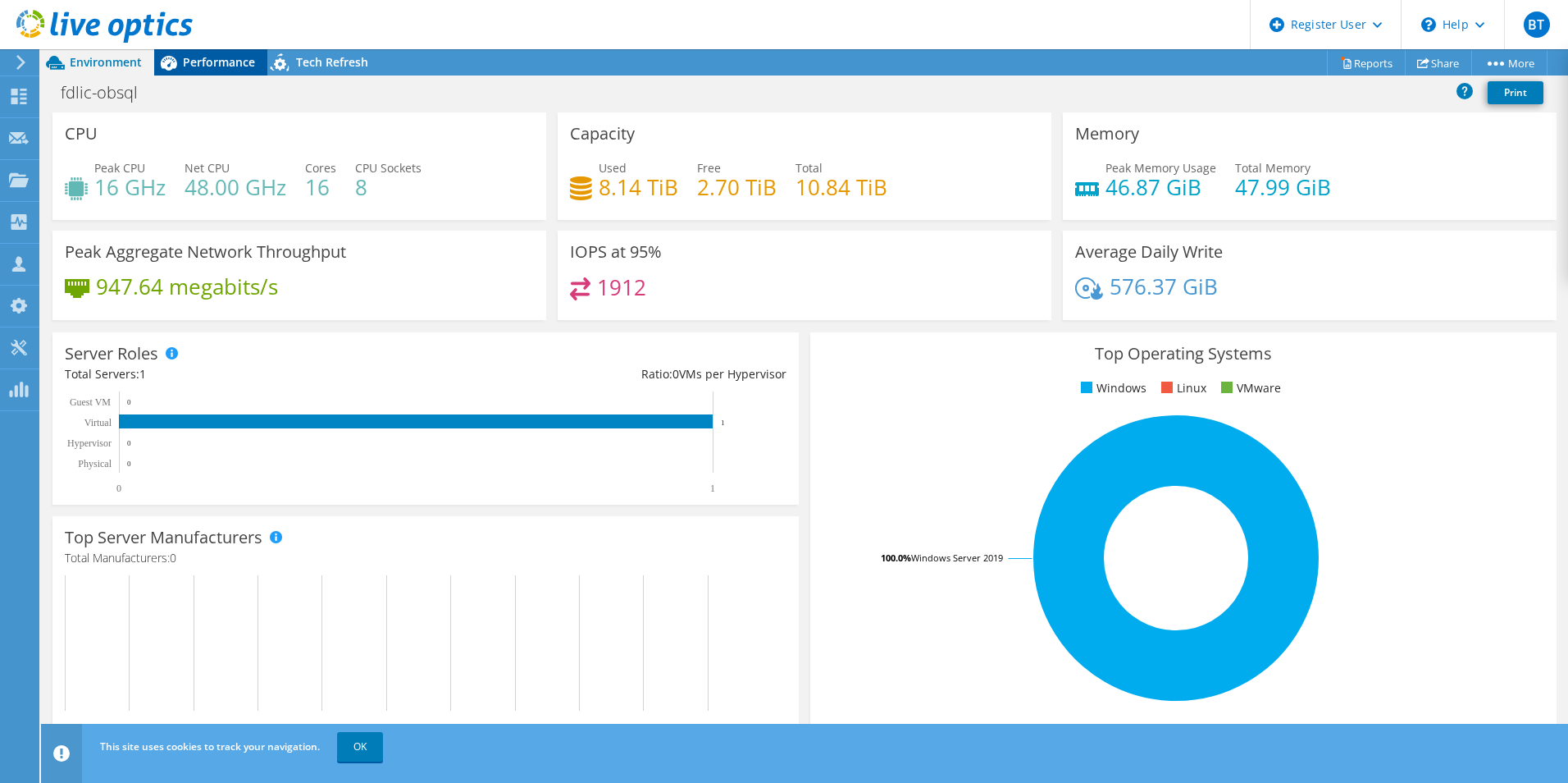
click at [232, 64] on span "Performance" at bounding box center [218, 62] width 72 height 15
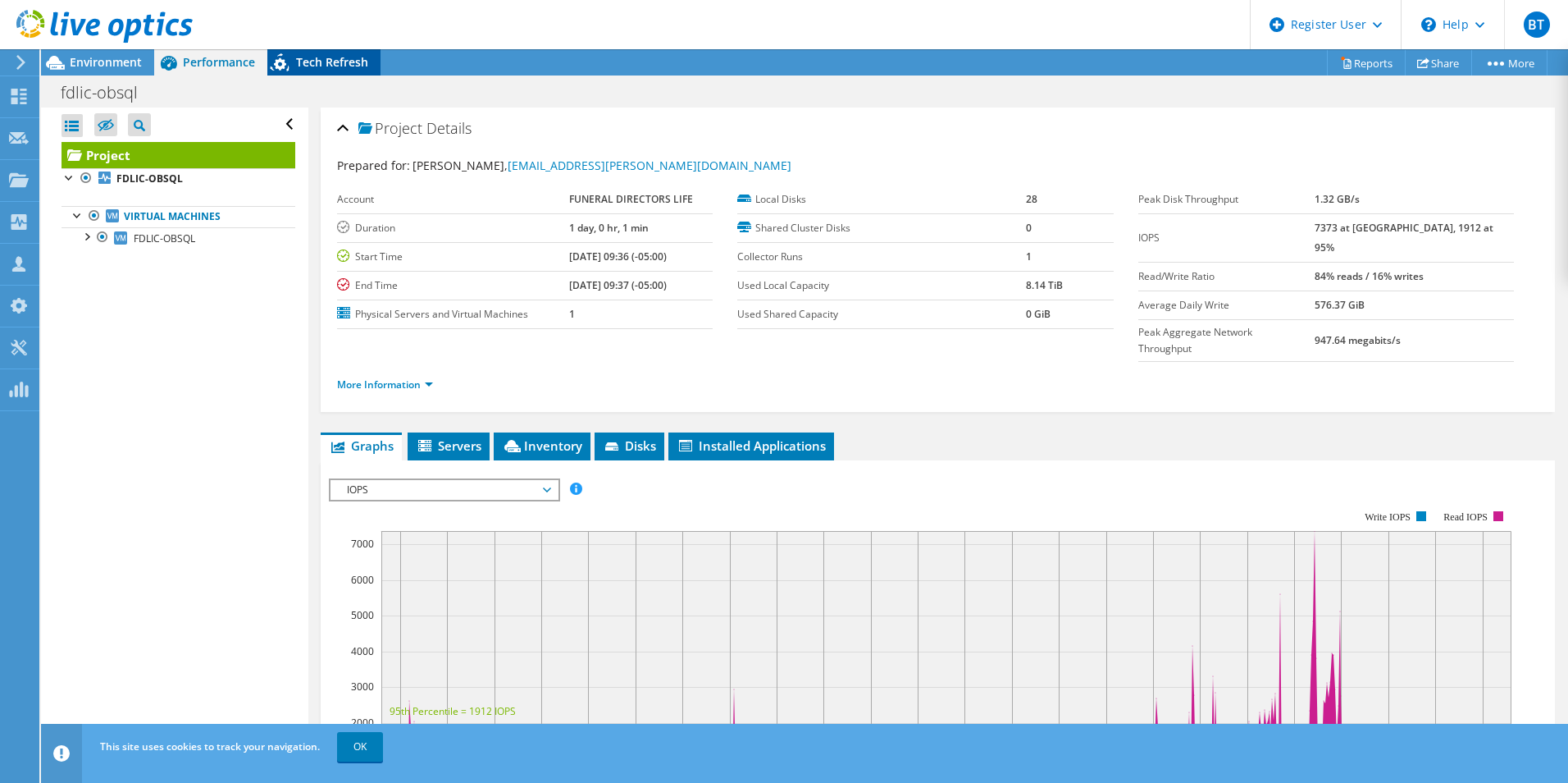
click at [300, 64] on span "Tech Refresh" at bounding box center [332, 62] width 72 height 15
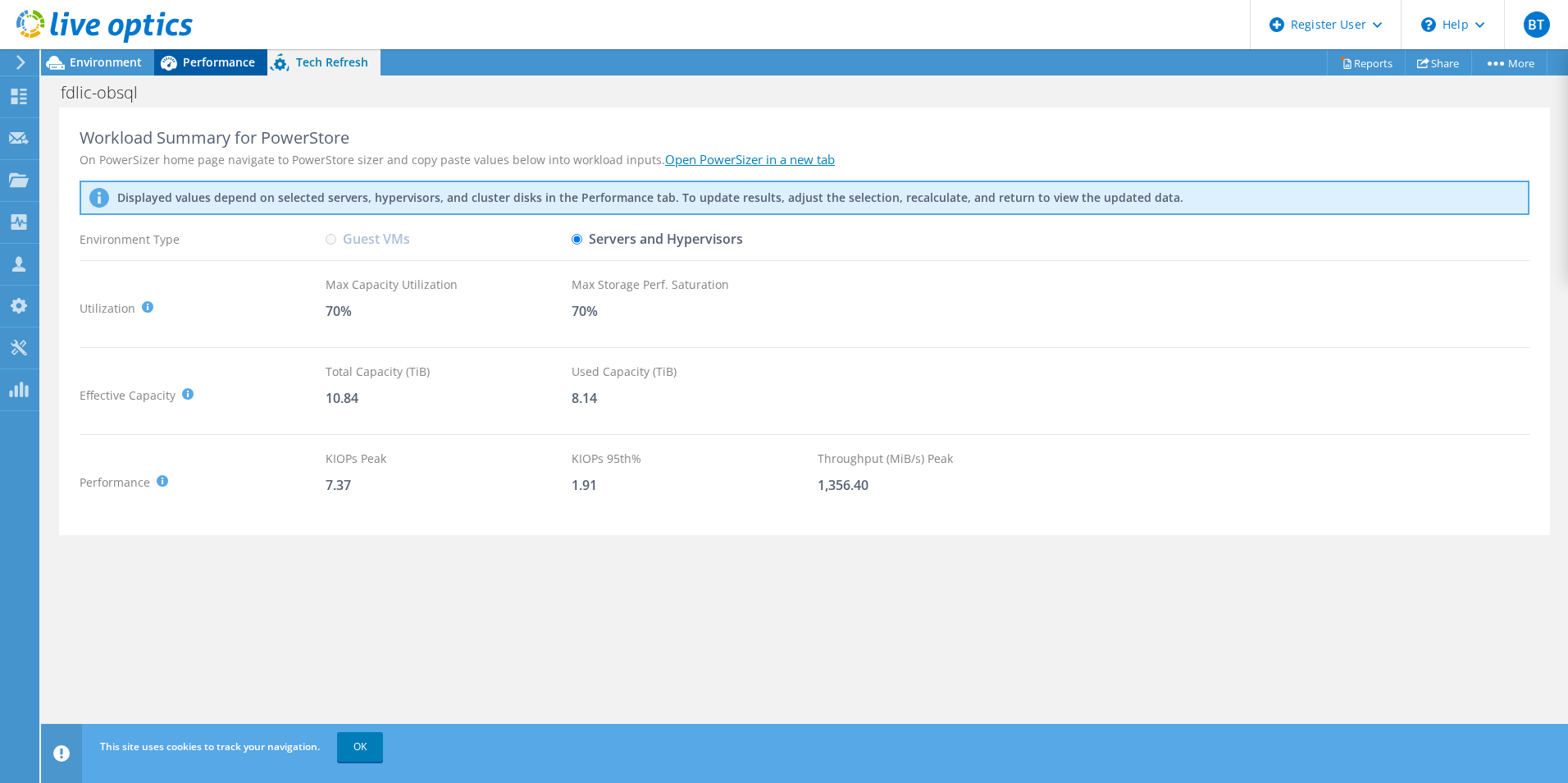
click at [184, 64] on span "Performance" at bounding box center [218, 62] width 72 height 15
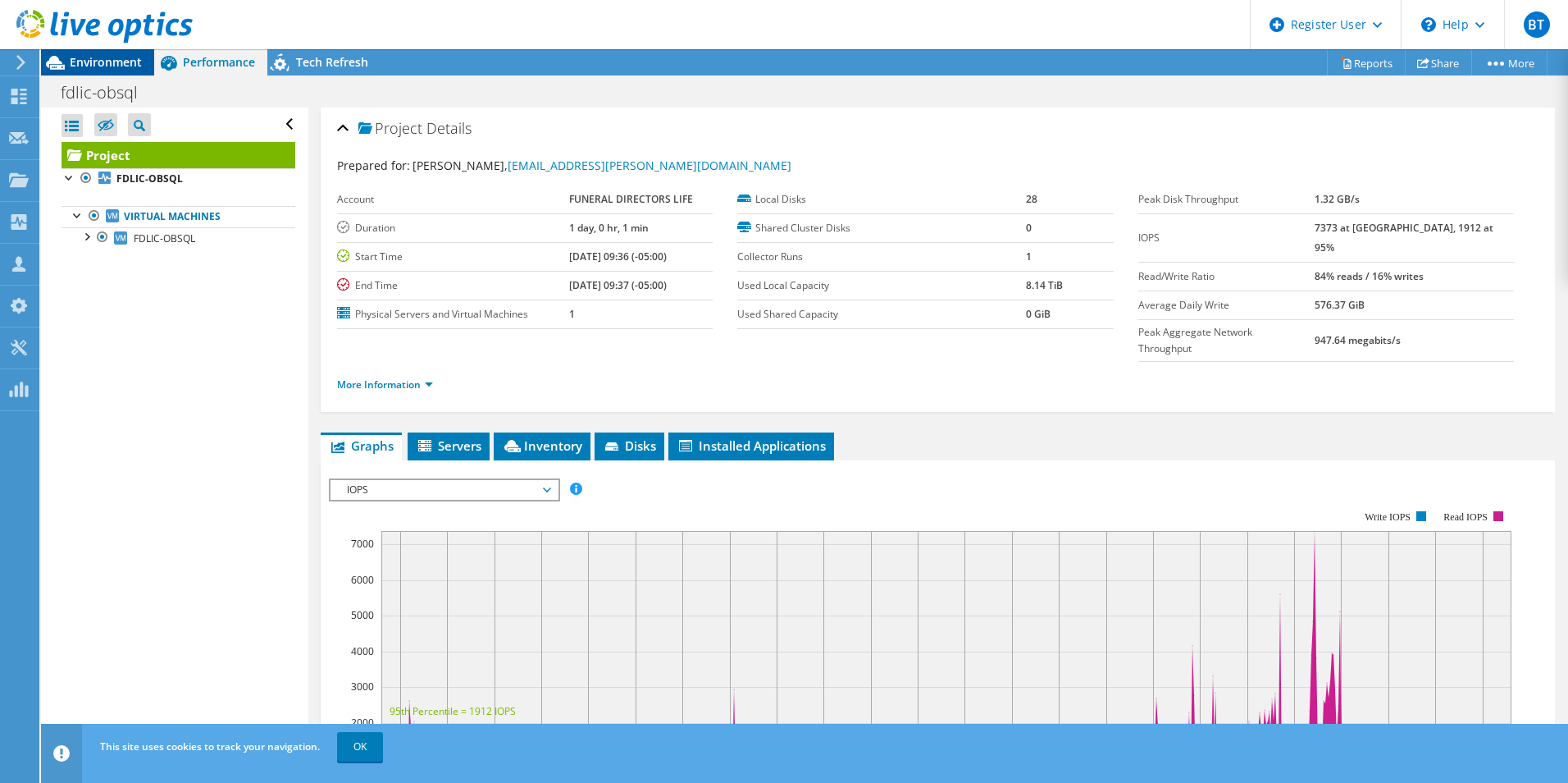
click at [77, 60] on span "Environment" at bounding box center [106, 62] width 72 height 15
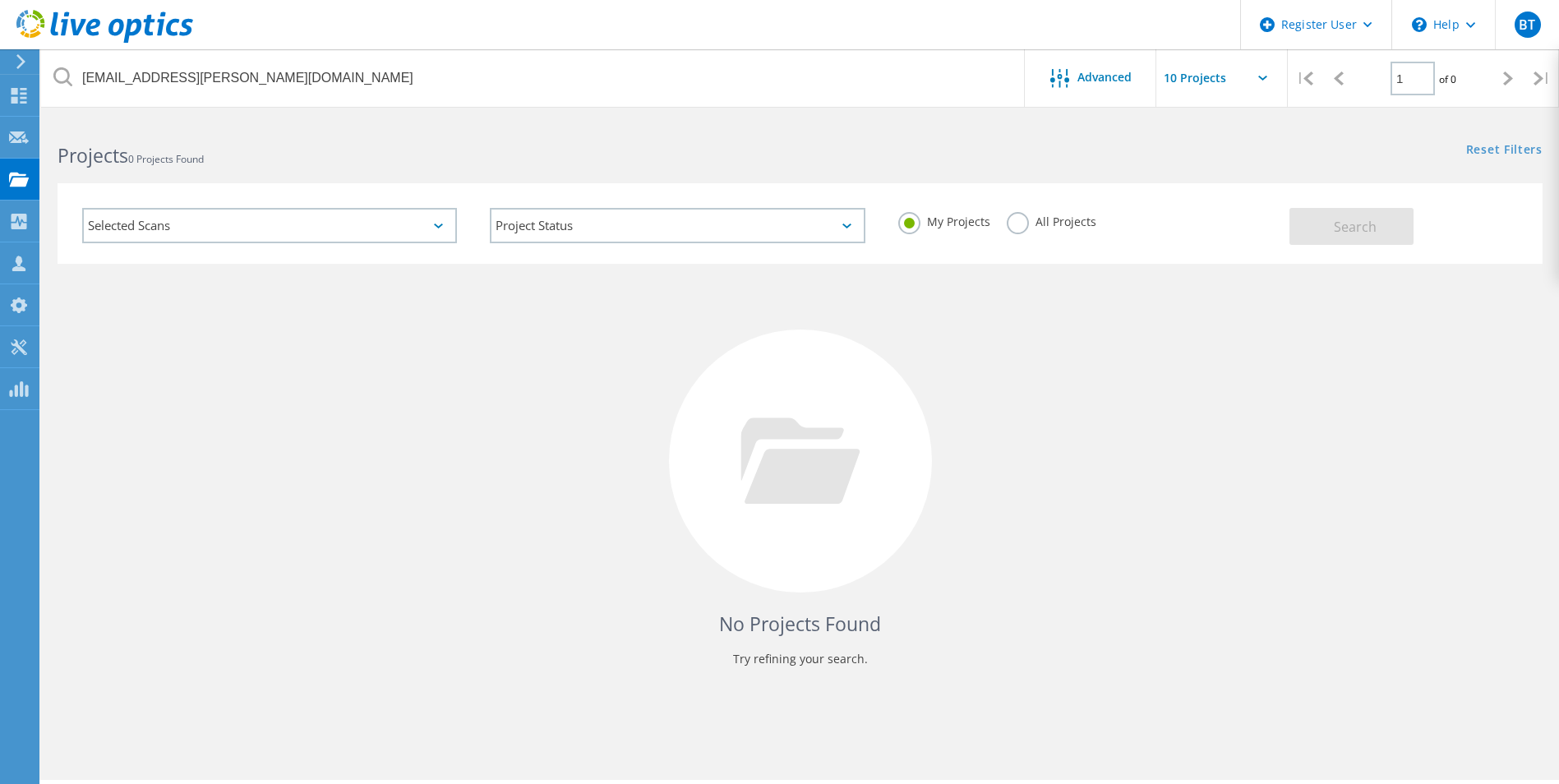
click at [1021, 226] on label "All Projects" at bounding box center [1051, 220] width 90 height 15
click at [0, 0] on input "All Projects" at bounding box center [0, 0] width 0 height 0
click at [1349, 216] on button "Search" at bounding box center [1352, 226] width 124 height 37
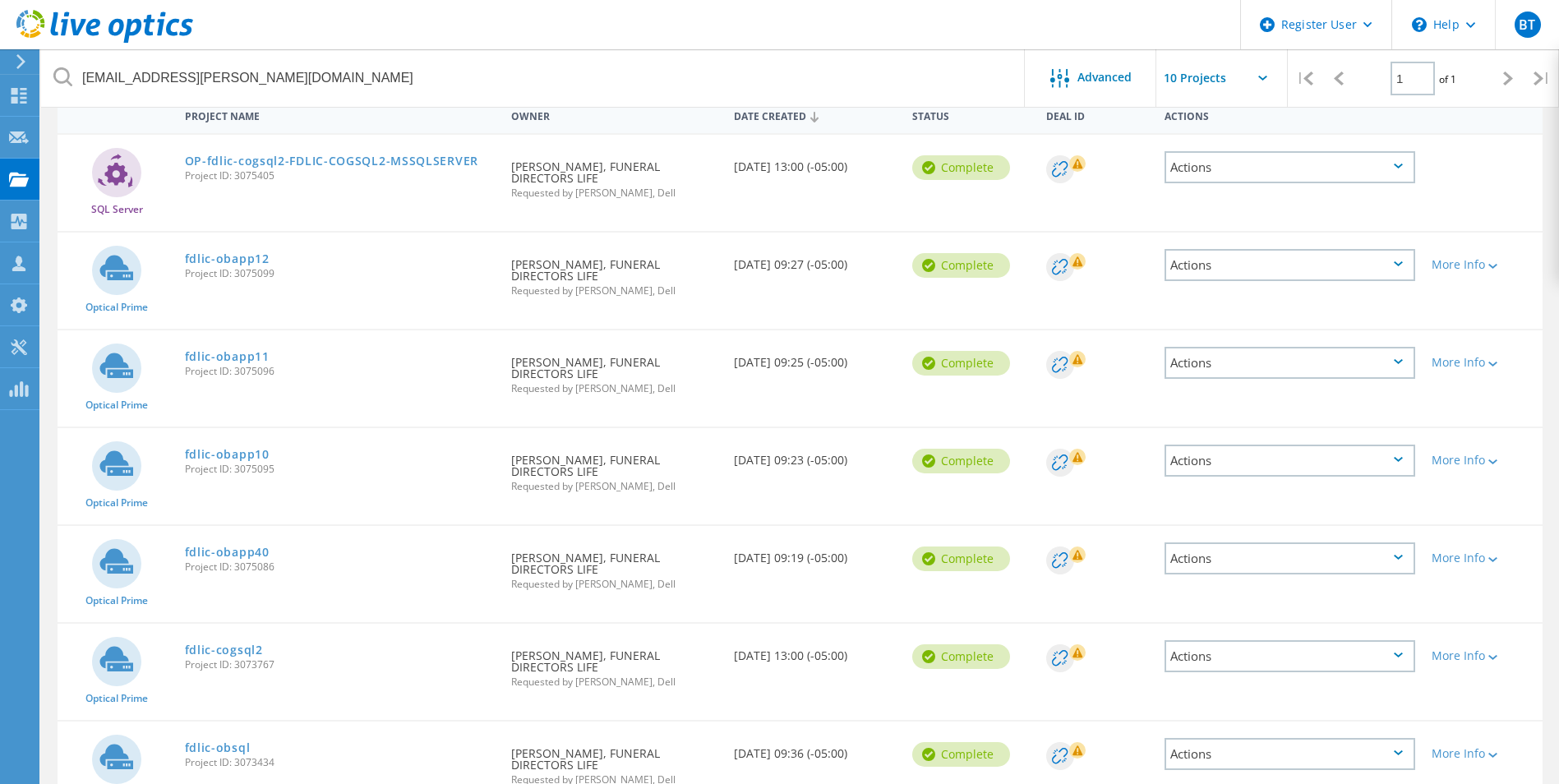
scroll to position [268, 0]
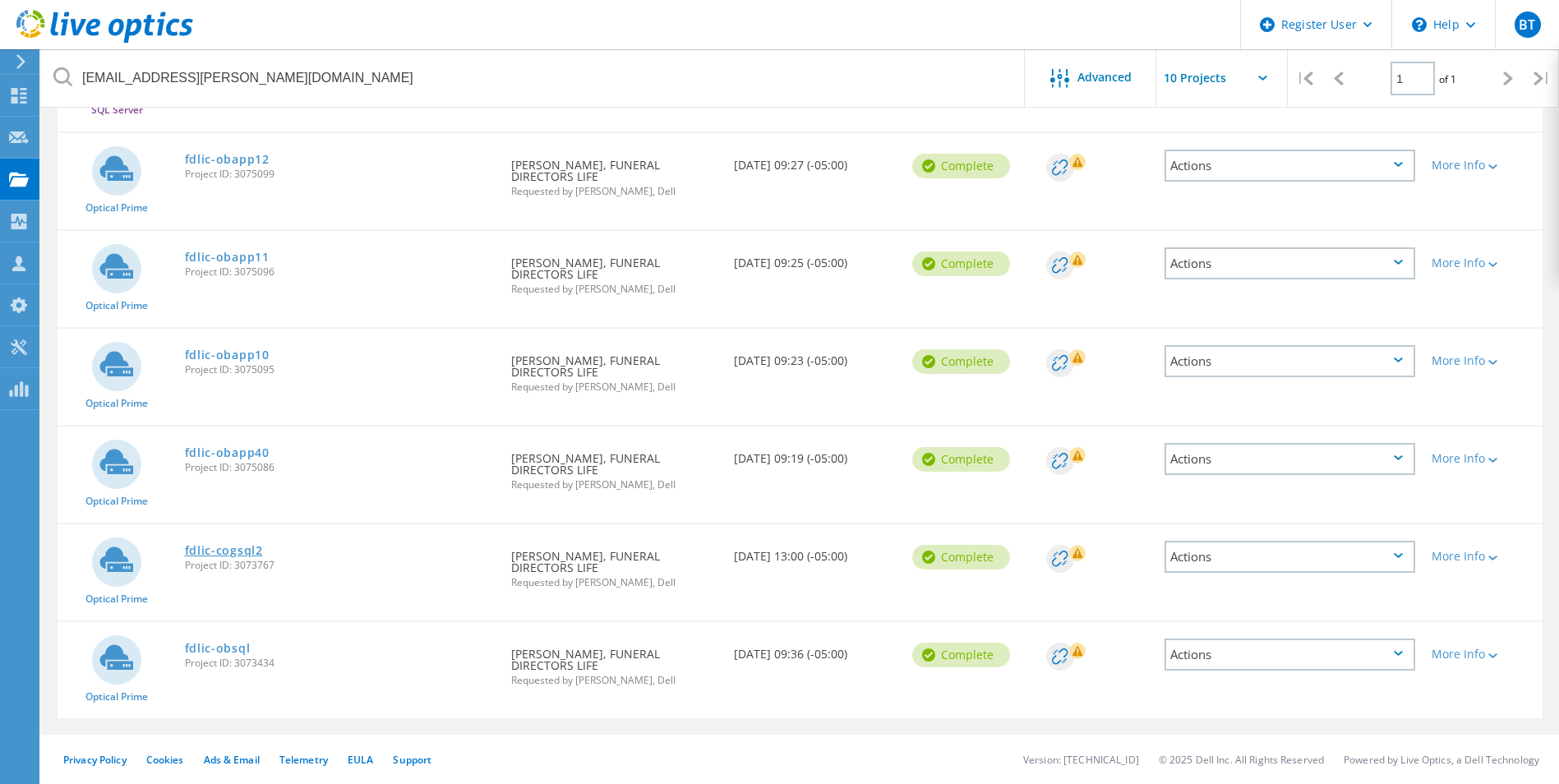
click at [221, 553] on link "fdlic-cogsql2" at bounding box center [224, 551] width 78 height 12
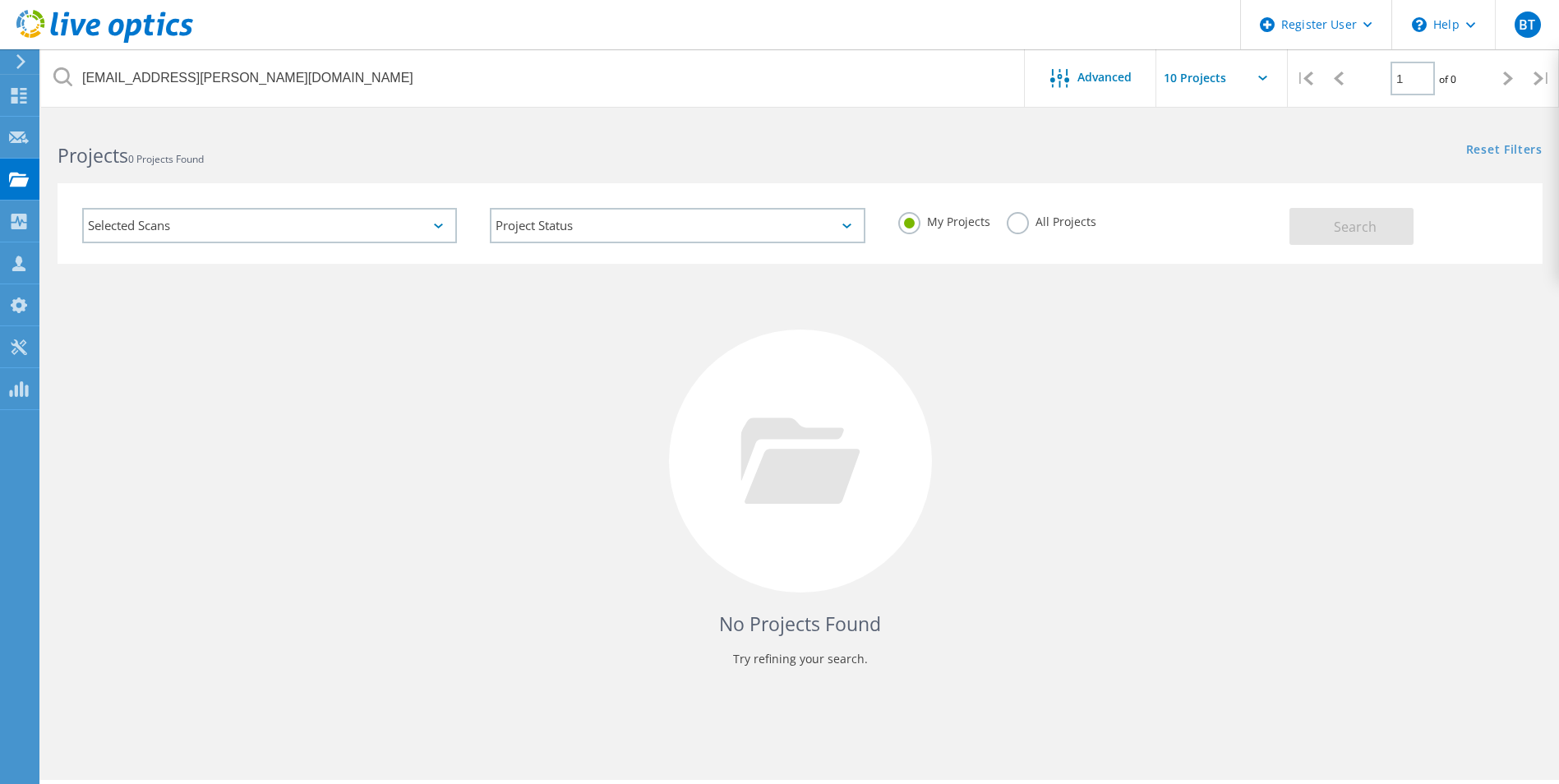
click at [1003, 223] on div "My Projects All Projects" at bounding box center [1085, 222] width 408 height 61
click at [1015, 223] on label "All Projects" at bounding box center [1051, 220] width 90 height 15
click at [0, 0] on input "All Projects" at bounding box center [0, 0] width 0 height 0
click at [1364, 233] on span "Search" at bounding box center [1356, 226] width 42 height 18
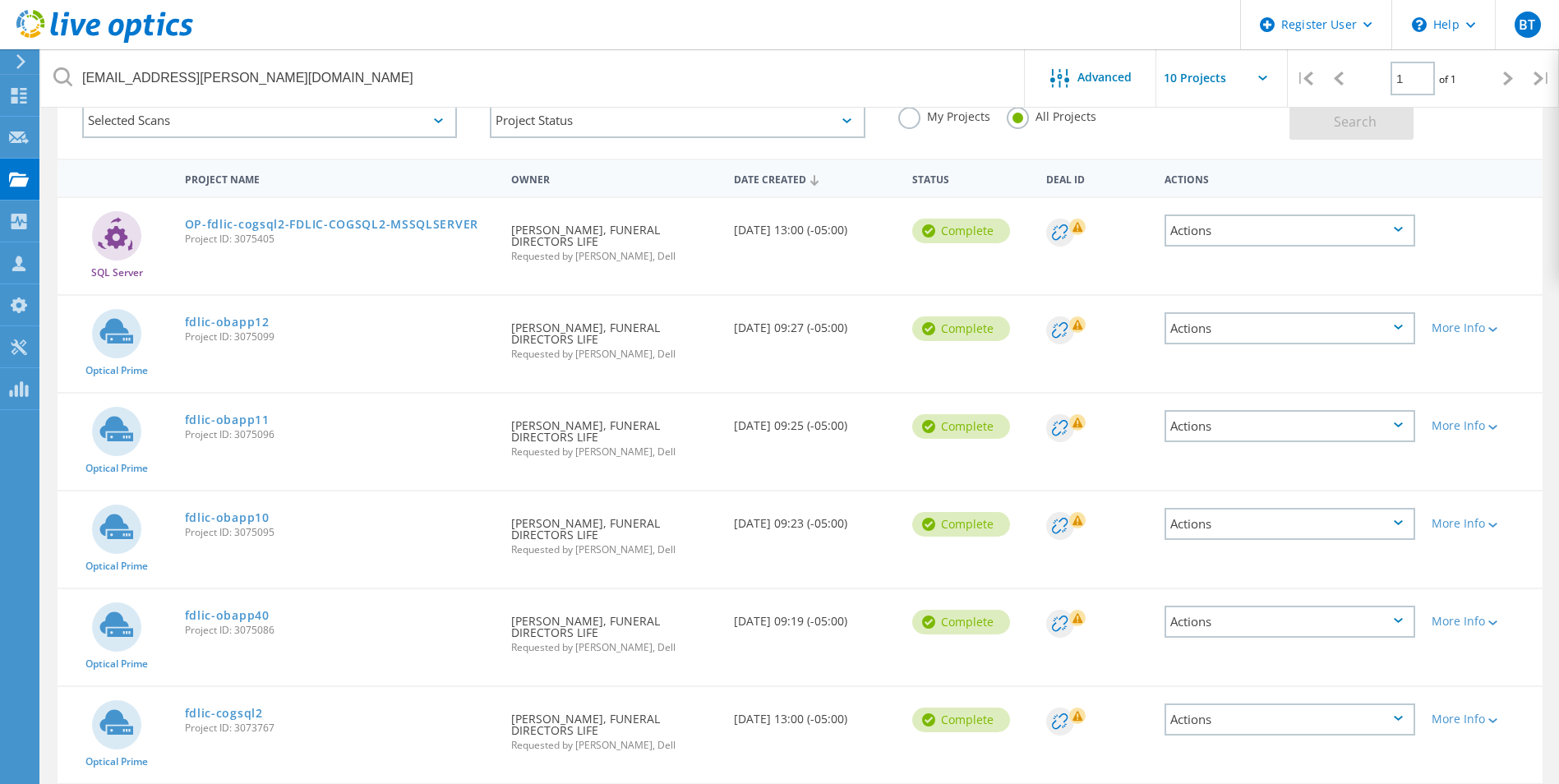
scroll to position [268, 0]
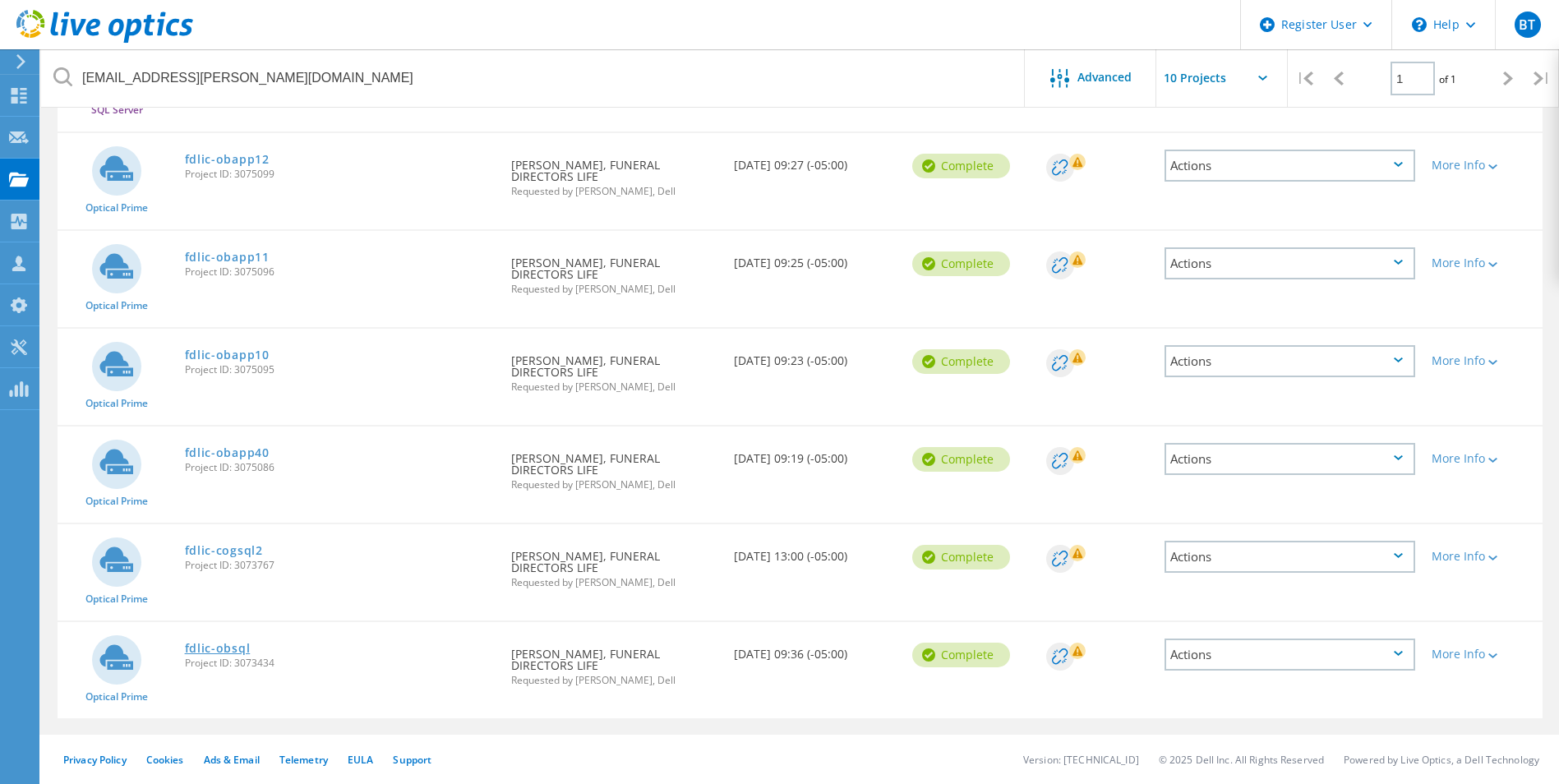
click at [228, 645] on link "fdlic-obsql" at bounding box center [218, 648] width 66 height 12
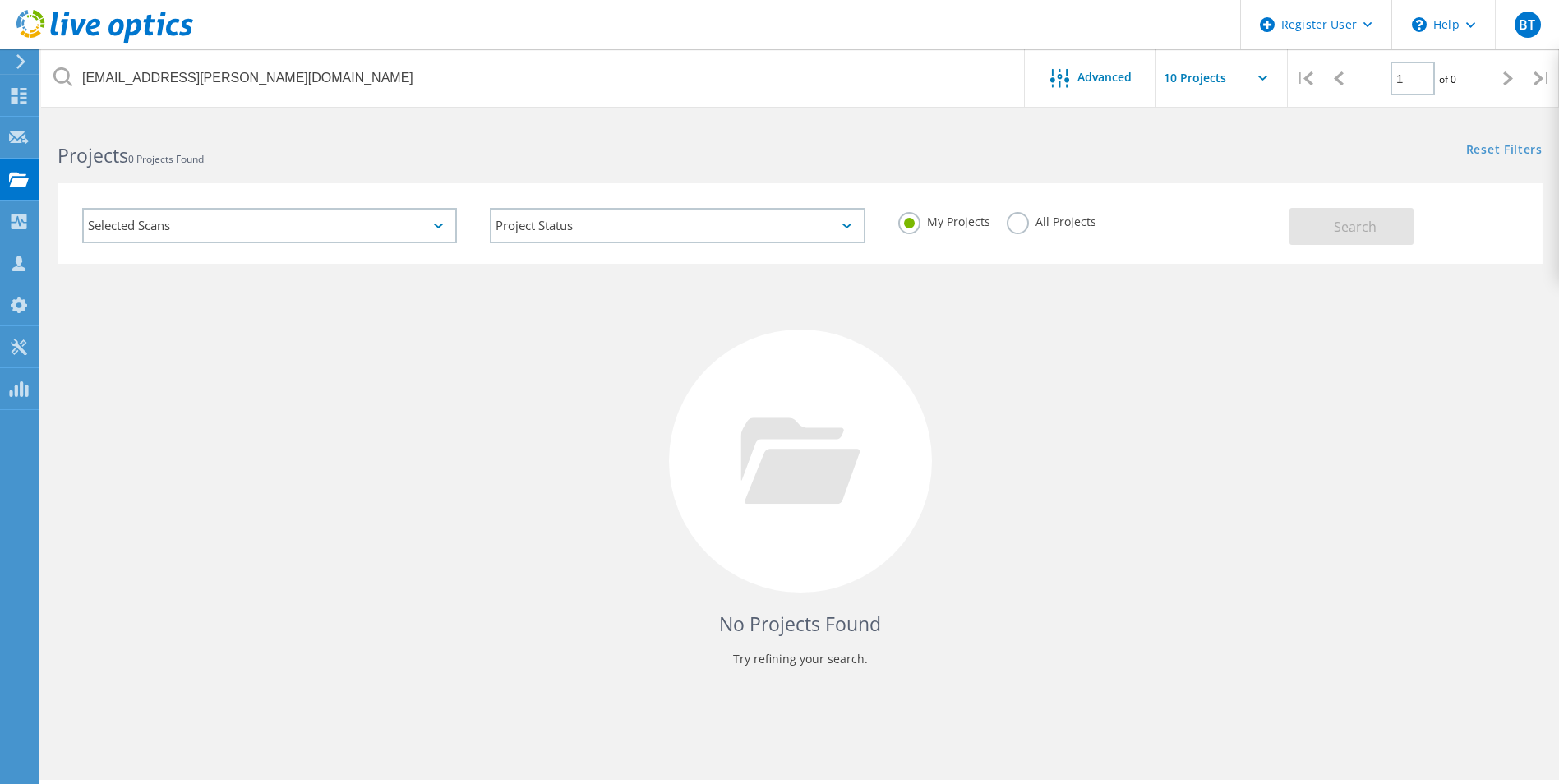
click at [1020, 226] on label "All Projects" at bounding box center [1051, 220] width 90 height 15
click at [0, 0] on input "All Projects" at bounding box center [0, 0] width 0 height 0
click at [1340, 242] on button "Search" at bounding box center [1352, 226] width 124 height 37
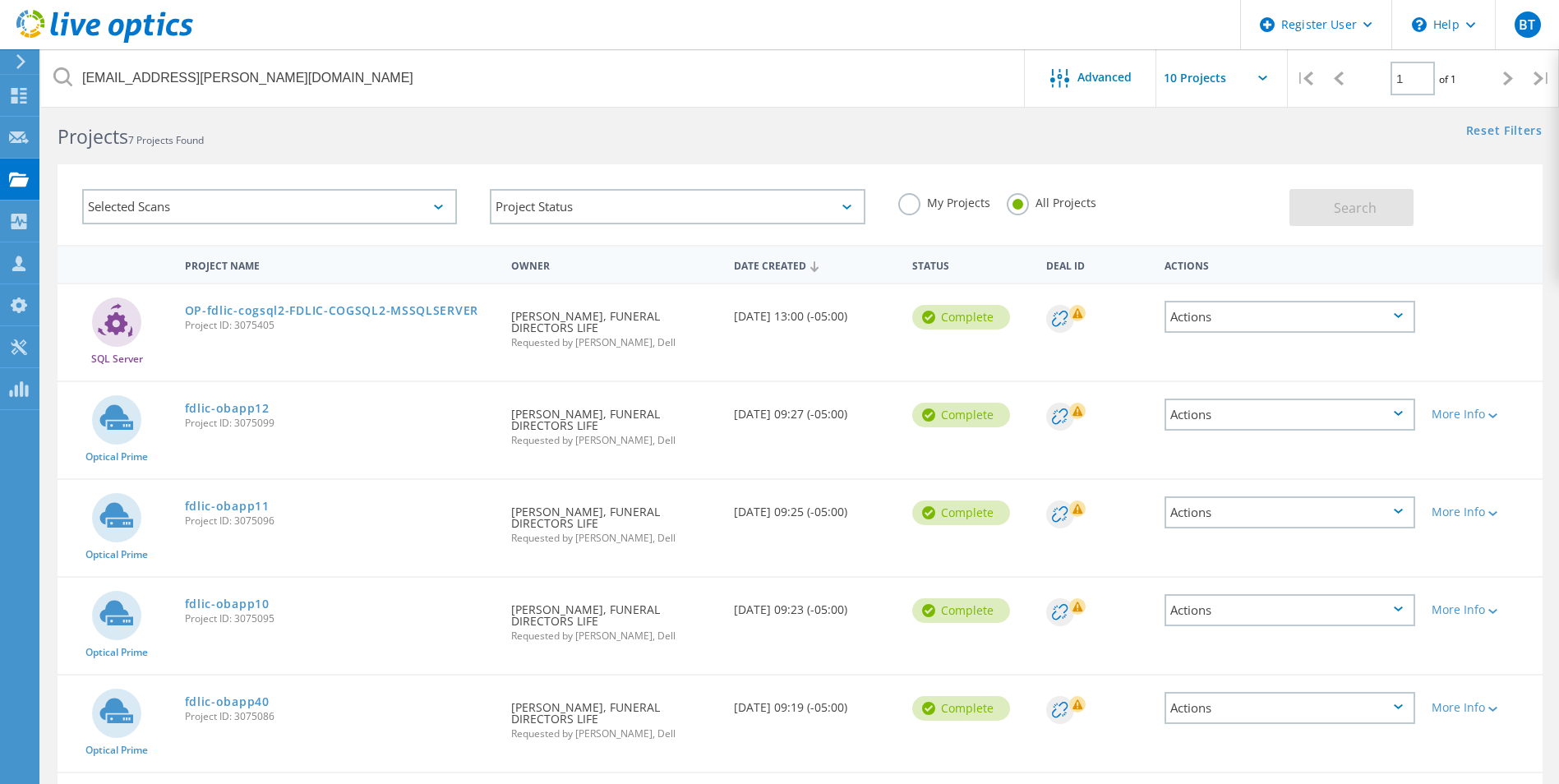
scroll to position [268, 0]
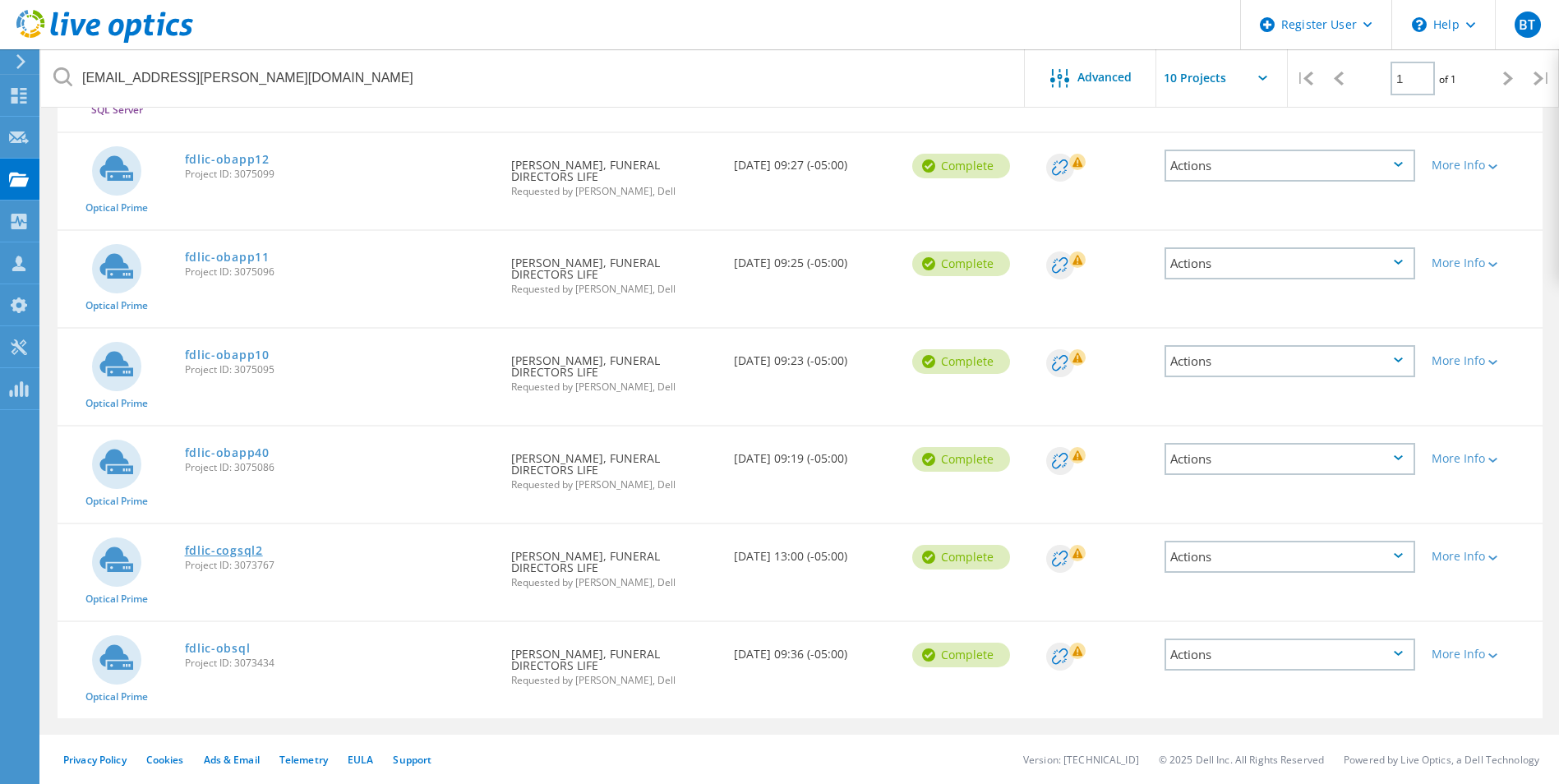
click at [233, 556] on link "fdlic-cogsql2" at bounding box center [224, 551] width 78 height 12
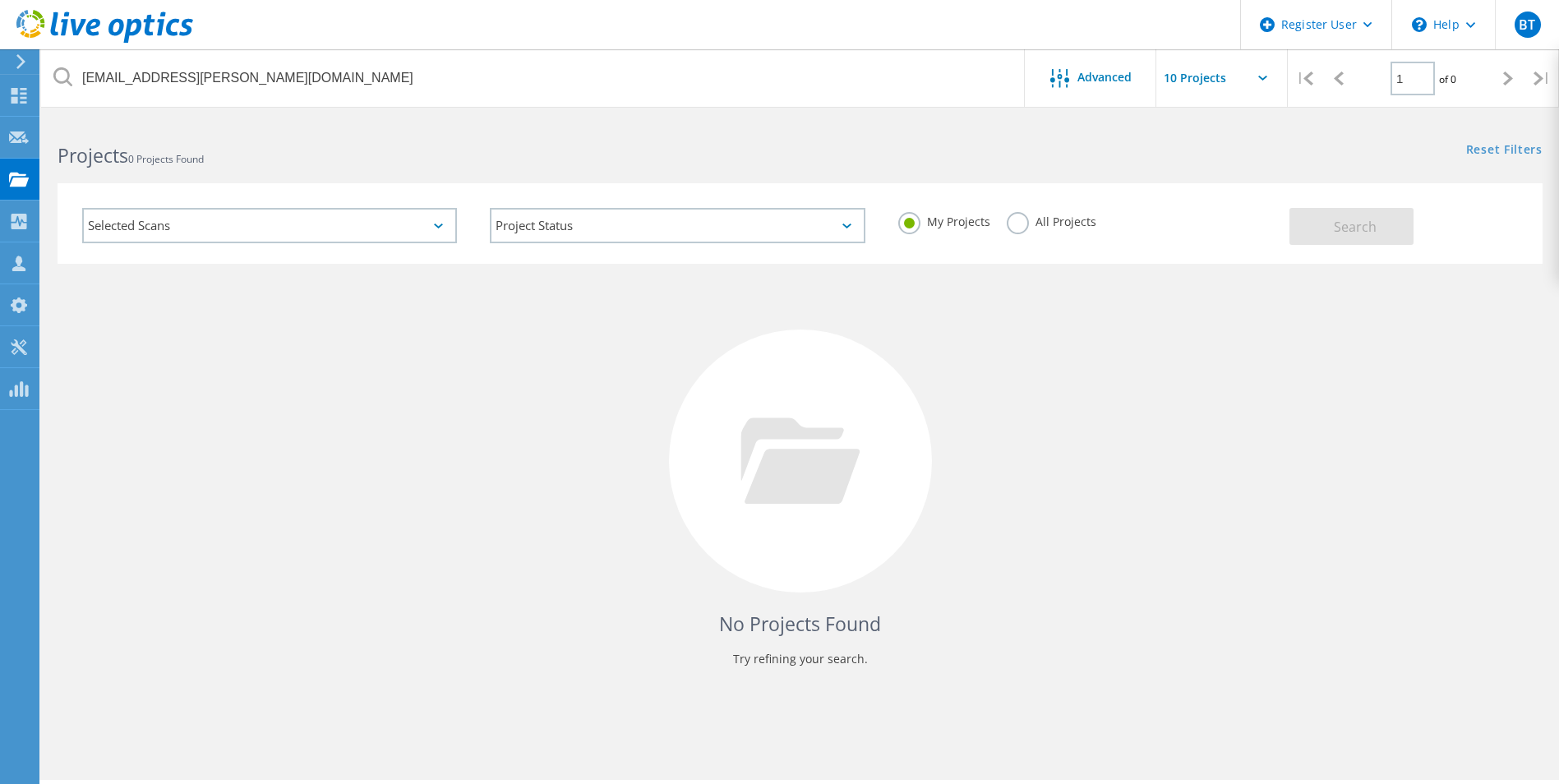
click at [1027, 223] on label "All Projects" at bounding box center [1051, 220] width 90 height 15
click at [0, 0] on input "All Projects" at bounding box center [0, 0] width 0 height 0
click at [1384, 226] on button "Search" at bounding box center [1352, 226] width 124 height 37
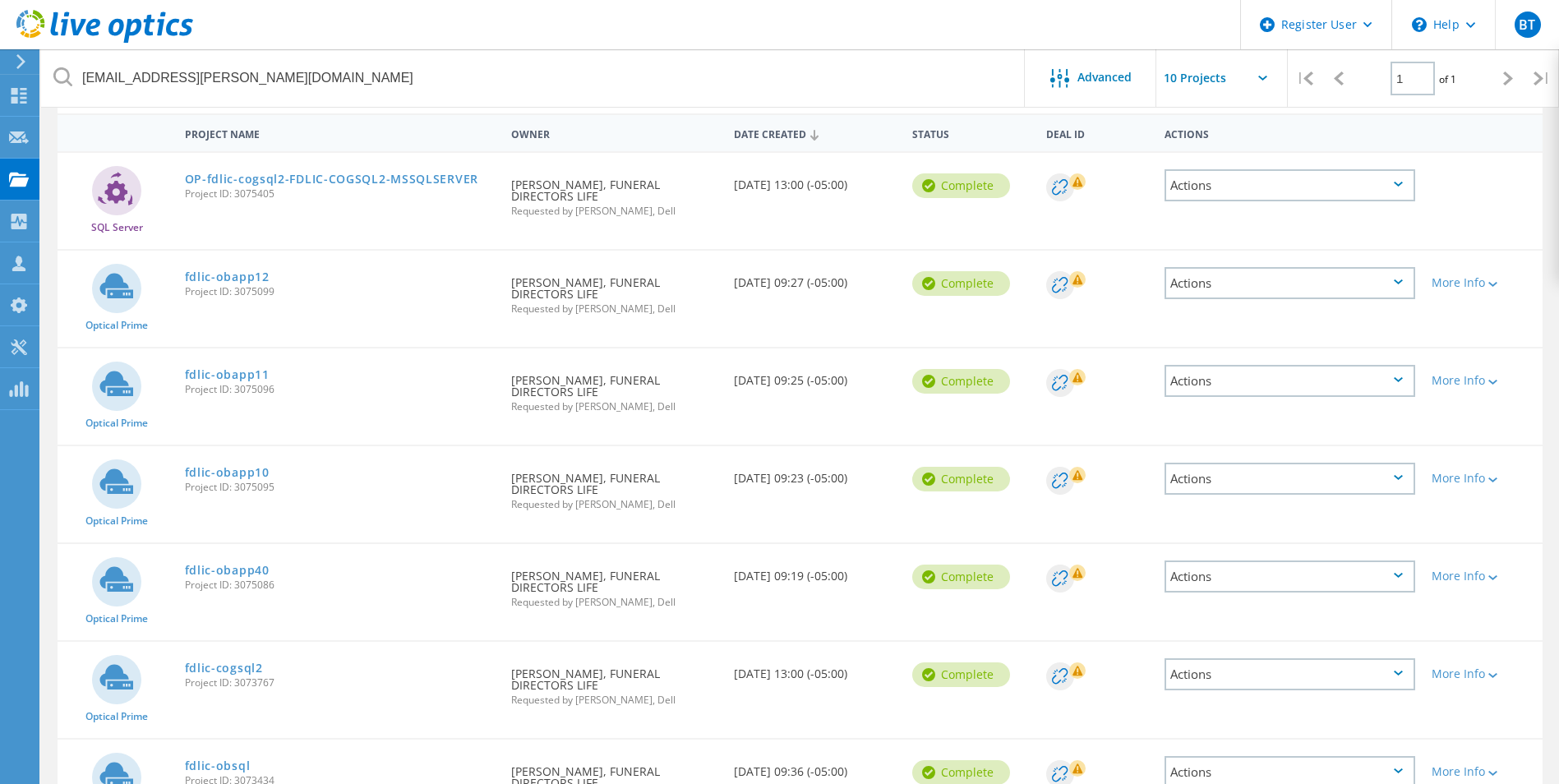
scroll to position [268, 0]
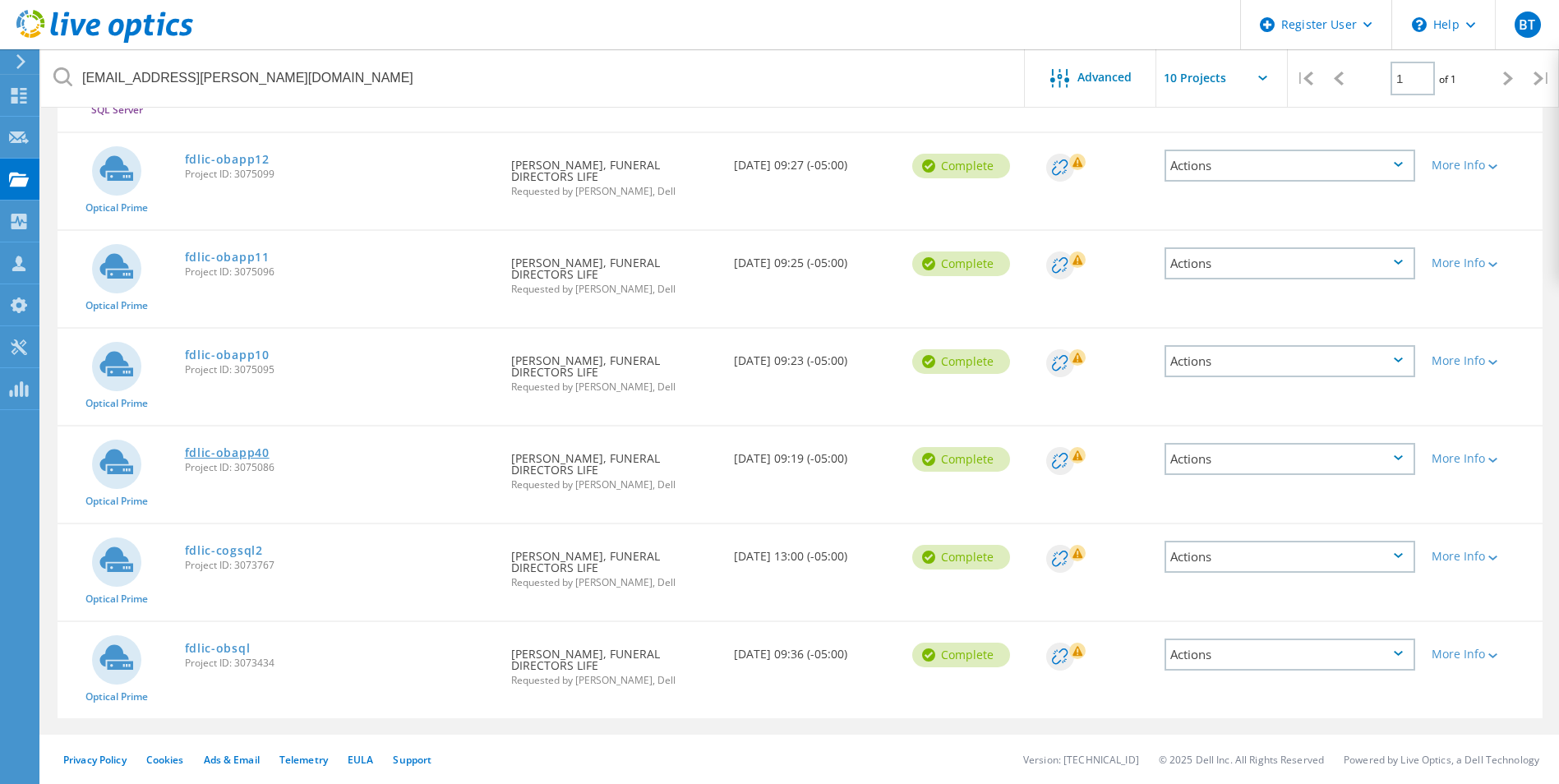
click at [244, 453] on link "fdlic-obapp40" at bounding box center [227, 453] width 85 height 12
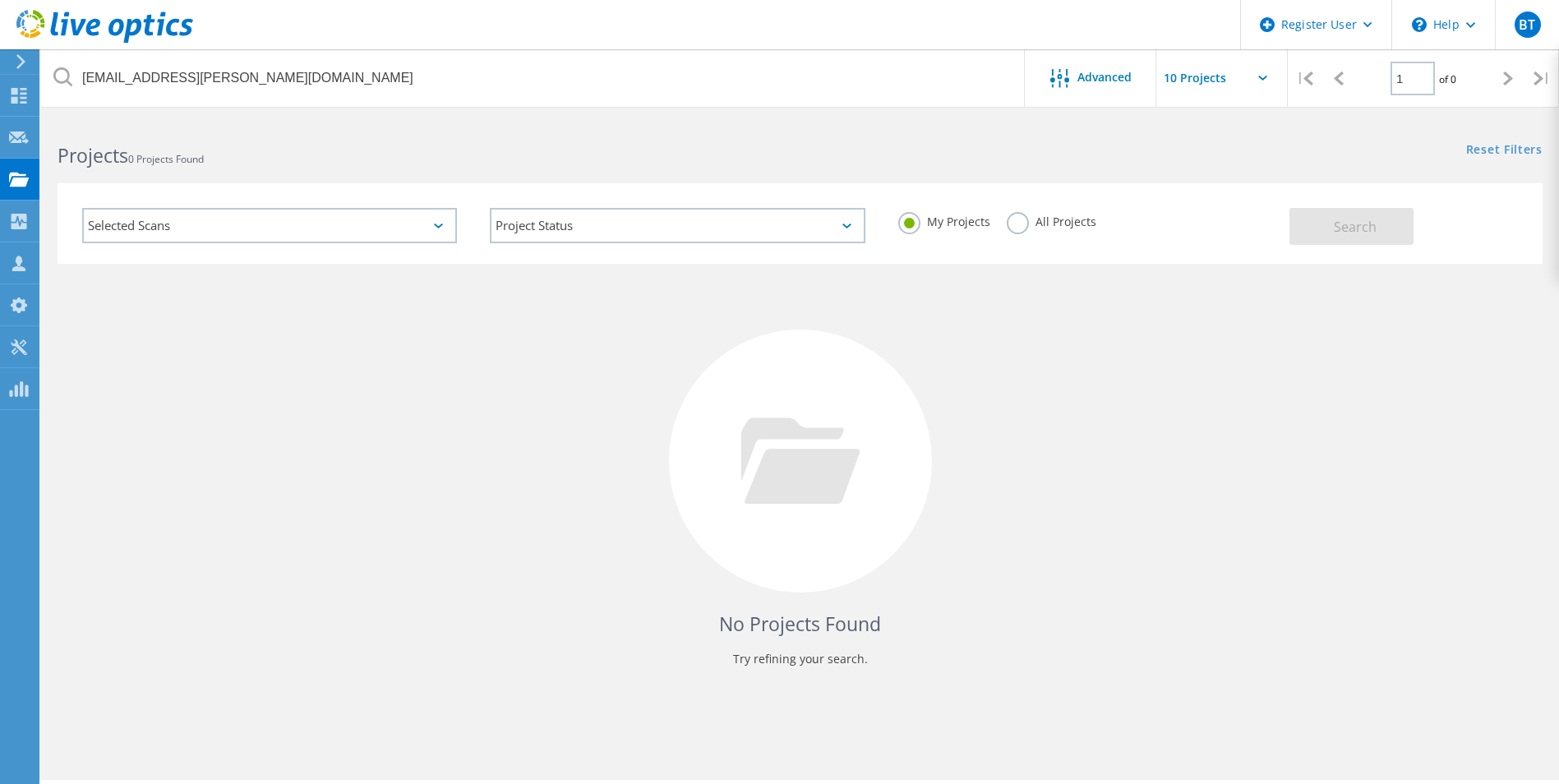
click at [1003, 216] on div "My Projects All Projects" at bounding box center [1085, 222] width 408 height 61
click at [1016, 223] on label "All Projects" at bounding box center [1051, 220] width 90 height 15
click at [0, 0] on input "All Projects" at bounding box center [0, 0] width 0 height 0
click at [1340, 227] on span "Search" at bounding box center [1356, 226] width 42 height 18
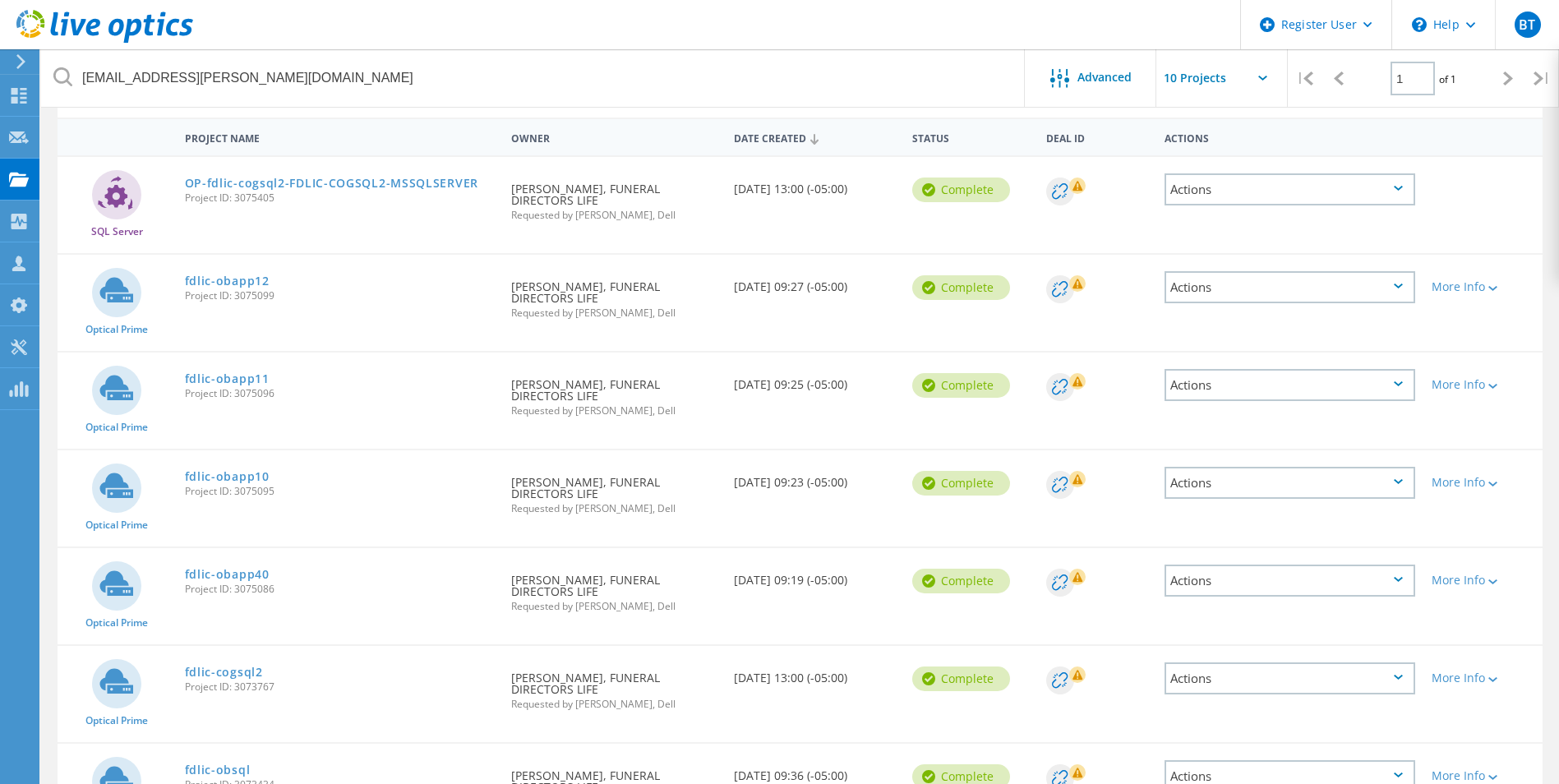
scroll to position [268, 0]
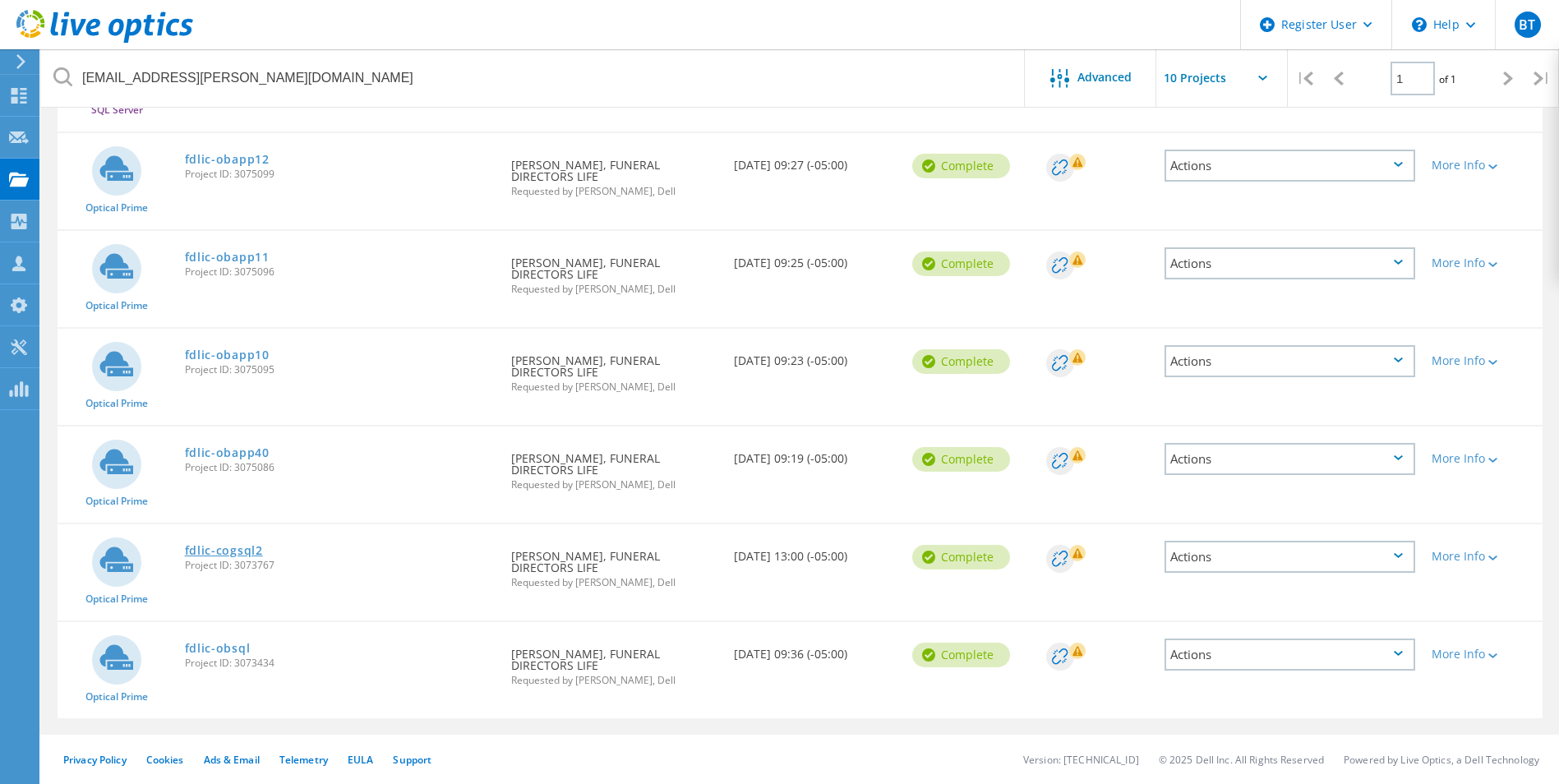
click at [236, 553] on link "fdlic-cogsql2" at bounding box center [224, 551] width 78 height 12
